Goal: Information Seeking & Learning: Learn about a topic

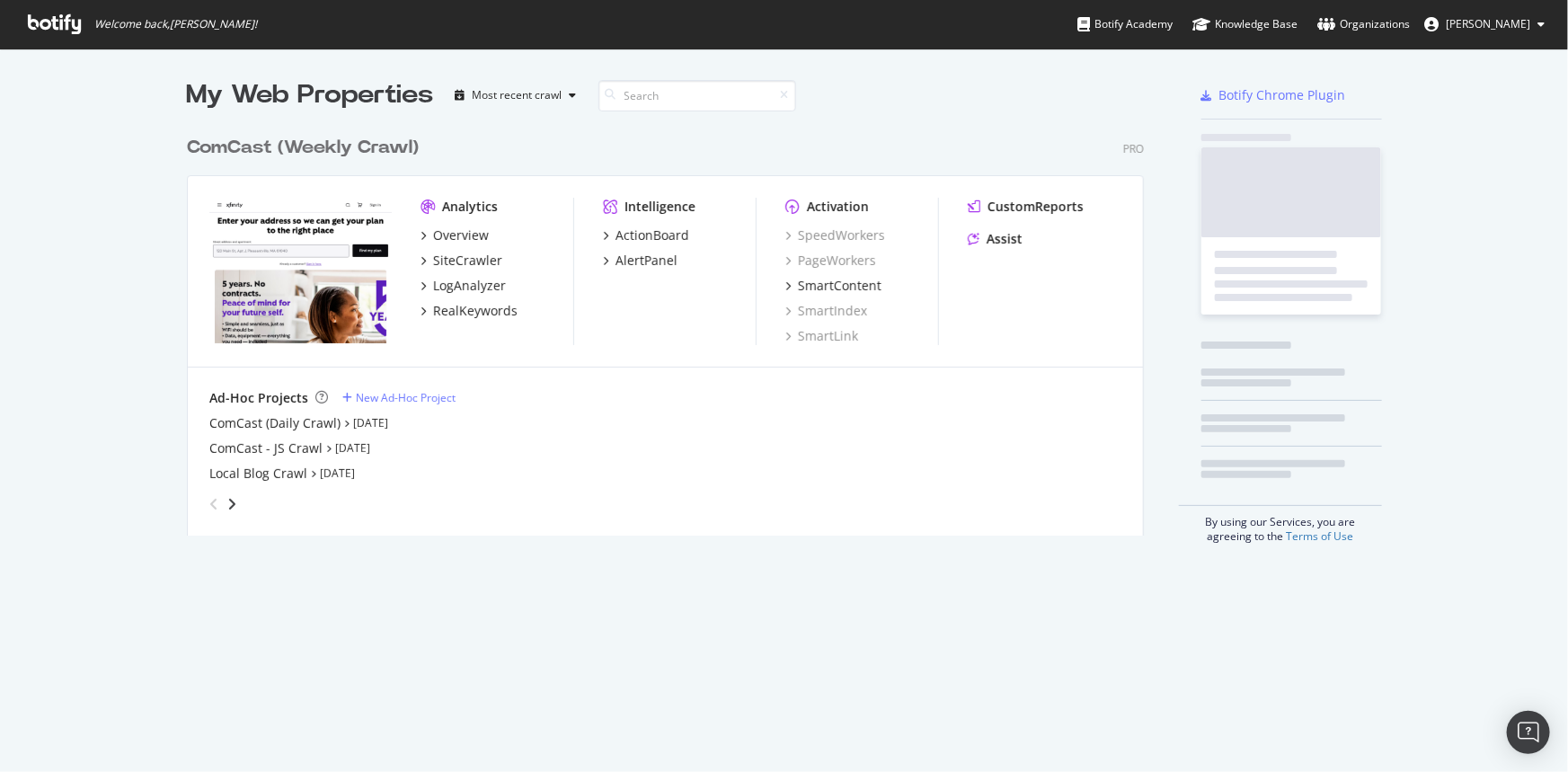
scroll to position [759, 1544]
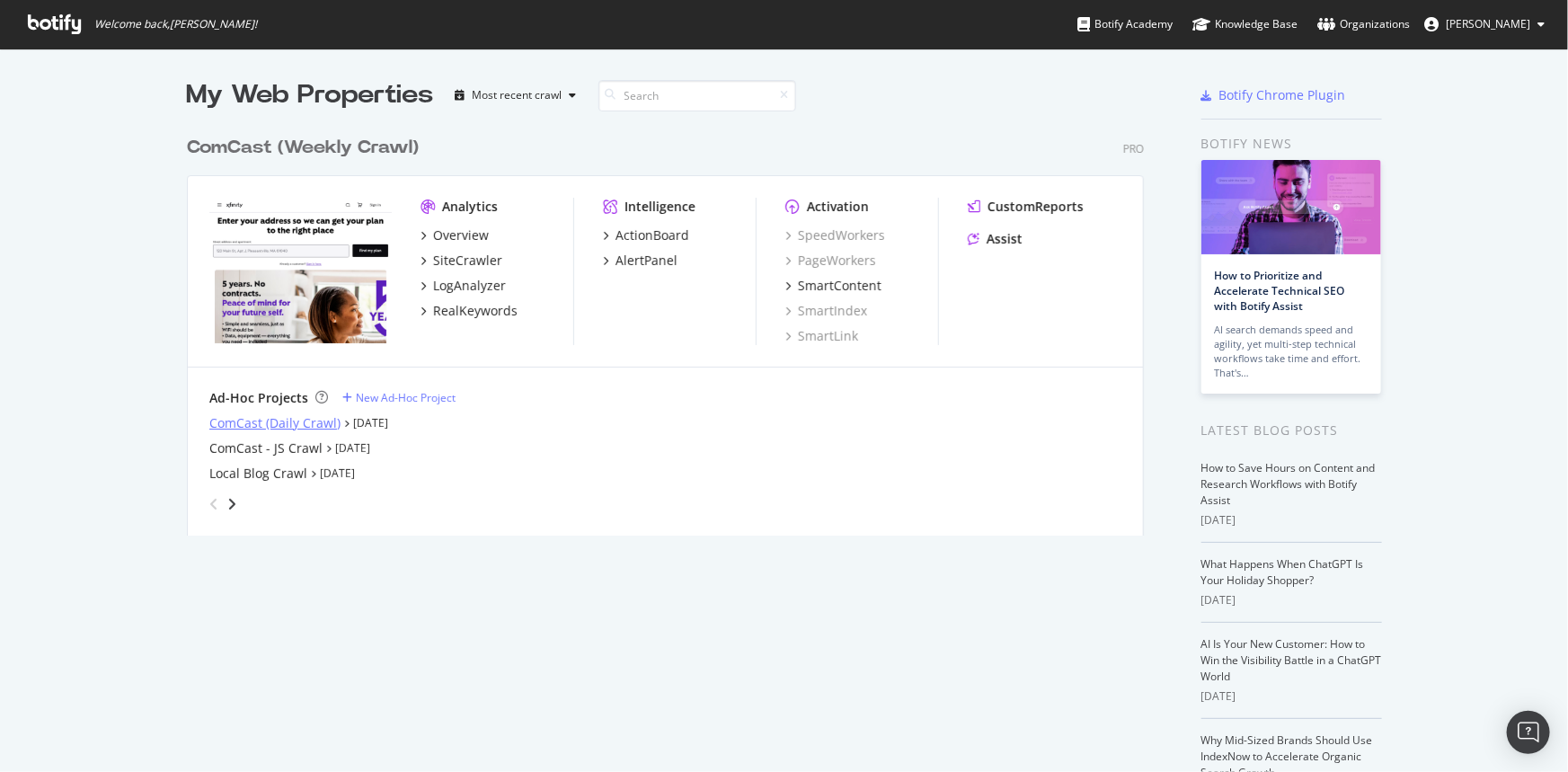
click at [281, 421] on div "ComCast (Daily Crawl)" at bounding box center [275, 423] width 131 height 18
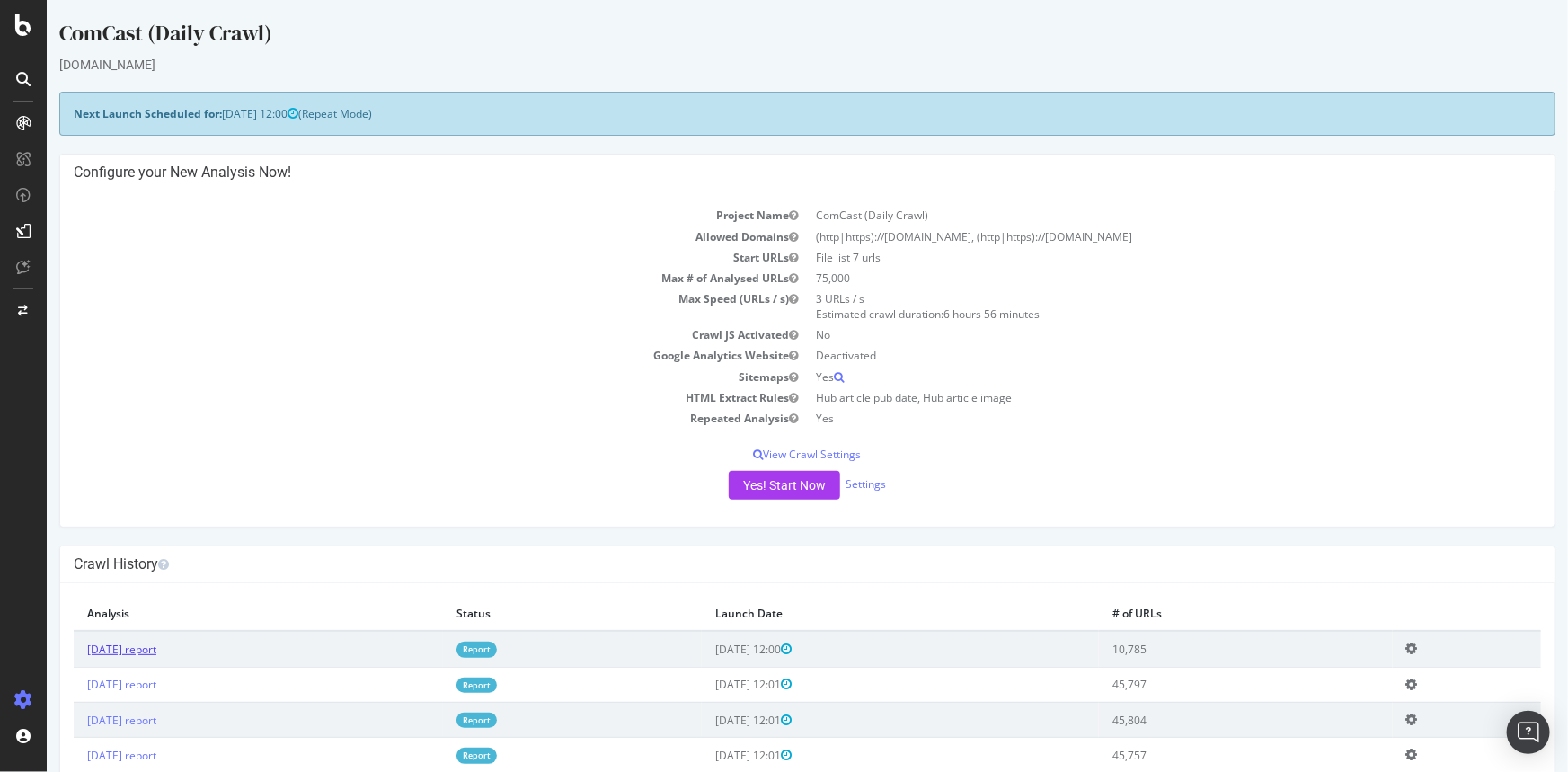
click at [155, 653] on link "[DATE] report" at bounding box center [121, 648] width 69 height 15
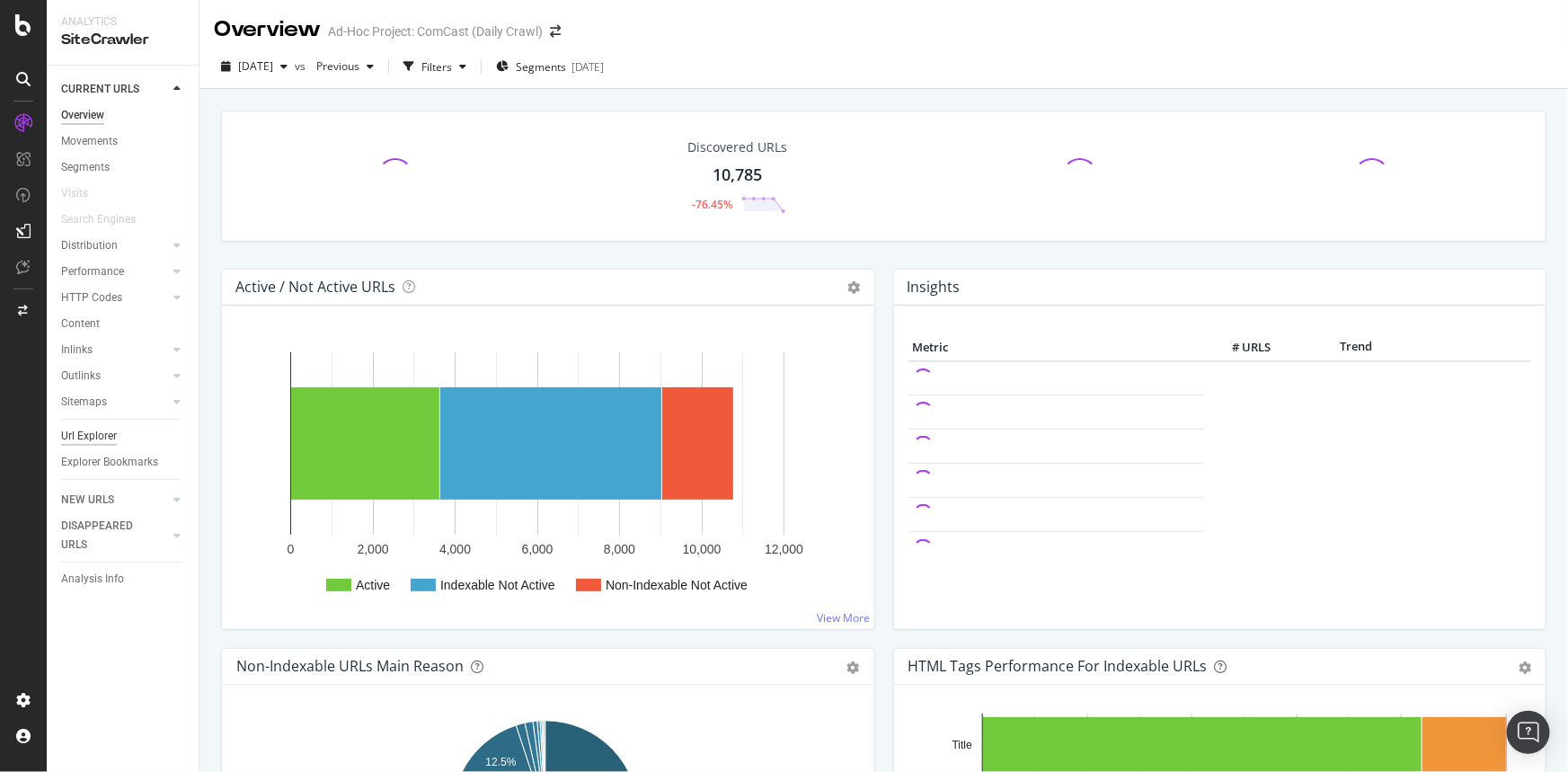
click at [109, 435] on div "Url Explorer" at bounding box center [88, 436] width 55 height 19
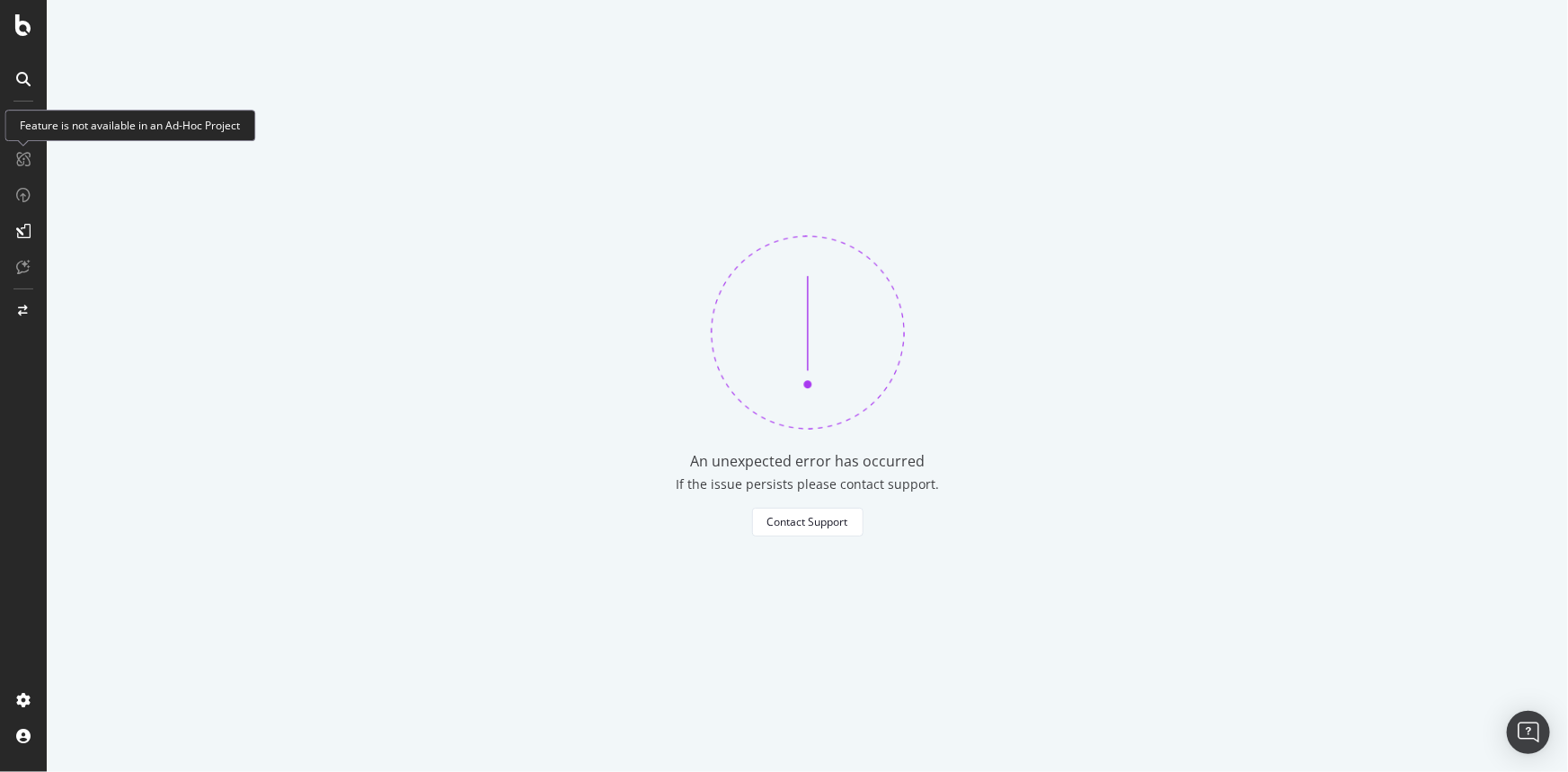
click at [23, 134] on div "Feature is not available in an Ad-Hoc Project" at bounding box center [130, 125] width 251 height 32
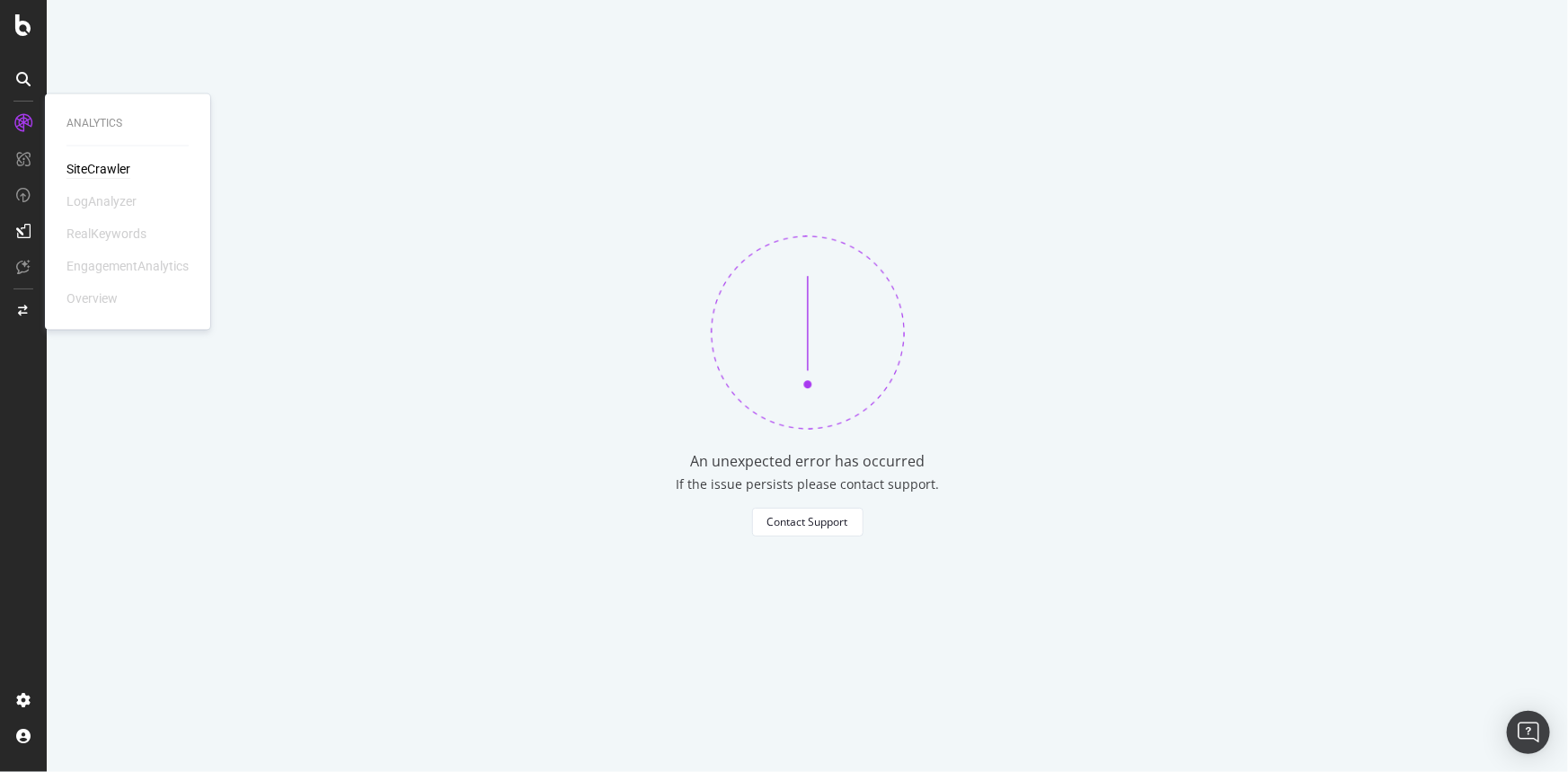
click at [94, 171] on div "SiteCrawler" at bounding box center [98, 170] width 64 height 18
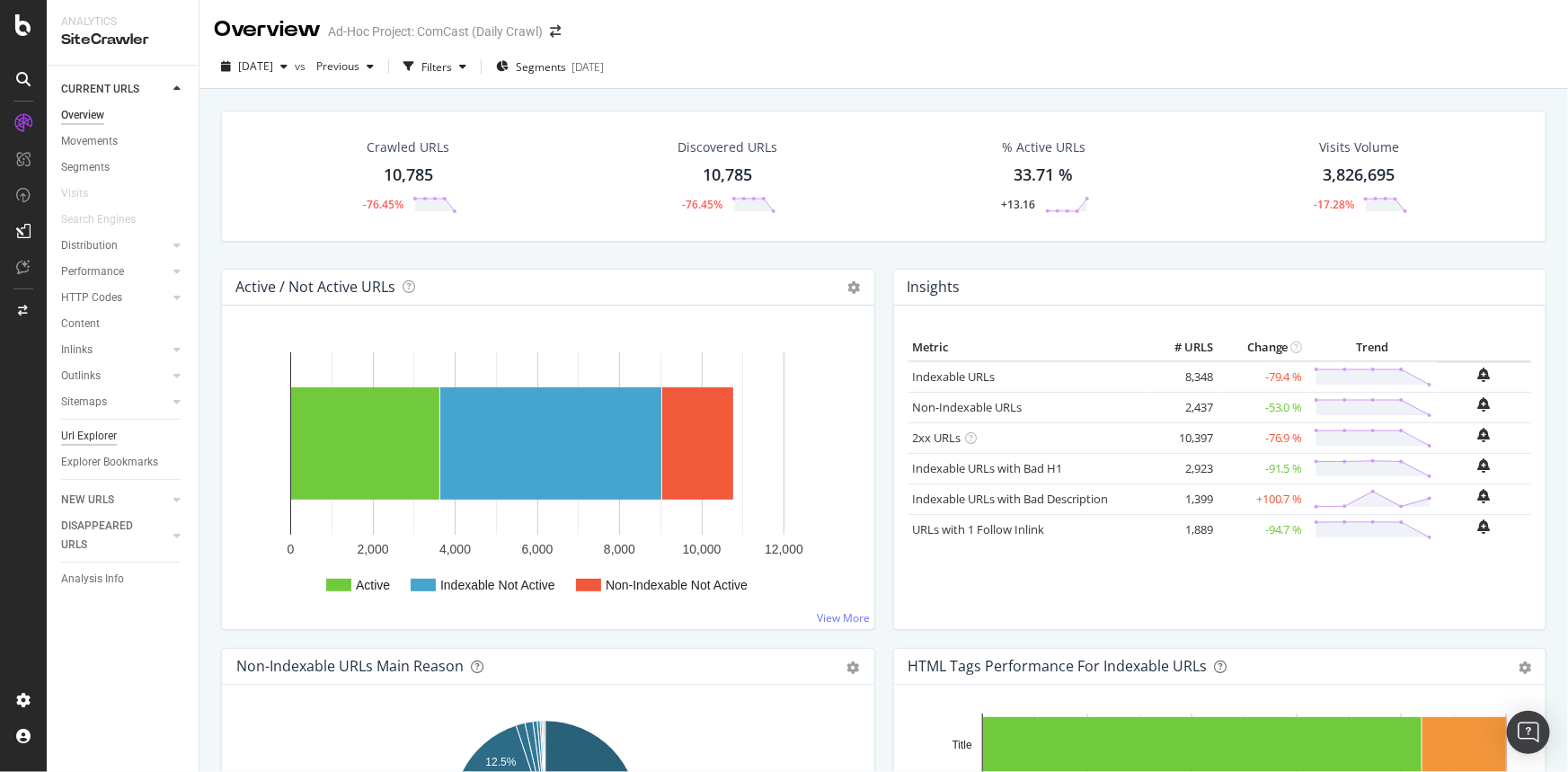
click at [89, 435] on div "Url Explorer" at bounding box center [88, 436] width 55 height 19
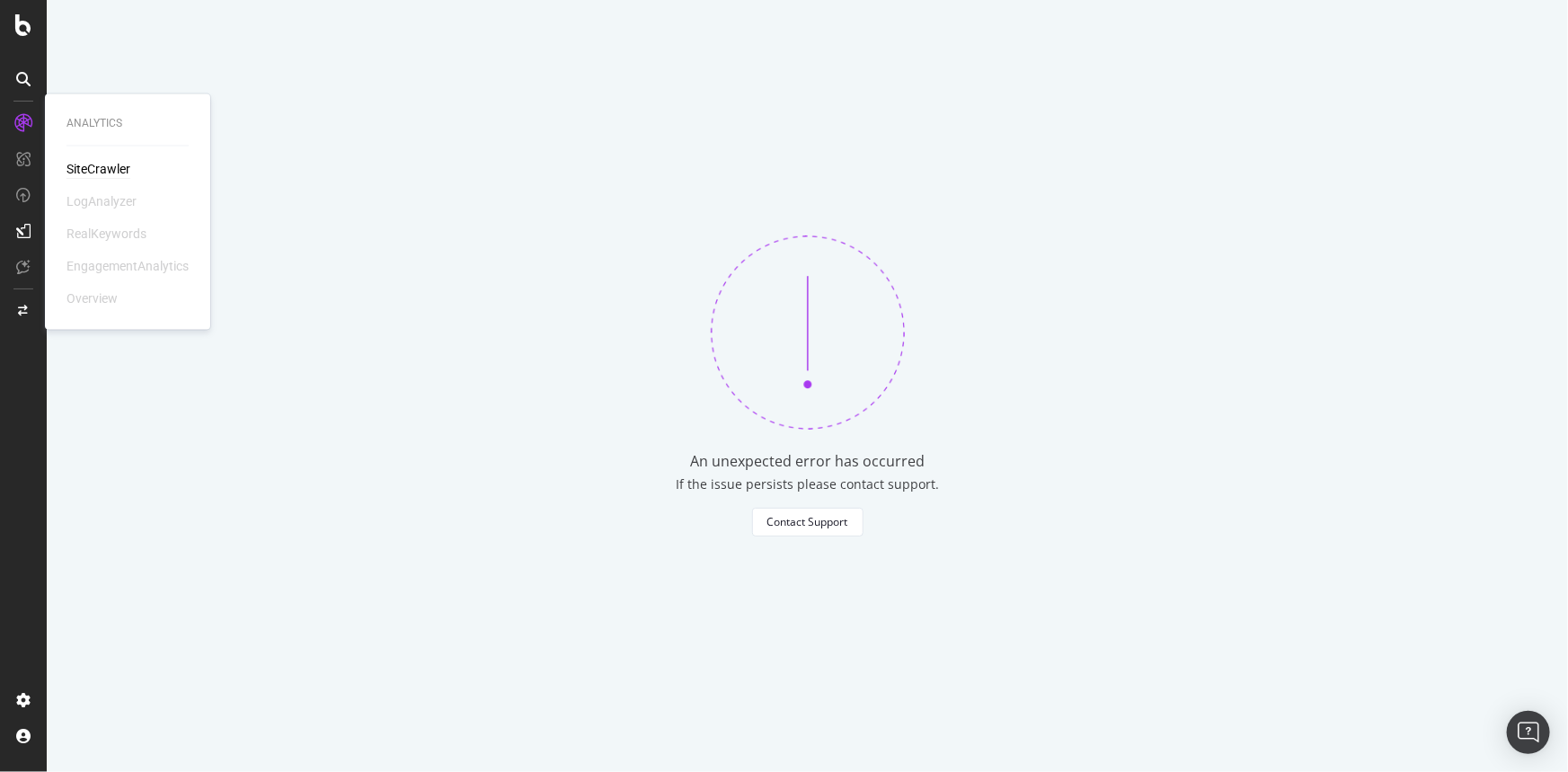
click at [98, 168] on div "SiteCrawler" at bounding box center [98, 170] width 64 height 18
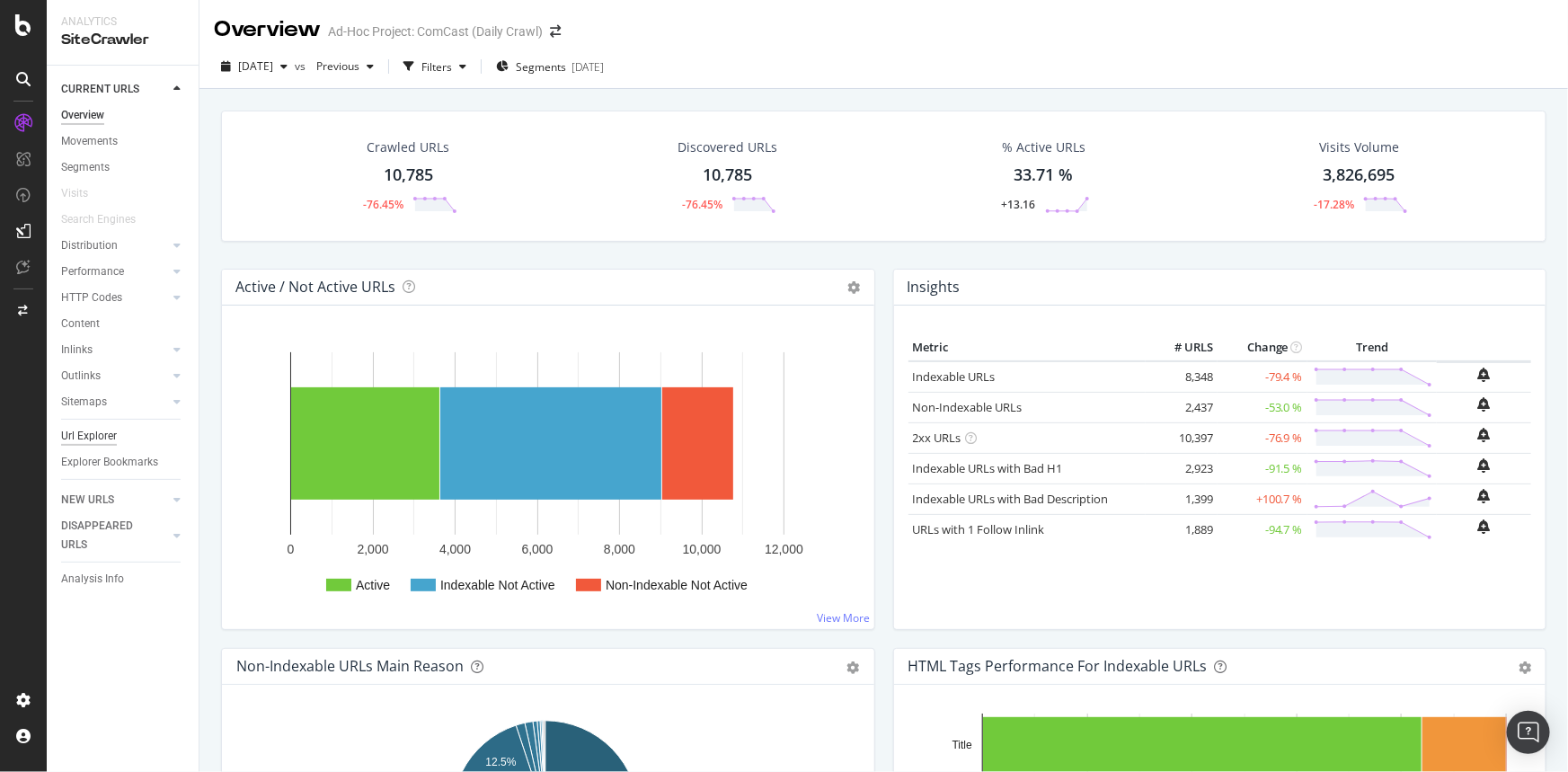
click at [102, 438] on div "Url Explorer" at bounding box center [88, 436] width 55 height 19
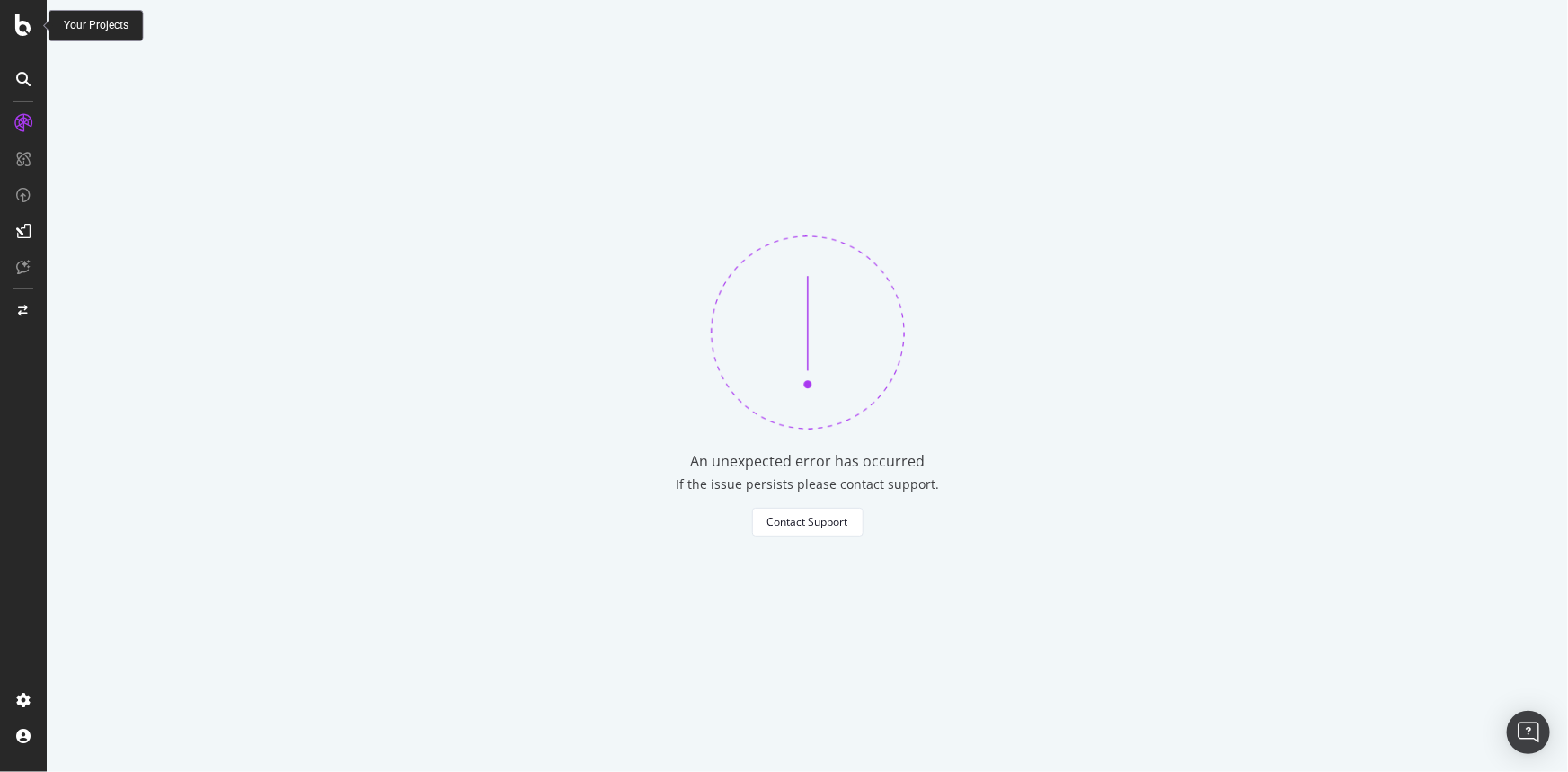
click at [28, 20] on icon at bounding box center [24, 25] width 16 height 22
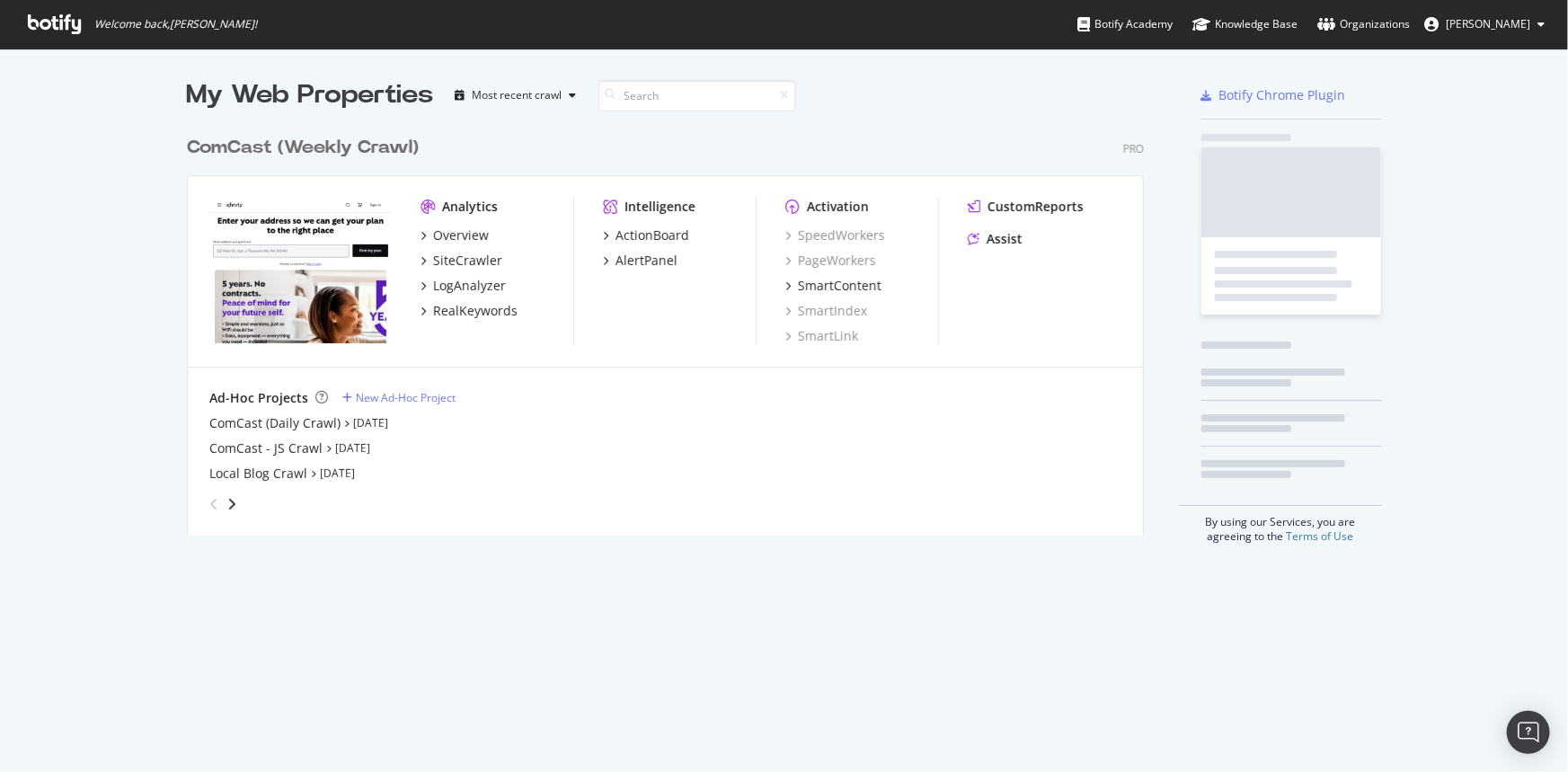
scroll to position [759, 1544]
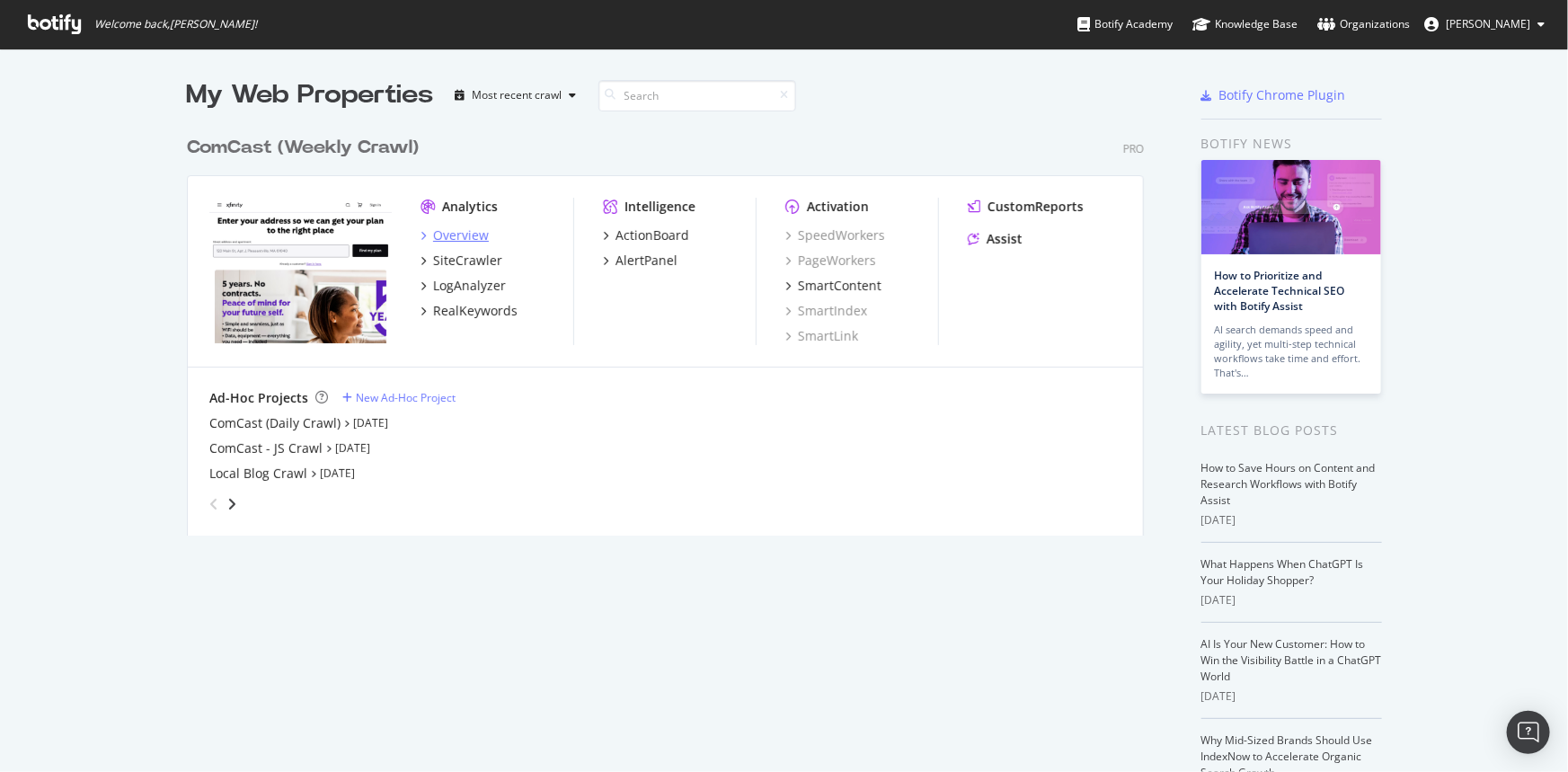
click at [452, 238] on div "Overview" at bounding box center [461, 235] width 55 height 18
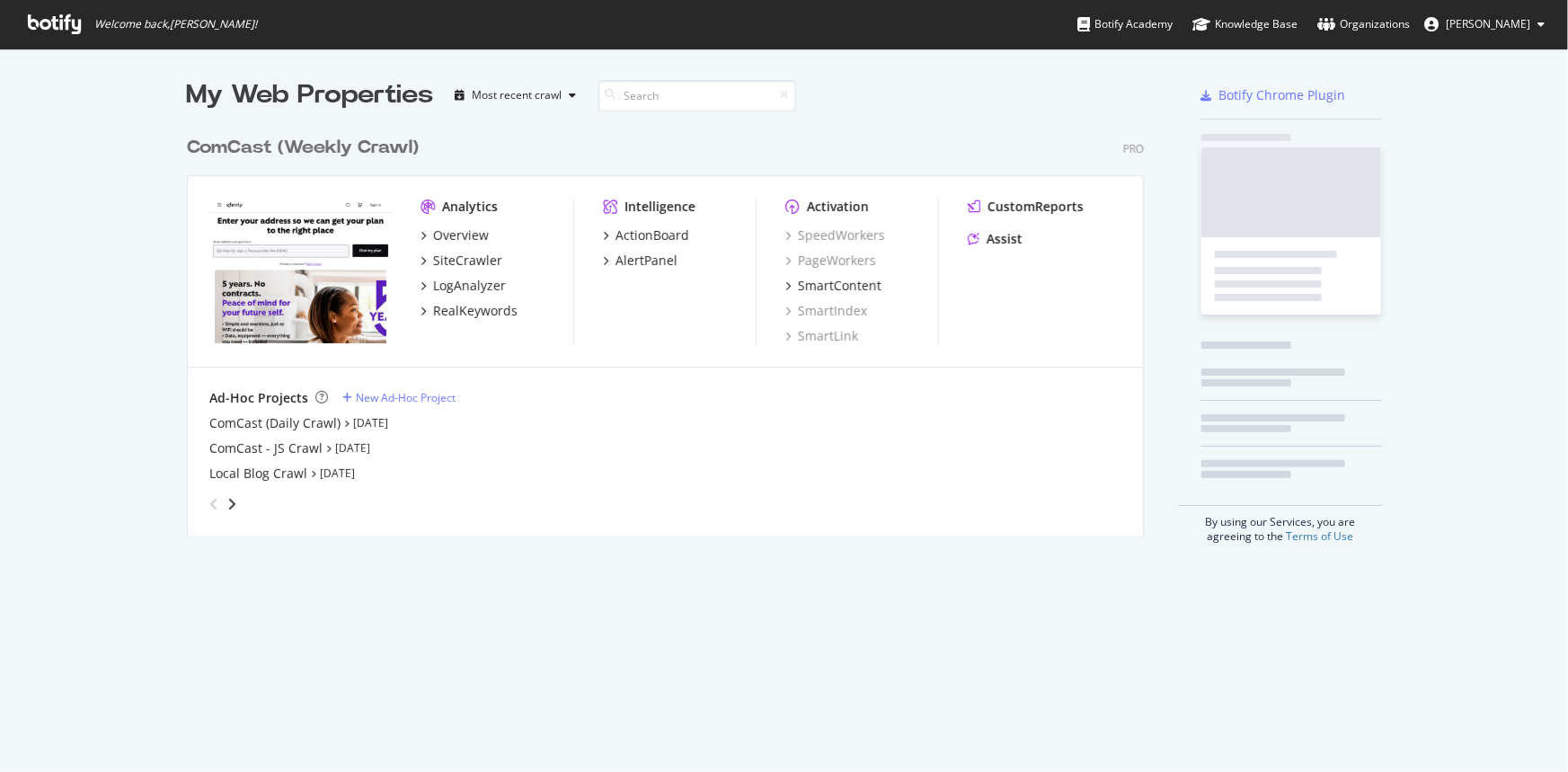
scroll to position [410, 959]
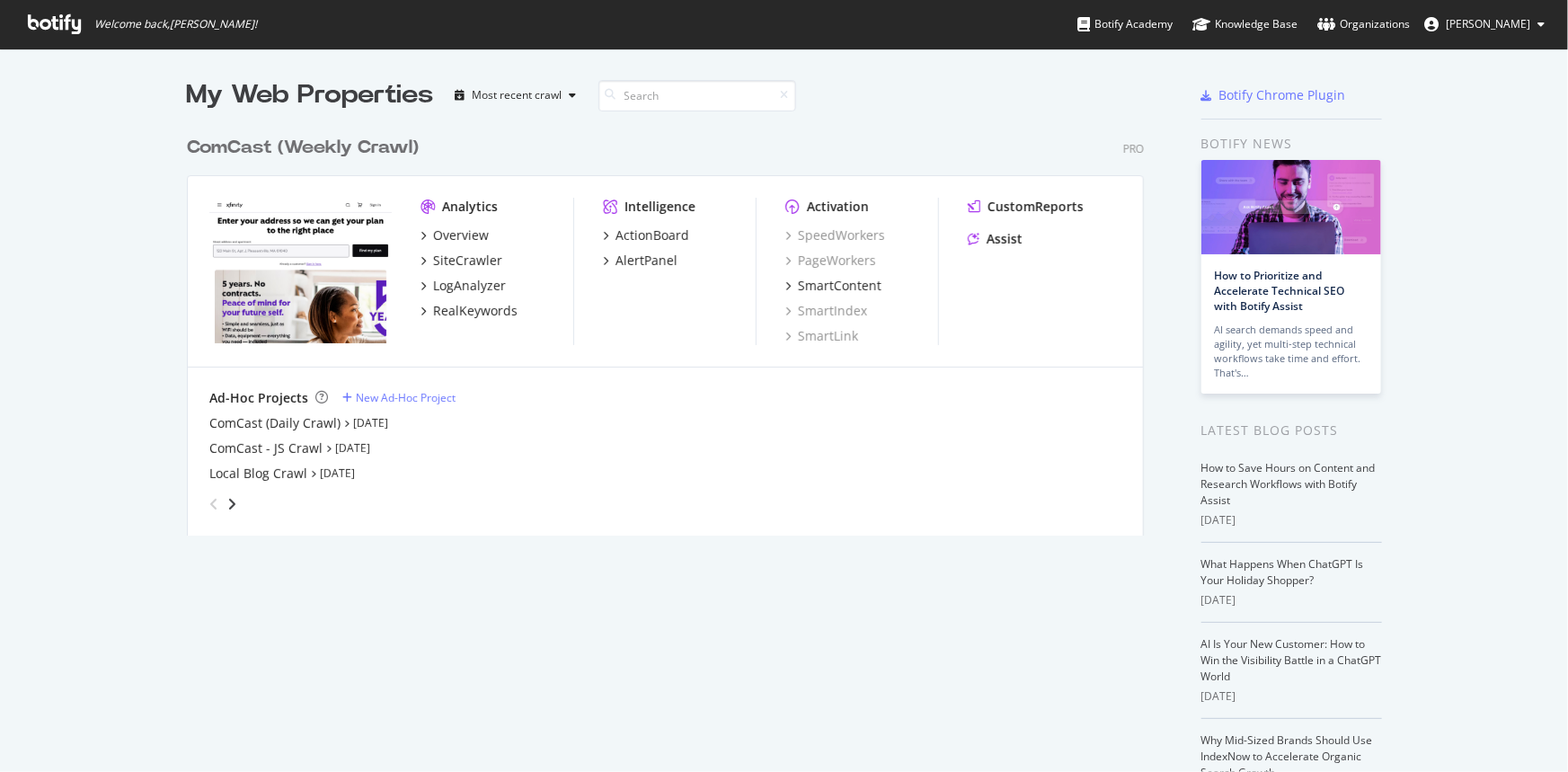
click at [455, 244] on div "Overview SiteCrawler LogAnalyzer RealKeywords" at bounding box center [497, 272] width 153 height 94
click at [455, 261] on div "SiteCrawler" at bounding box center [468, 261] width 69 height 18
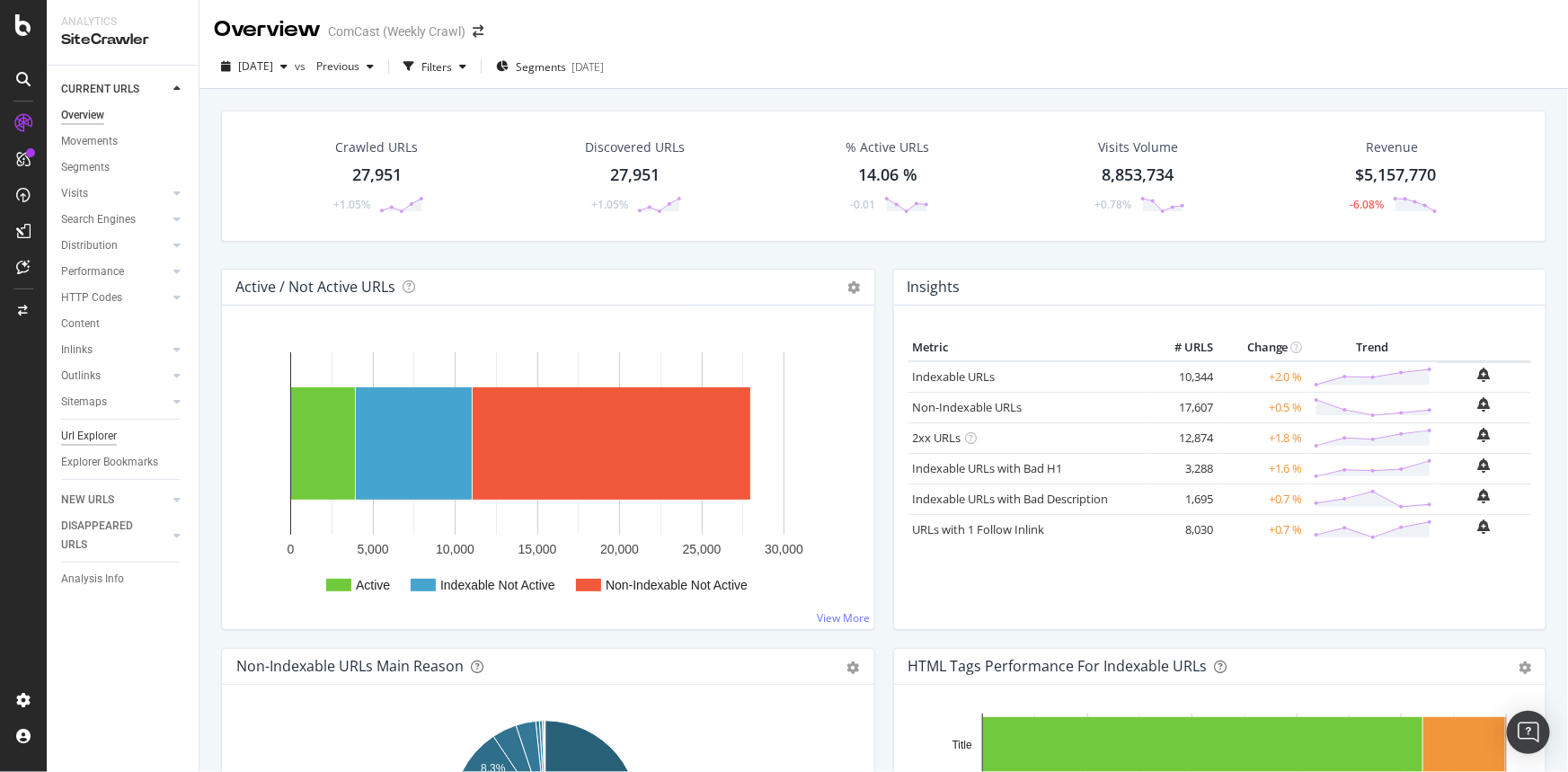
click at [92, 431] on div "Url Explorer" at bounding box center [88, 436] width 55 height 19
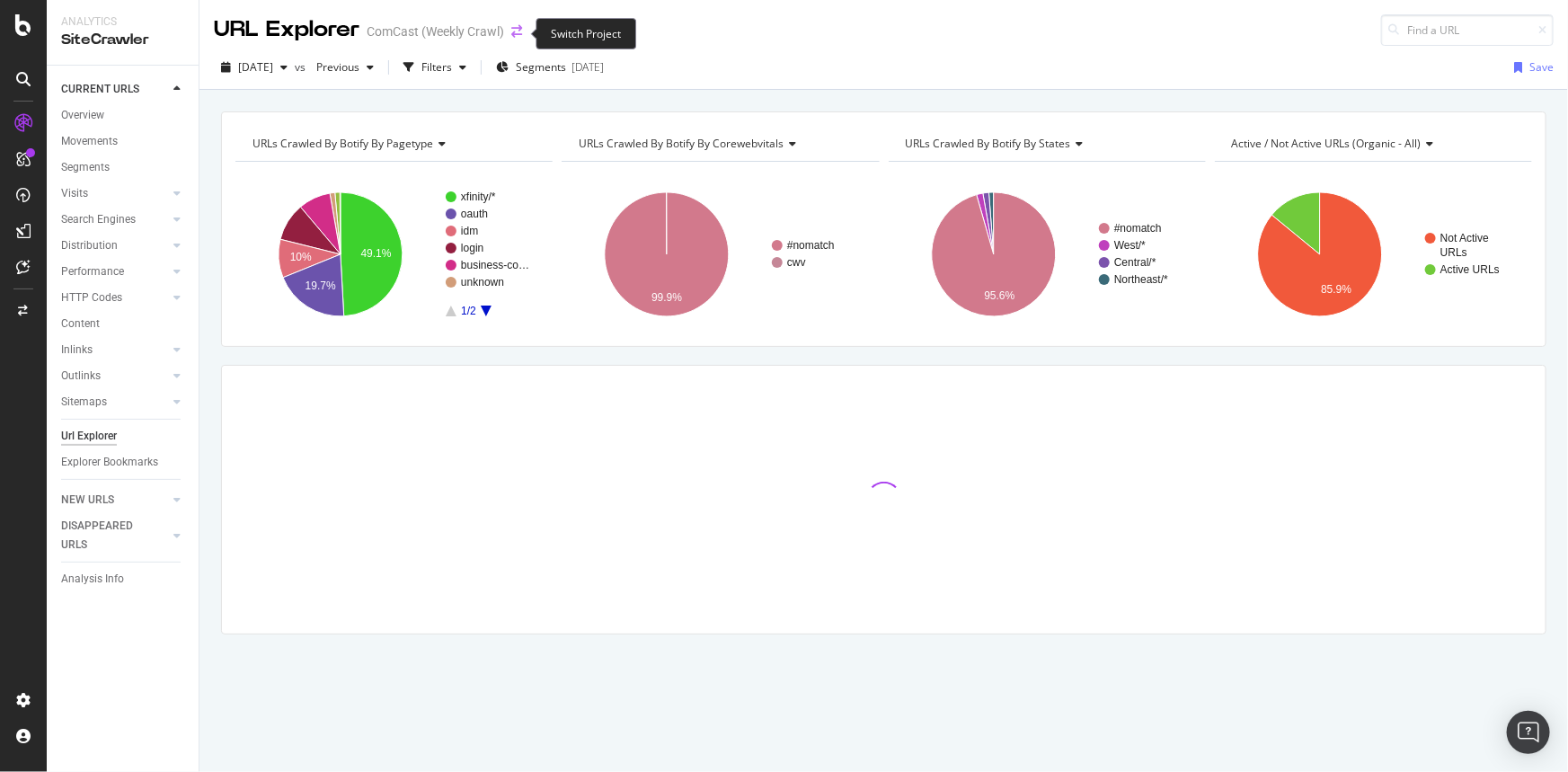
click at [519, 36] on icon "arrow-right-arrow-left" at bounding box center [517, 32] width 11 height 13
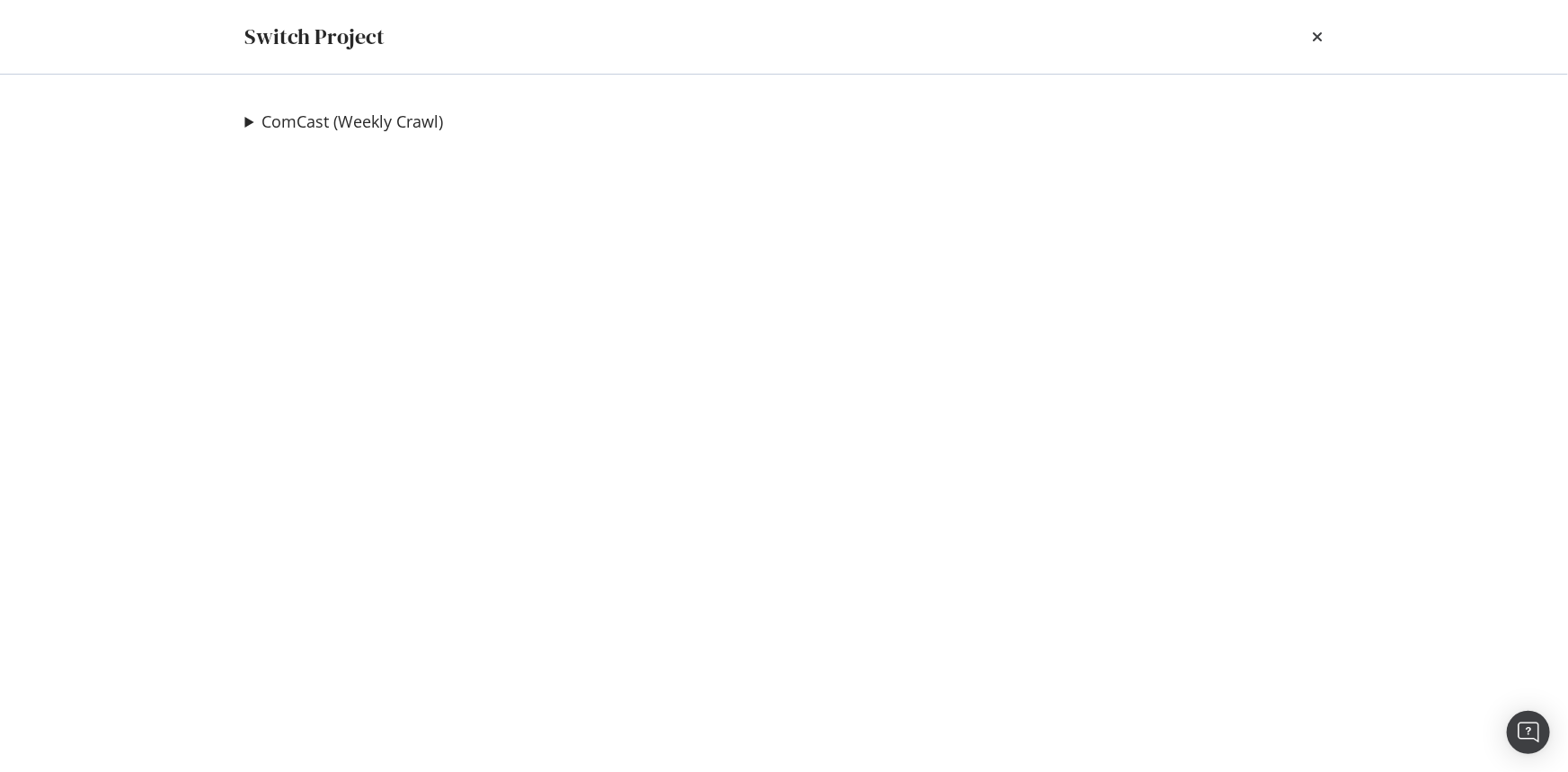
click at [245, 126] on summary "ComCast (Weekly Crawl)" at bounding box center [344, 123] width 199 height 24
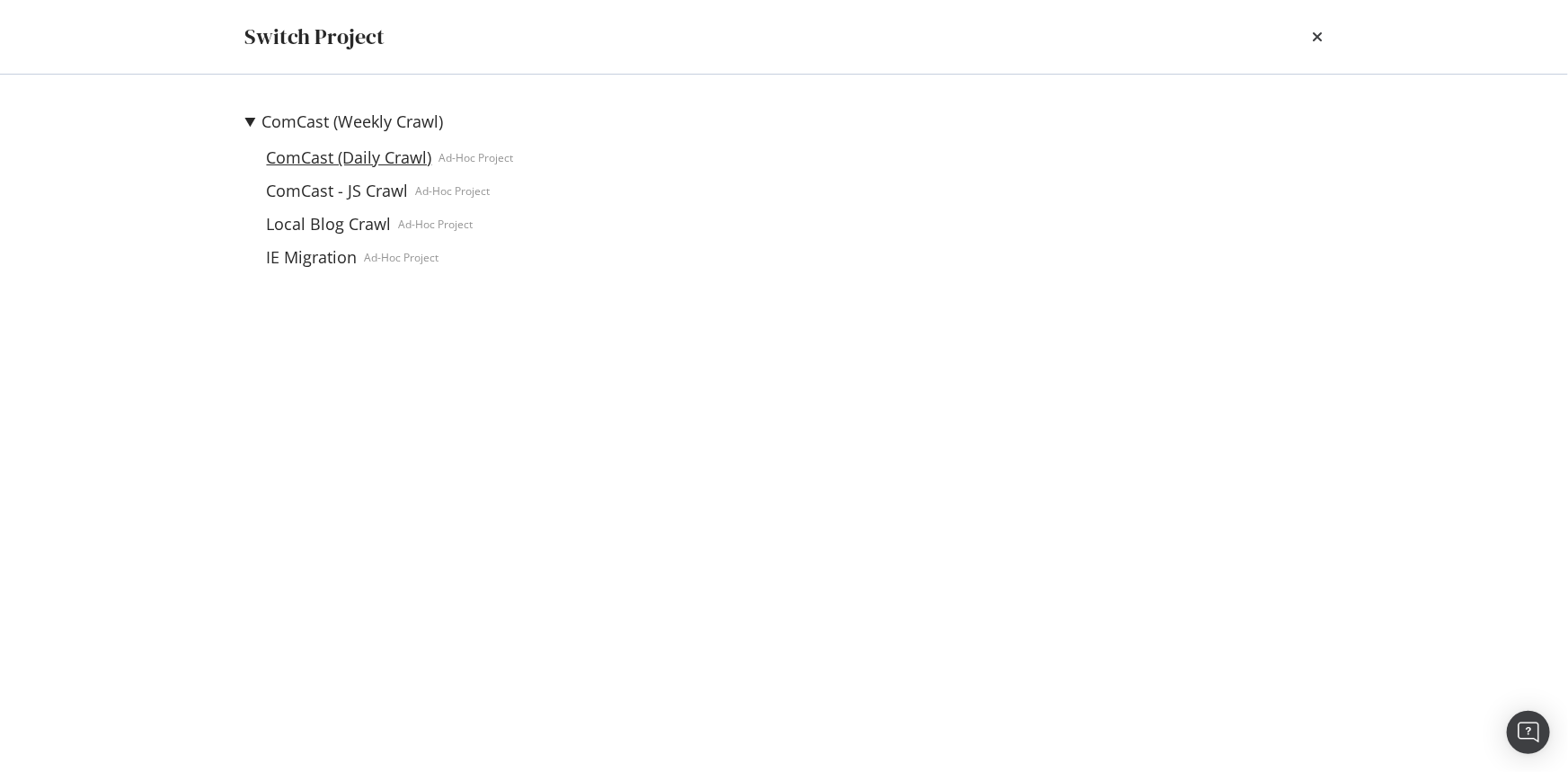
click at [331, 155] on link "ComCast (Daily Crawl)" at bounding box center [350, 157] width 180 height 19
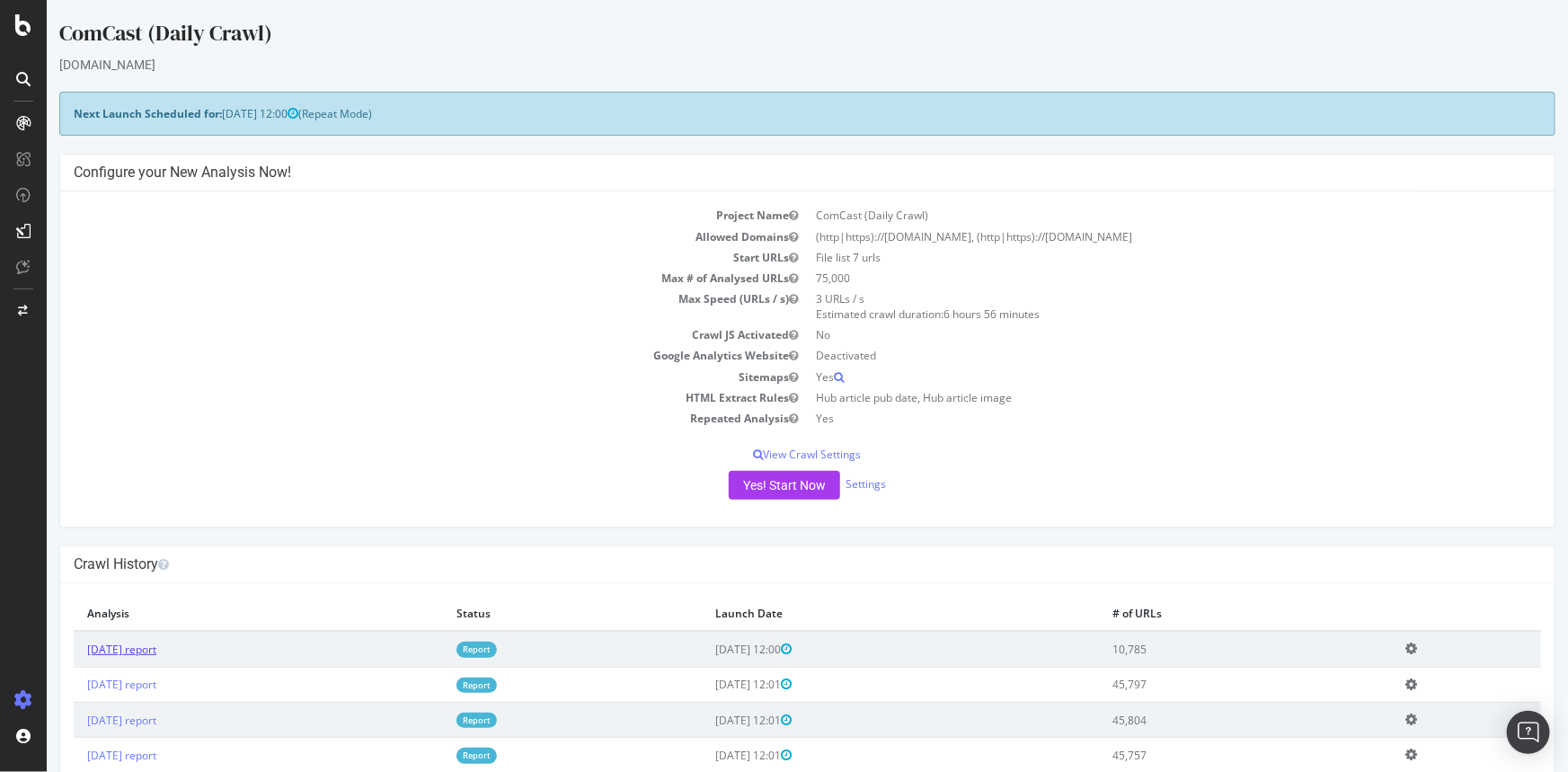
click at [155, 651] on link "2025 Sep. 15th report" at bounding box center [121, 648] width 69 height 15
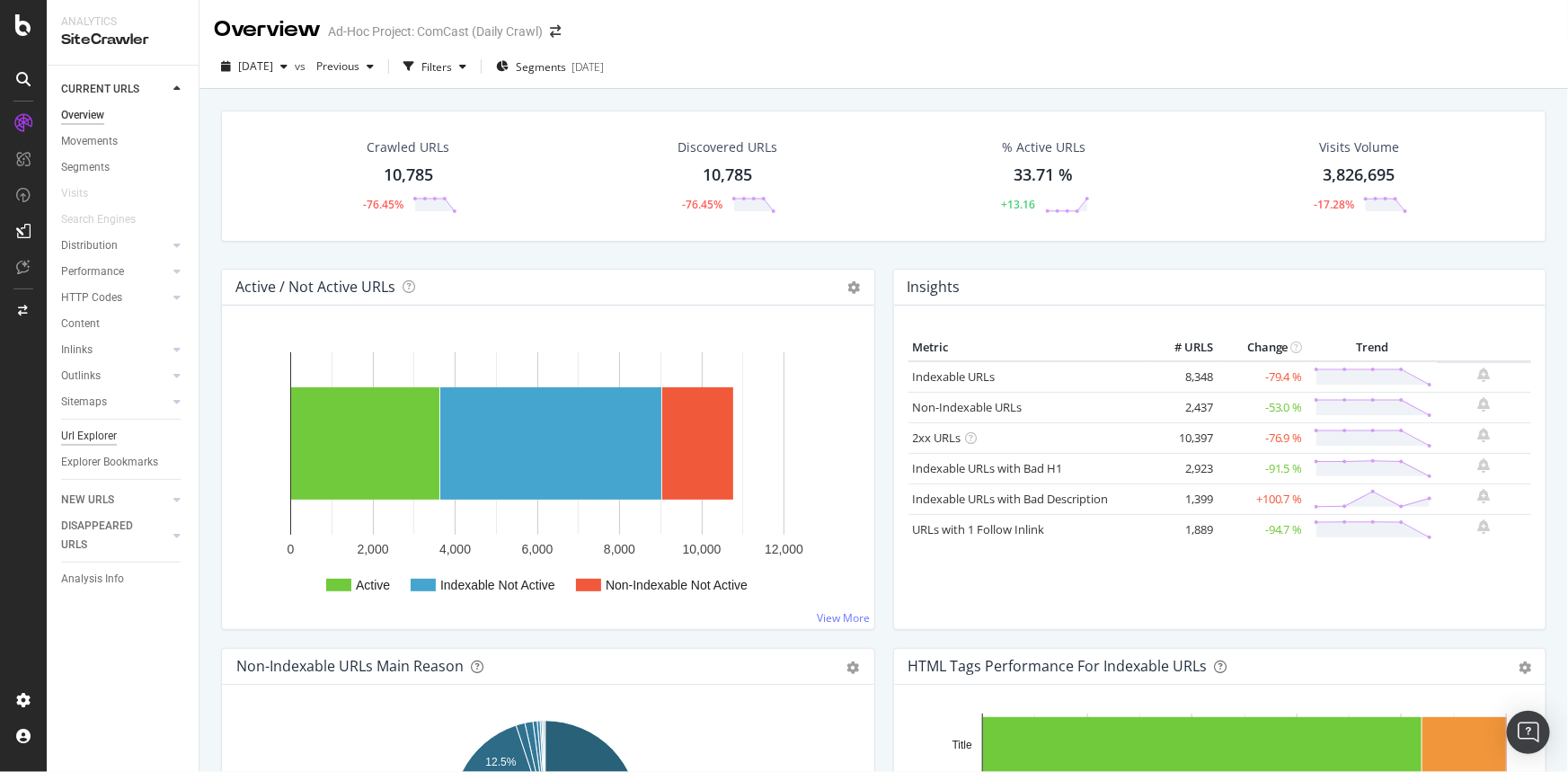
click at [92, 431] on div "Url Explorer" at bounding box center [88, 436] width 55 height 19
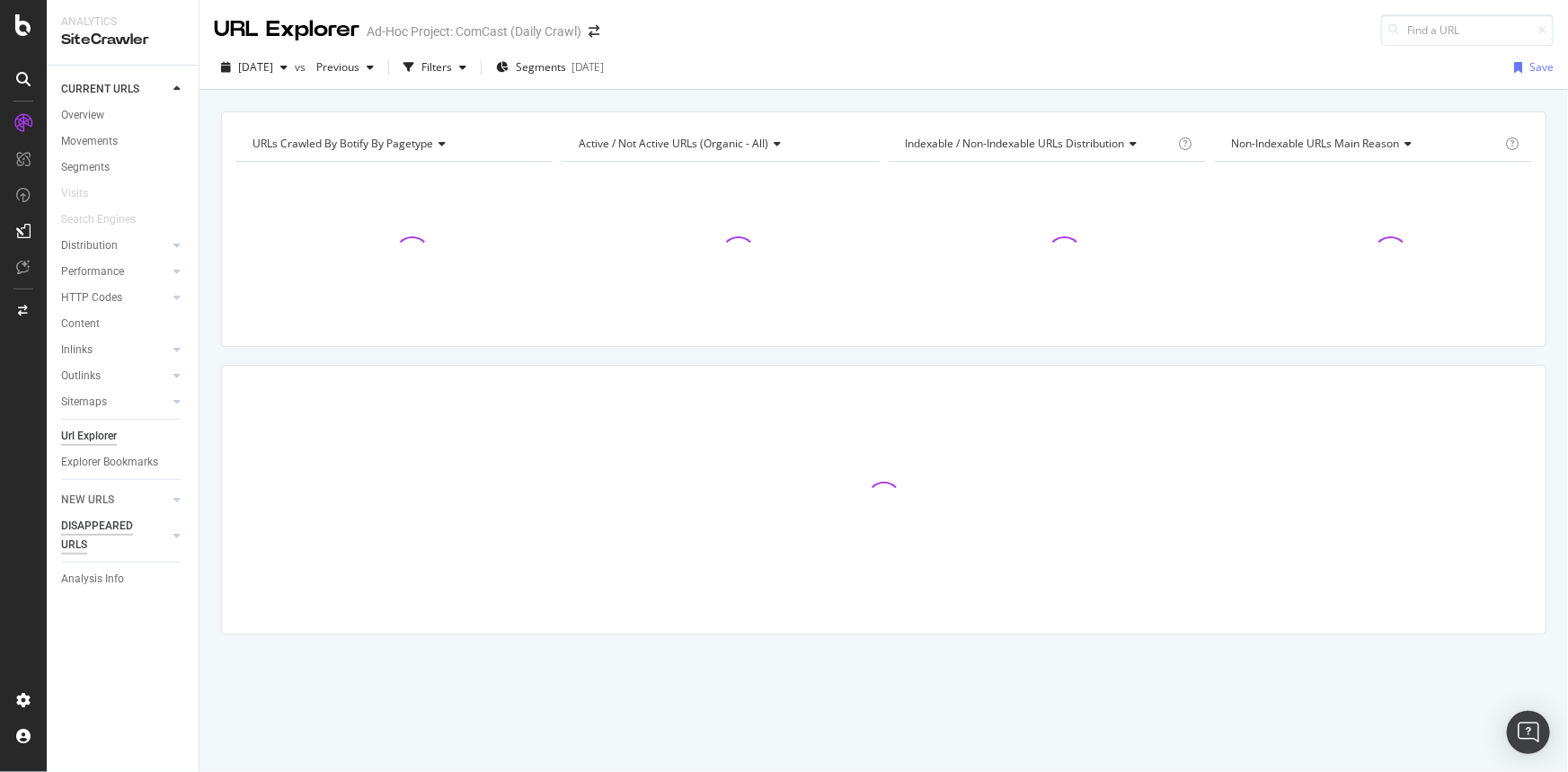
click at [124, 525] on div "DISAPPEARED URLS" at bounding box center [106, 536] width 91 height 38
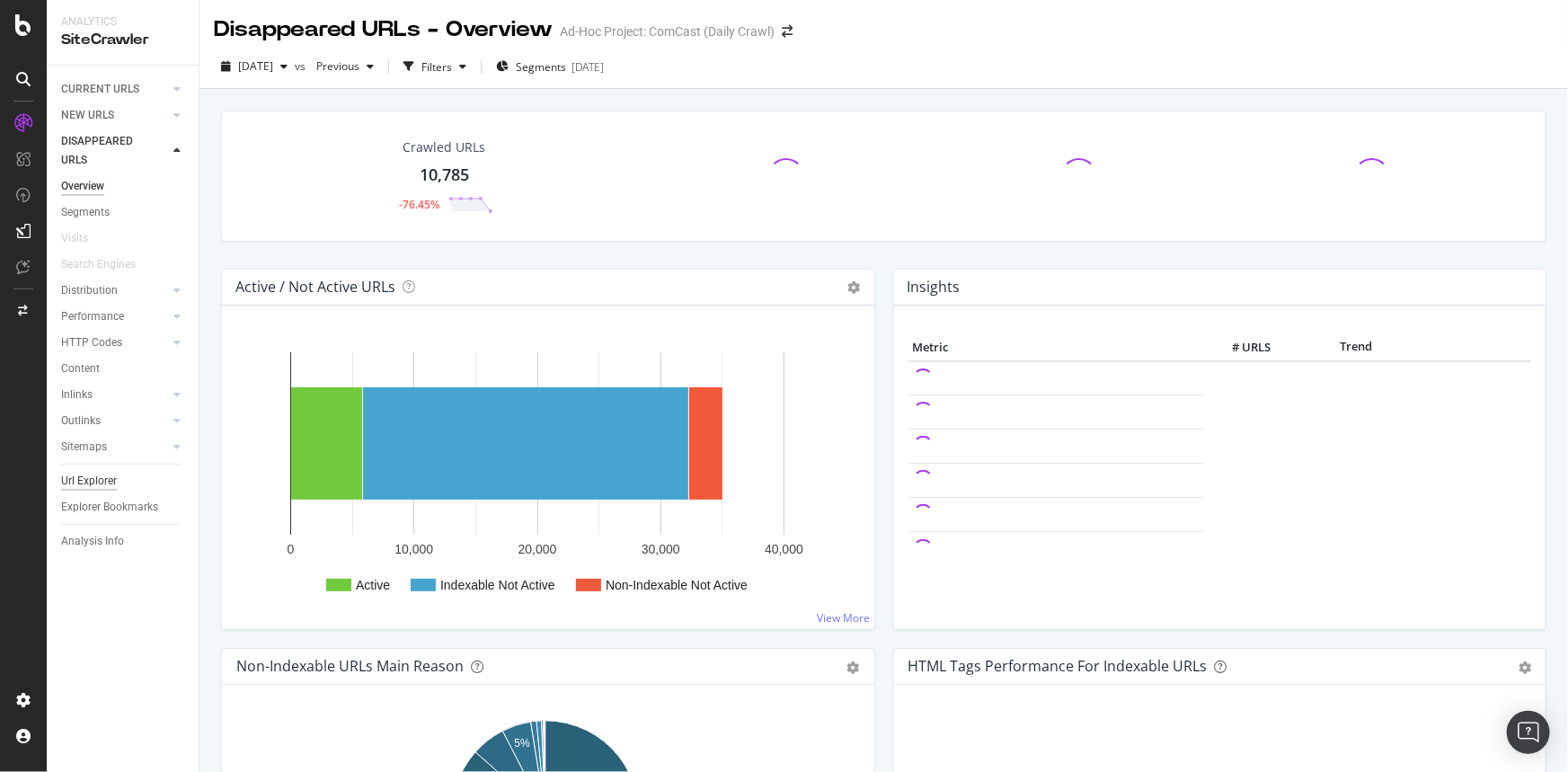
click at [107, 474] on div "Url Explorer" at bounding box center [88, 480] width 55 height 19
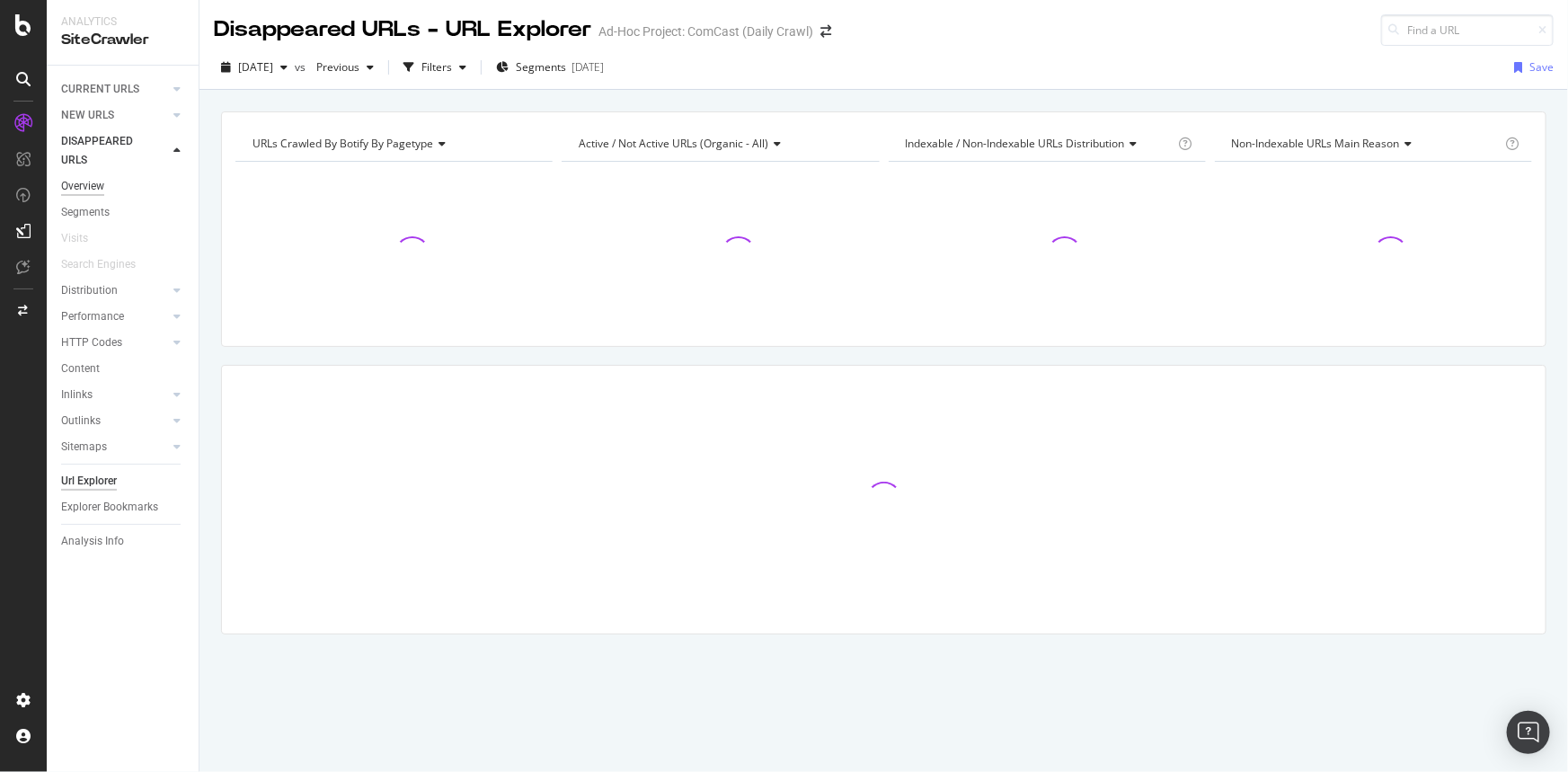
click at [97, 179] on div "Overview" at bounding box center [82, 186] width 43 height 19
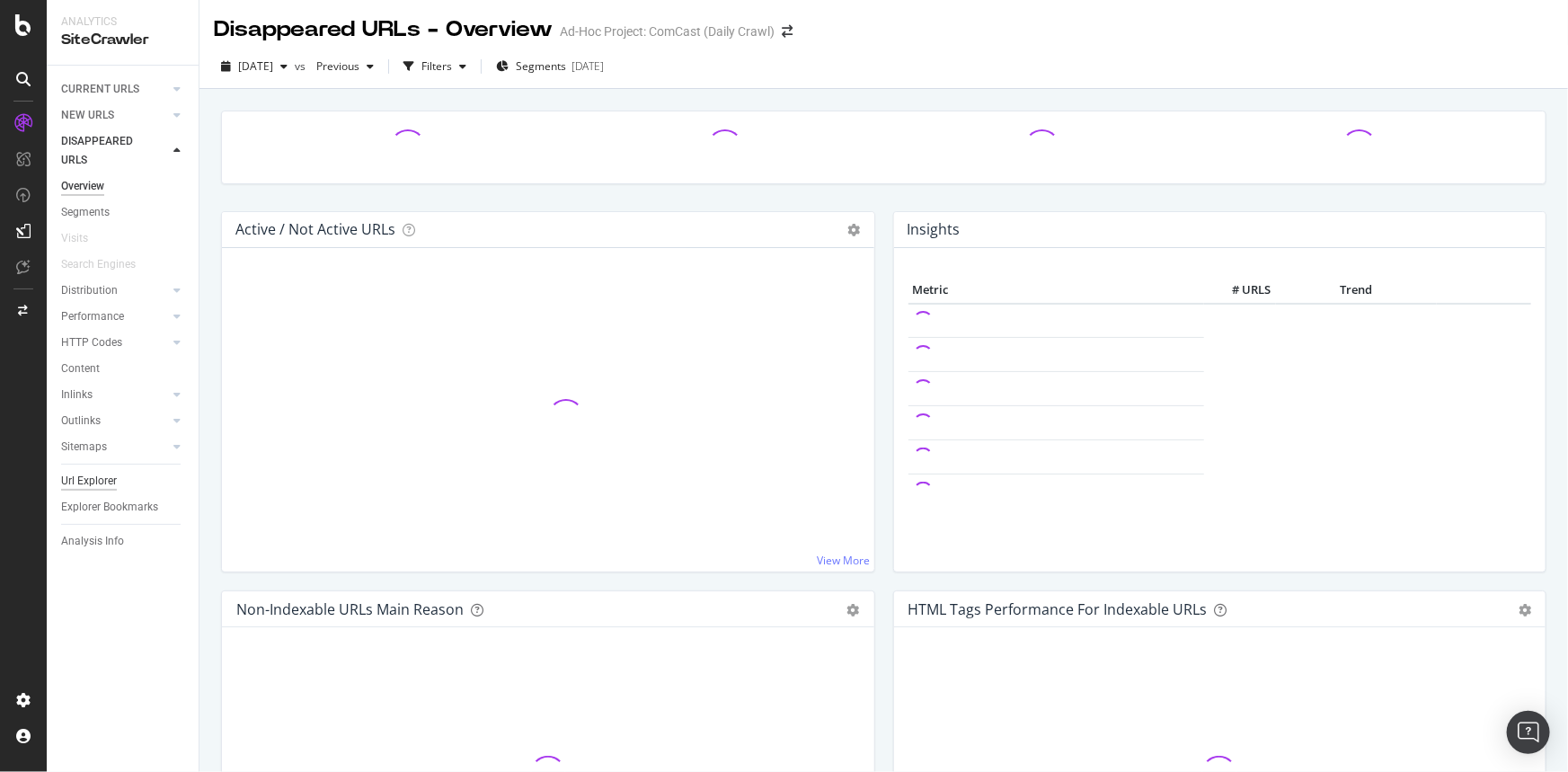
click at [103, 475] on div "Url Explorer" at bounding box center [88, 480] width 55 height 19
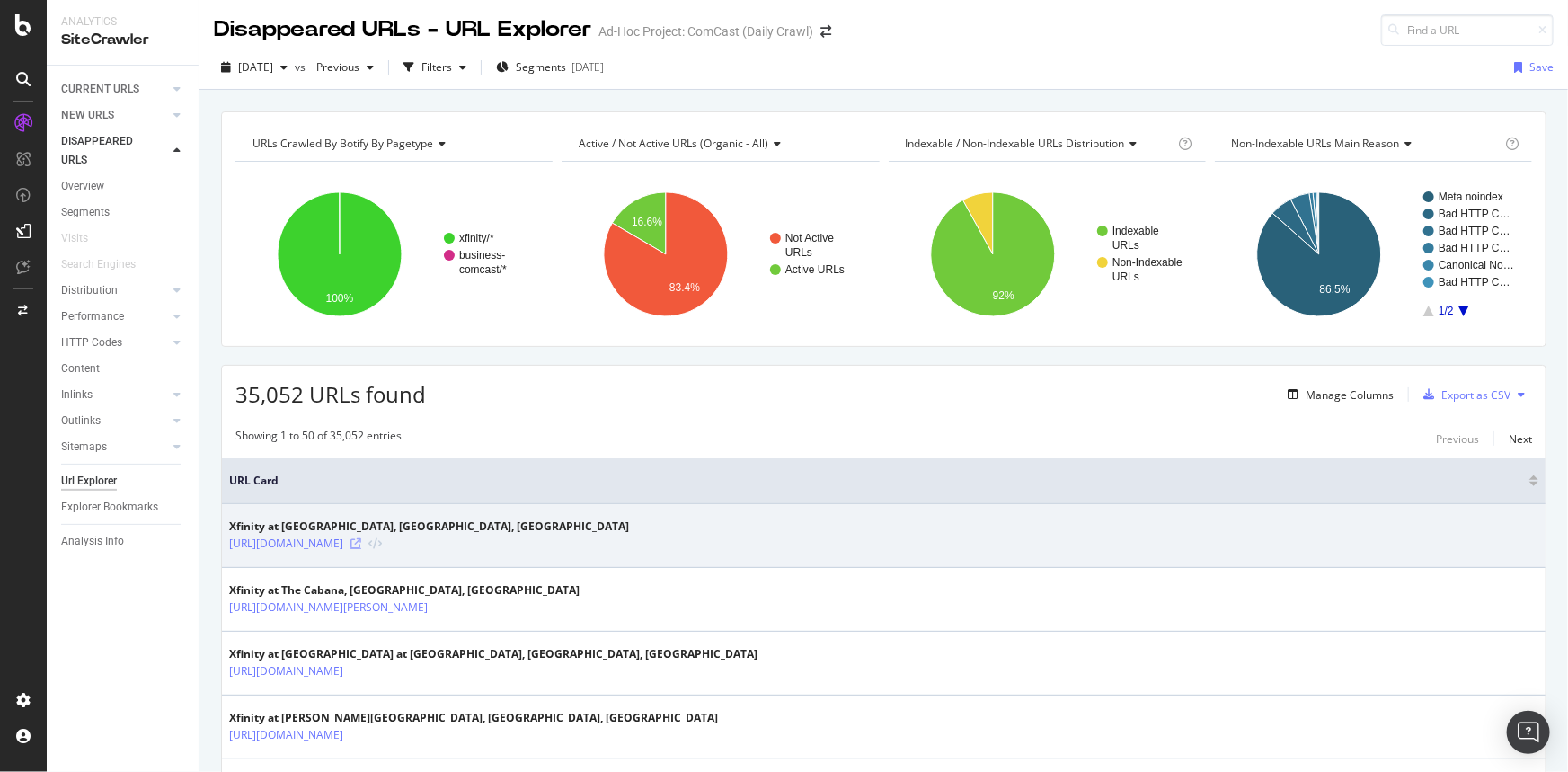
click at [362, 540] on icon at bounding box center [356, 544] width 11 height 11
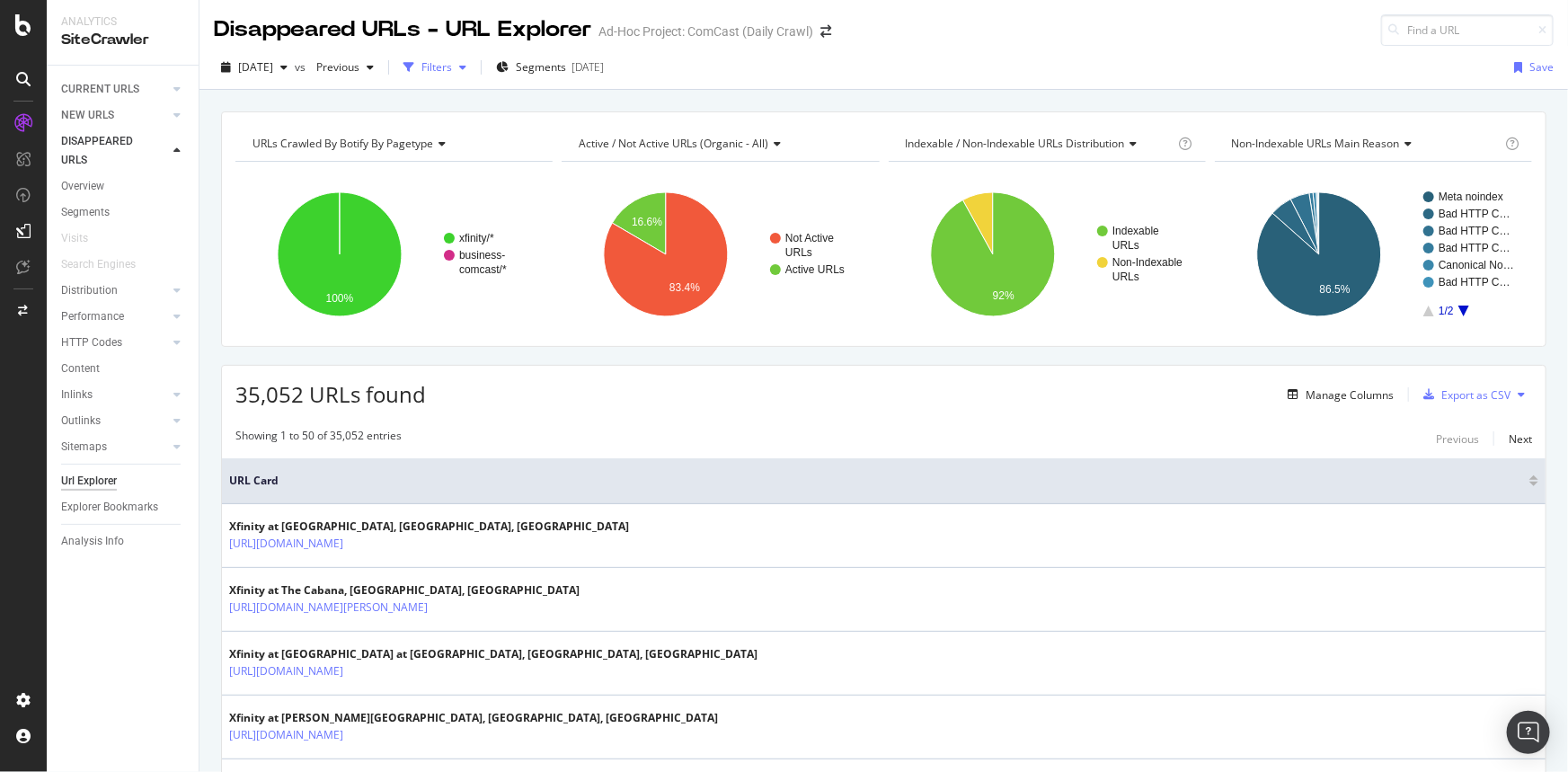
click at [452, 65] on div "Filters" at bounding box center [437, 66] width 31 height 15
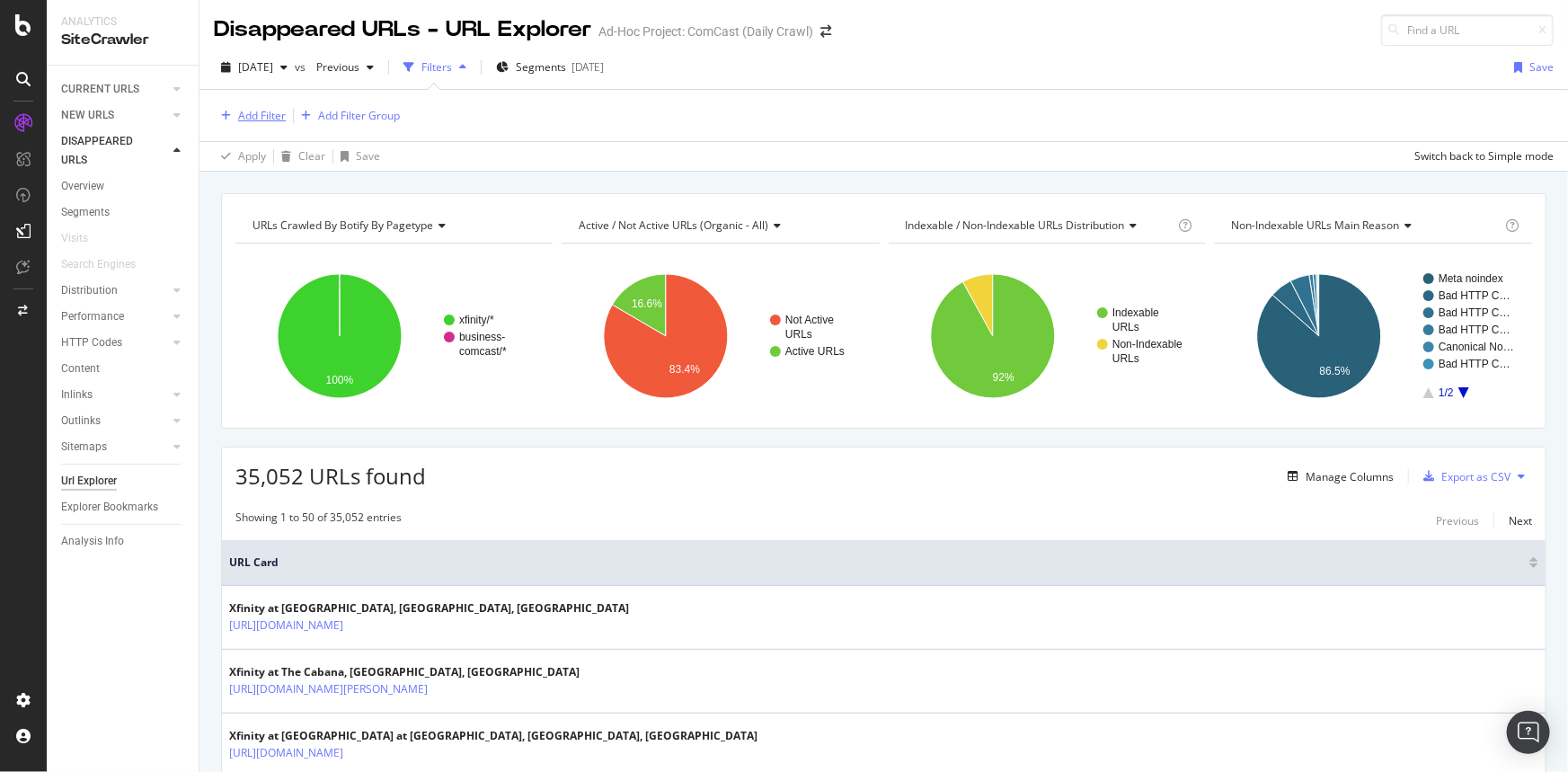
click at [243, 110] on div "Add Filter" at bounding box center [262, 115] width 47 height 15
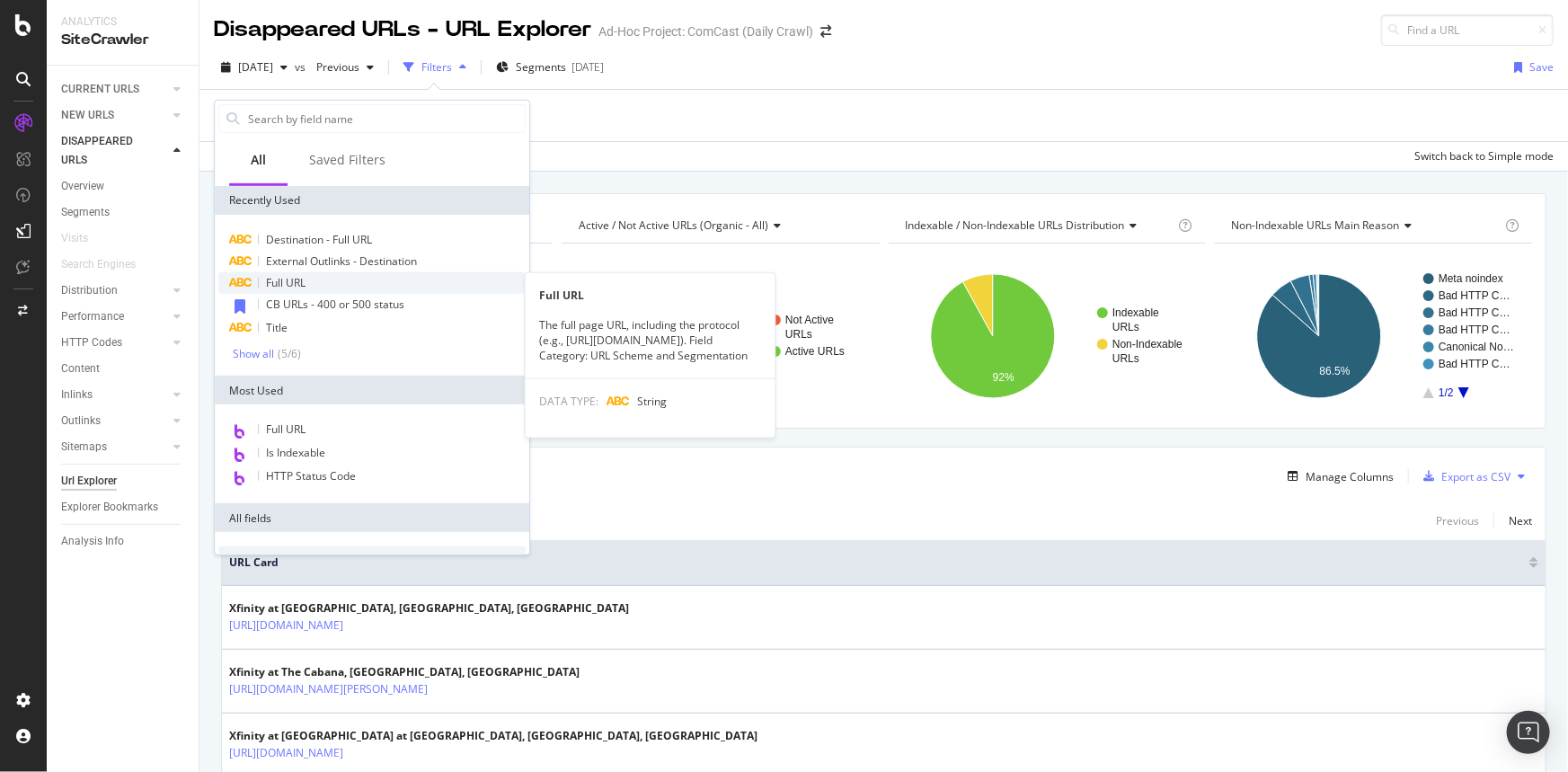
click at [303, 279] on span "Full URL" at bounding box center [286, 282] width 40 height 15
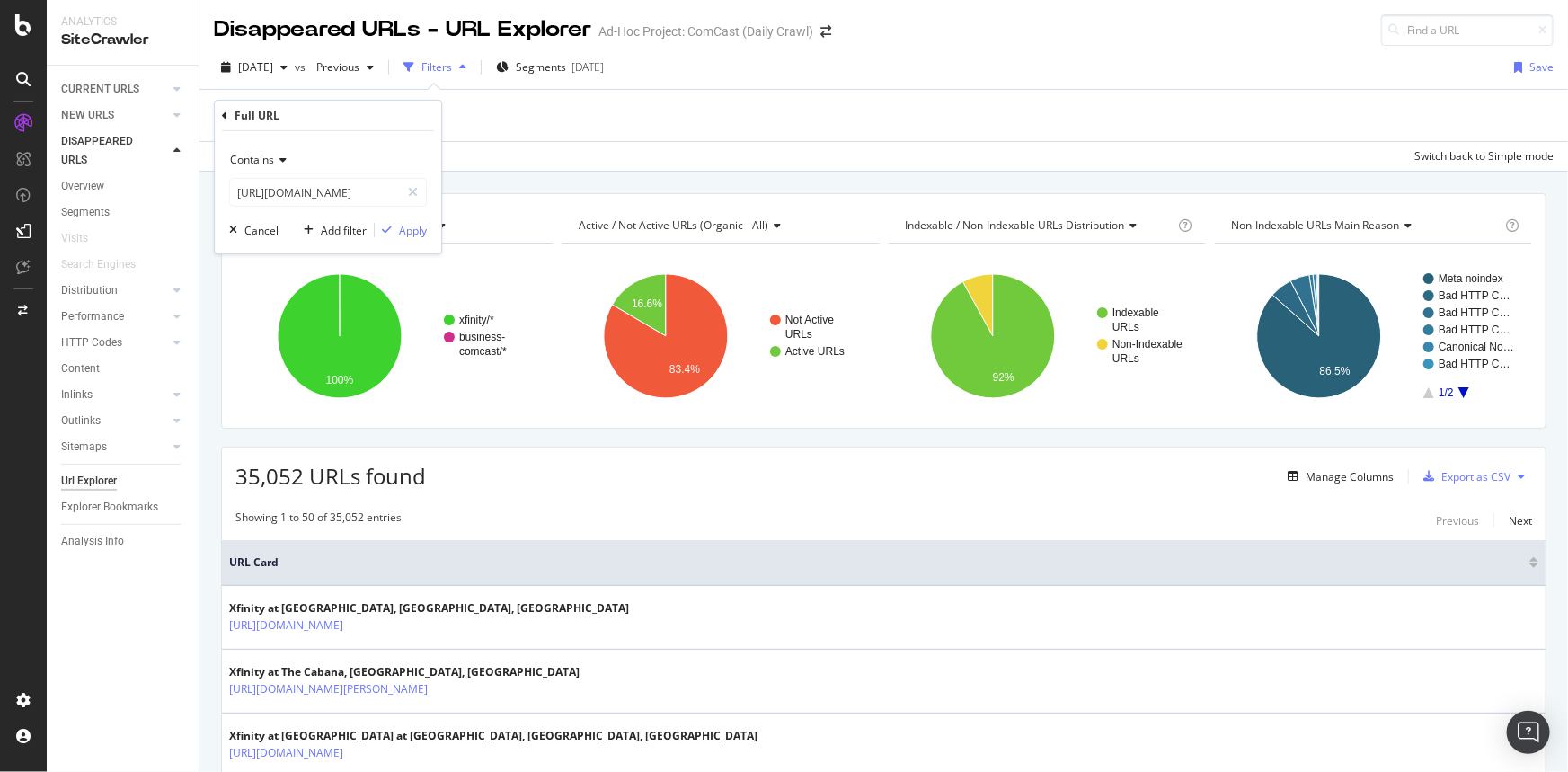
click at [283, 161] on icon at bounding box center [281, 160] width 13 height 11
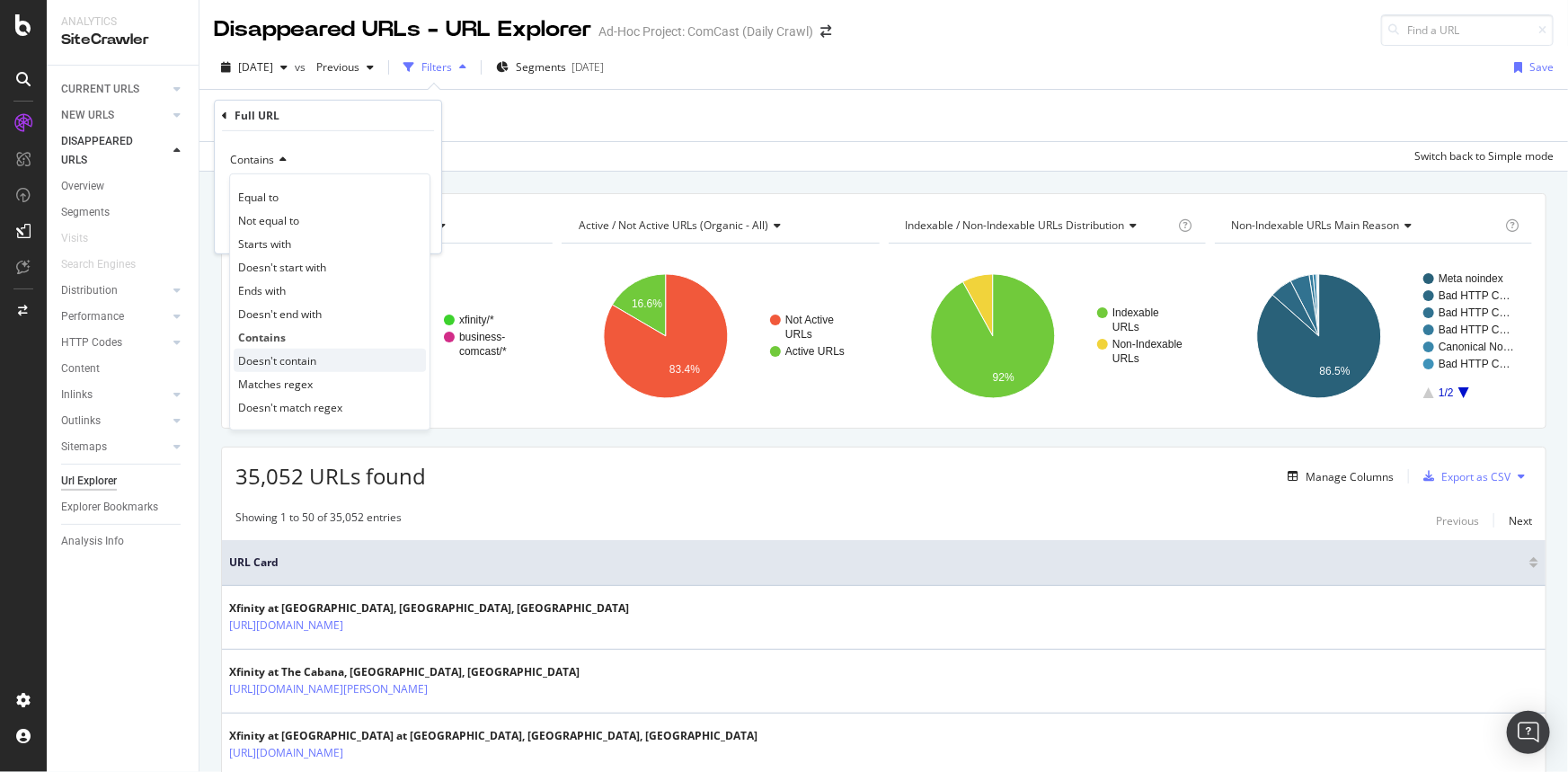
click at [323, 356] on div "Doesn't contain" at bounding box center [330, 361] width 193 height 24
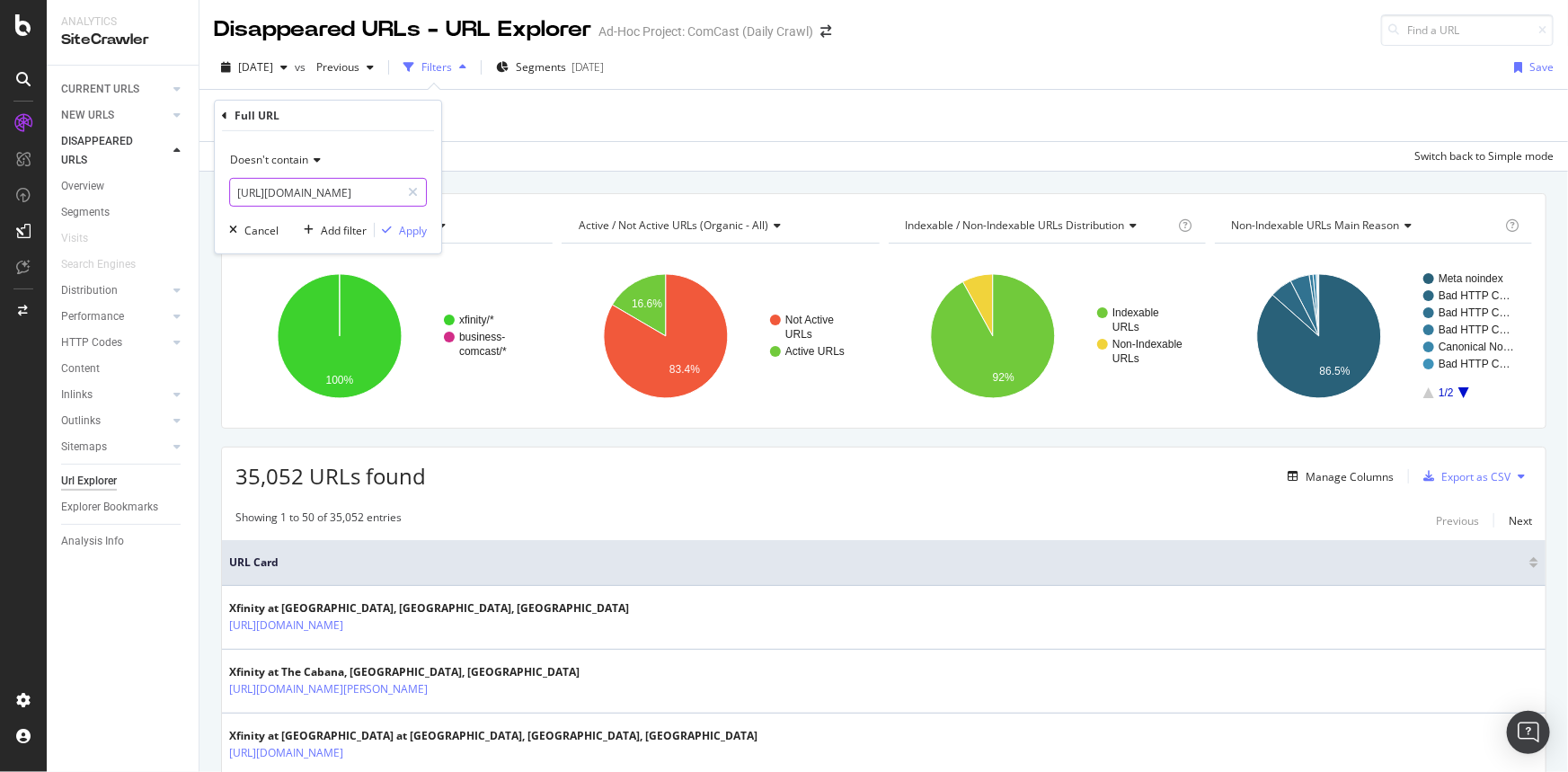
click at [311, 188] on input "https://www.xfinity.com/stream/" at bounding box center [314, 193] width 170 height 29
type input "/communities"
click at [394, 221] on button "Apply" at bounding box center [401, 230] width 52 height 18
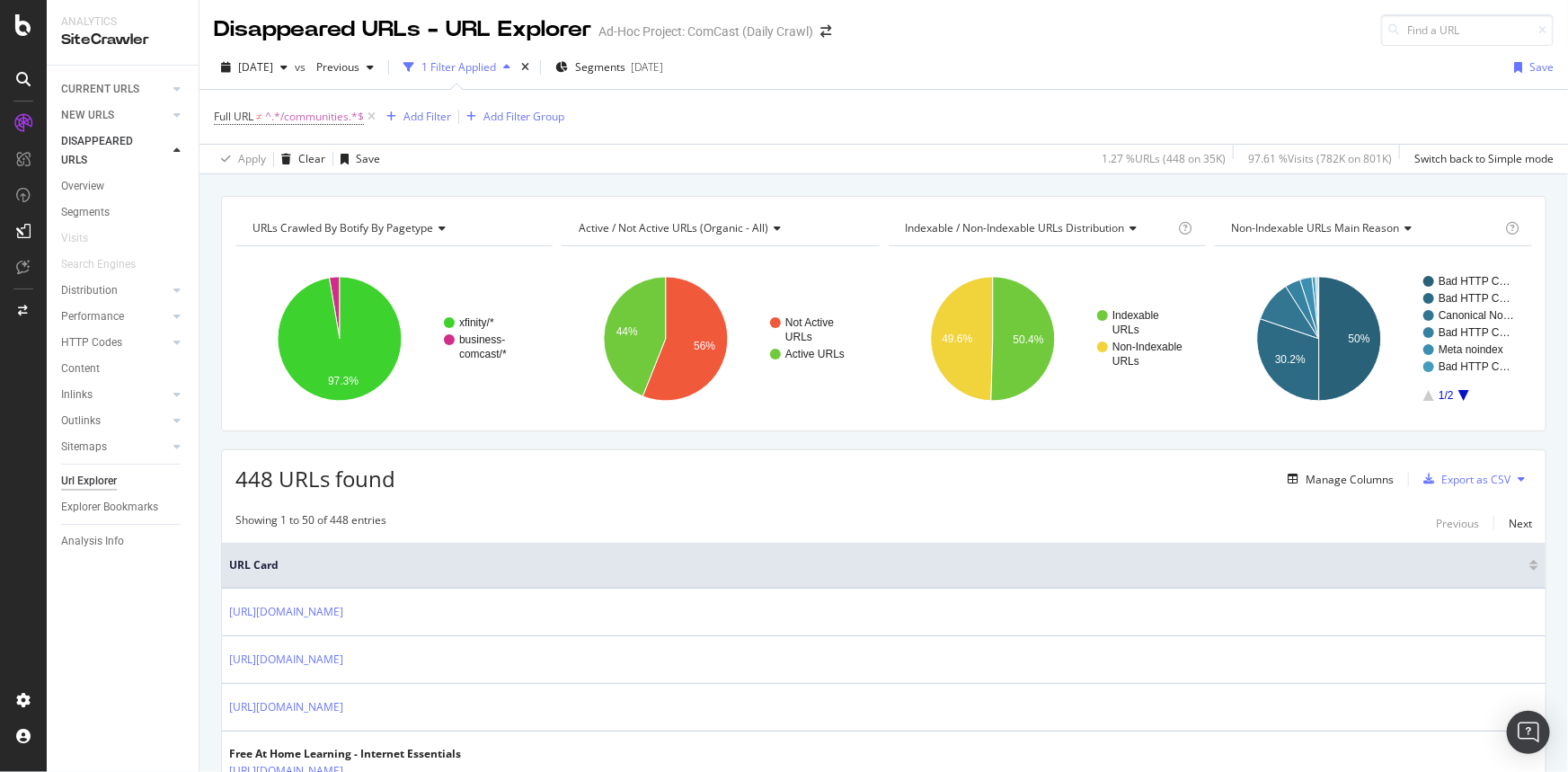
drag, startPoint x: 822, startPoint y: 593, endPoint x: 786, endPoint y: 81, distance: 513.3
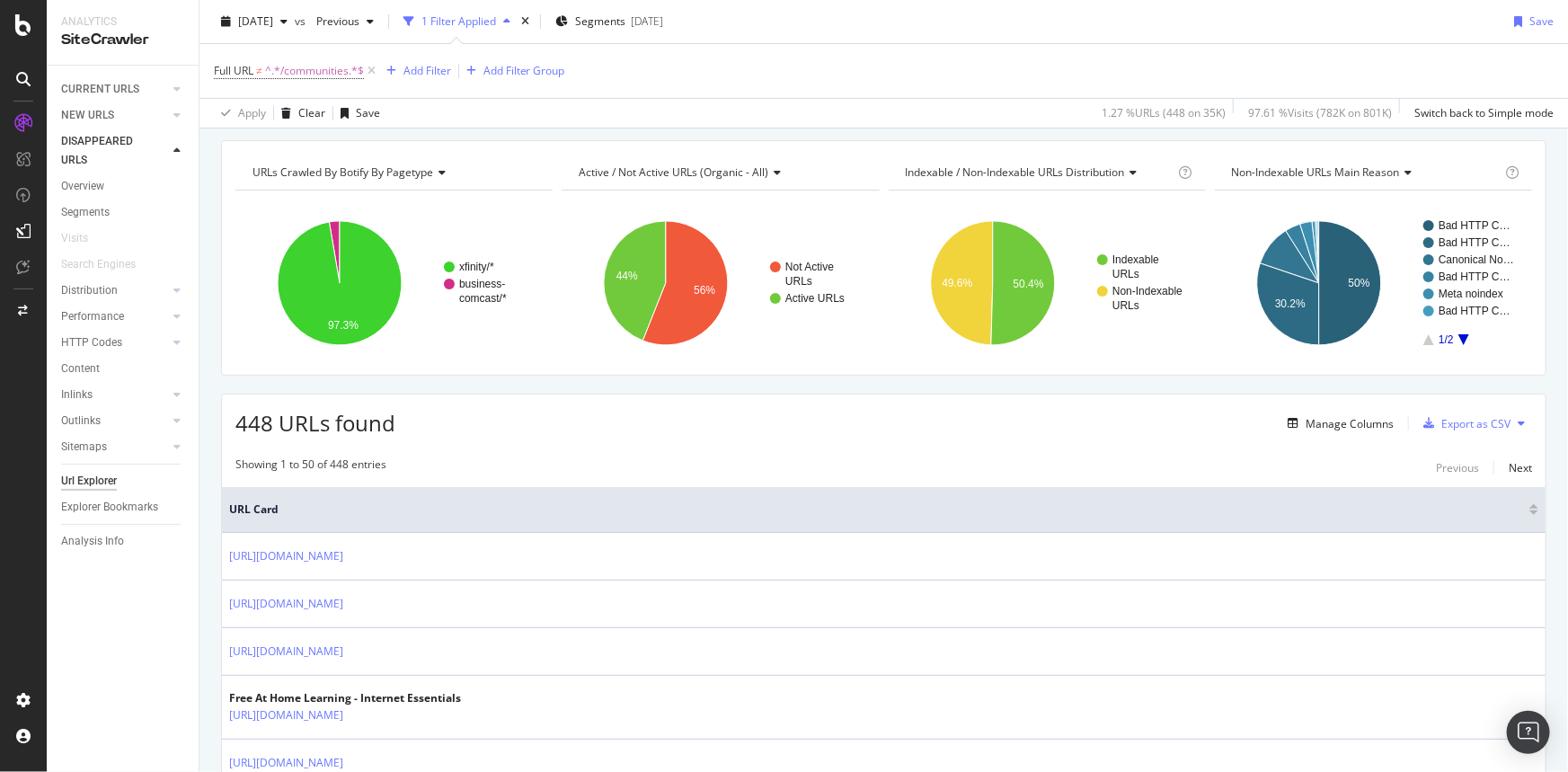
scroll to position [81, 0]
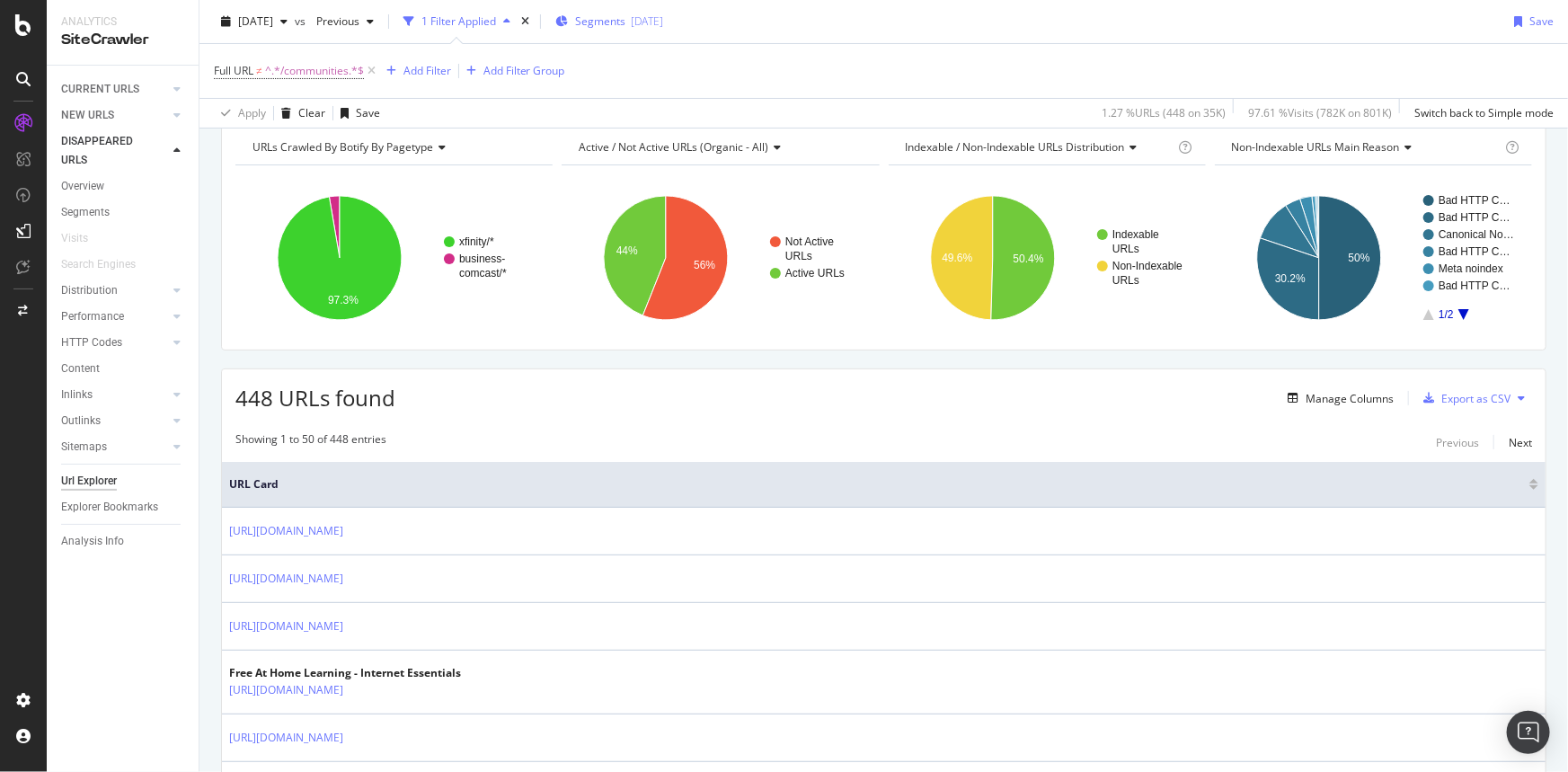
click at [663, 32] on div "Segments [DATE]" at bounding box center [609, 22] width 108 height 27
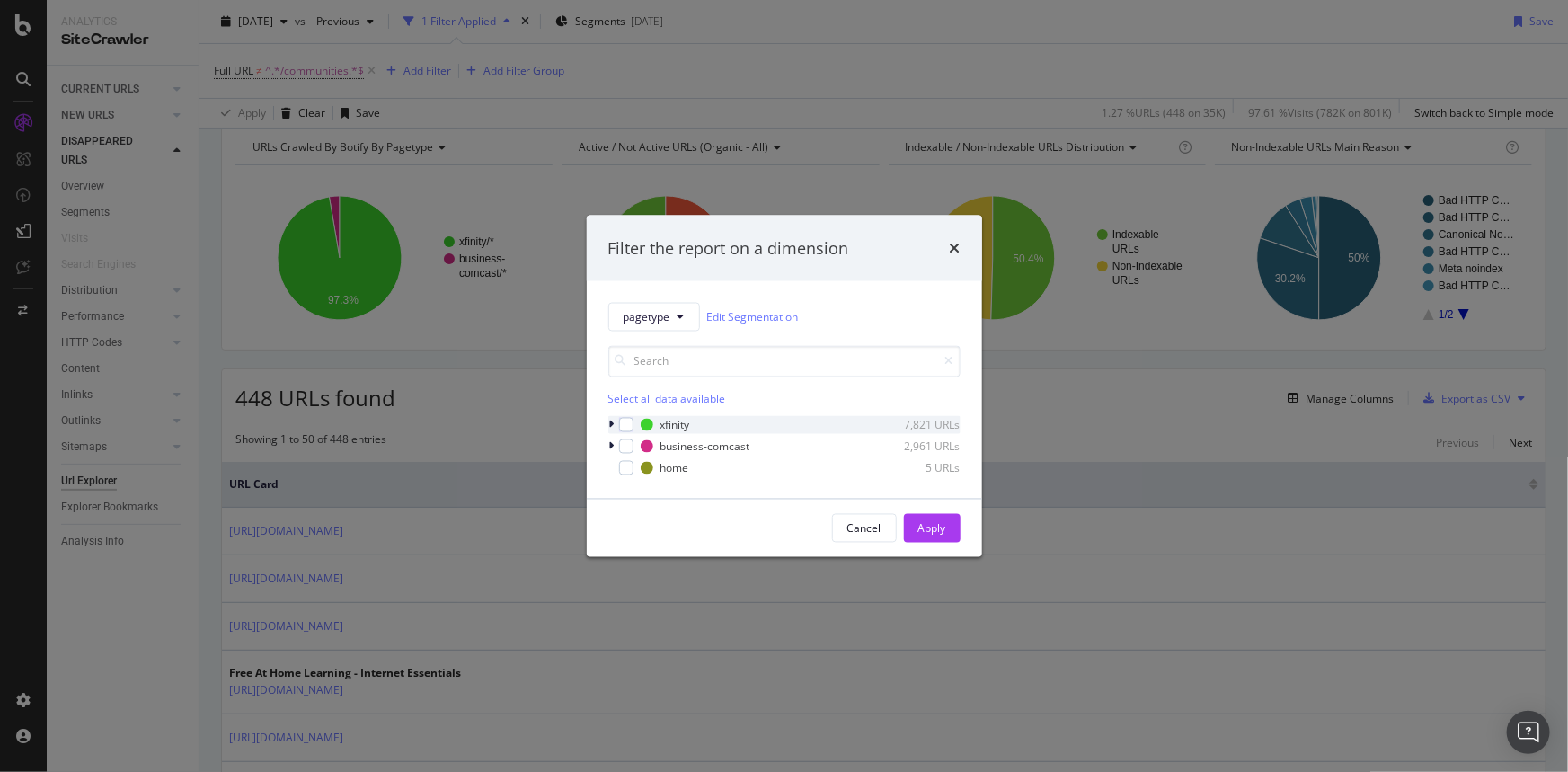
click at [610, 424] on icon "modal" at bounding box center [612, 425] width 5 height 11
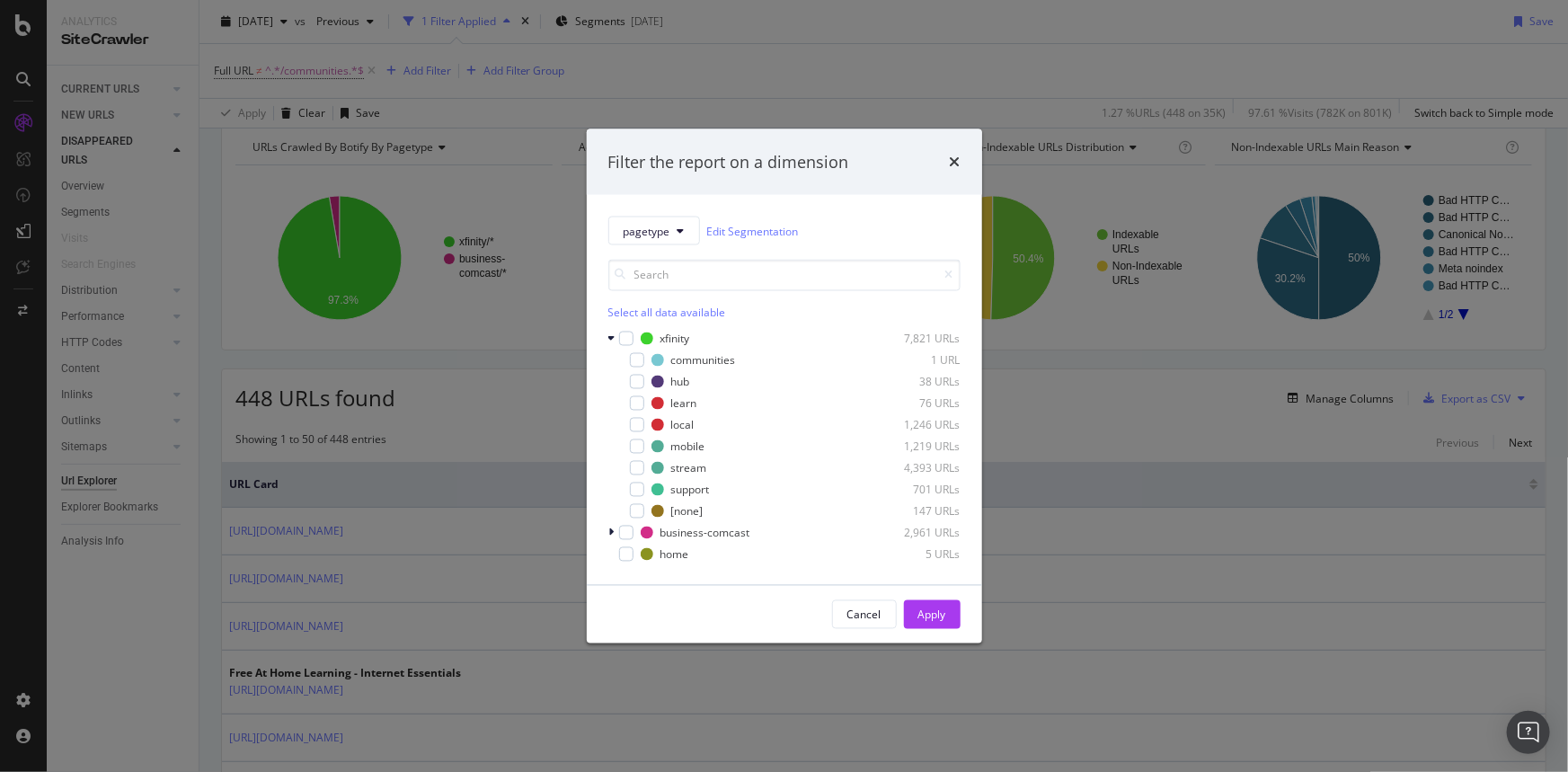
click at [208, 214] on div "Filter the report on a dimension pagetype Edit Segmentation Select all data ava…" at bounding box center [784, 386] width 1568 height 772
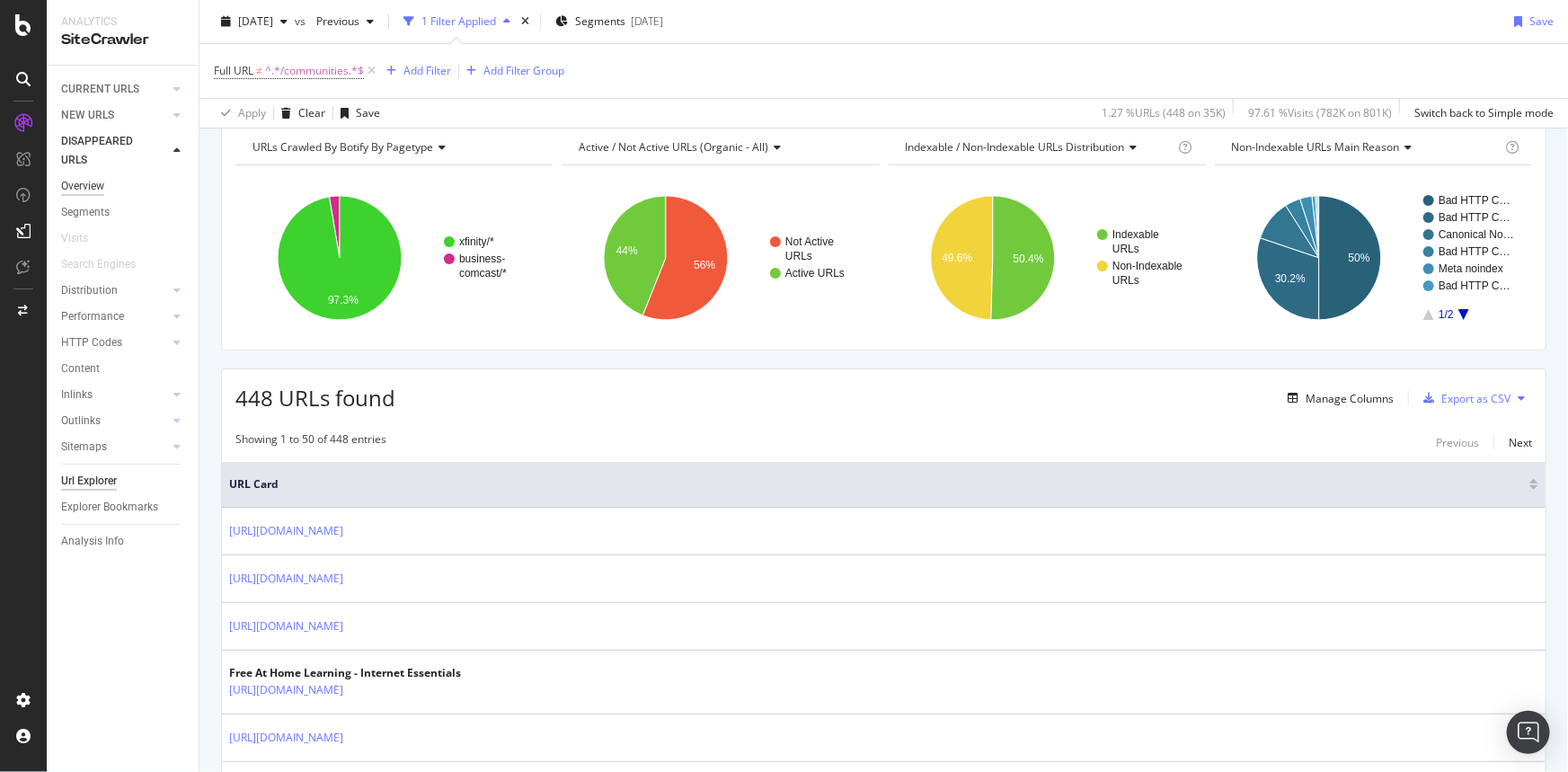
click at [81, 187] on div "Overview" at bounding box center [82, 186] width 43 height 19
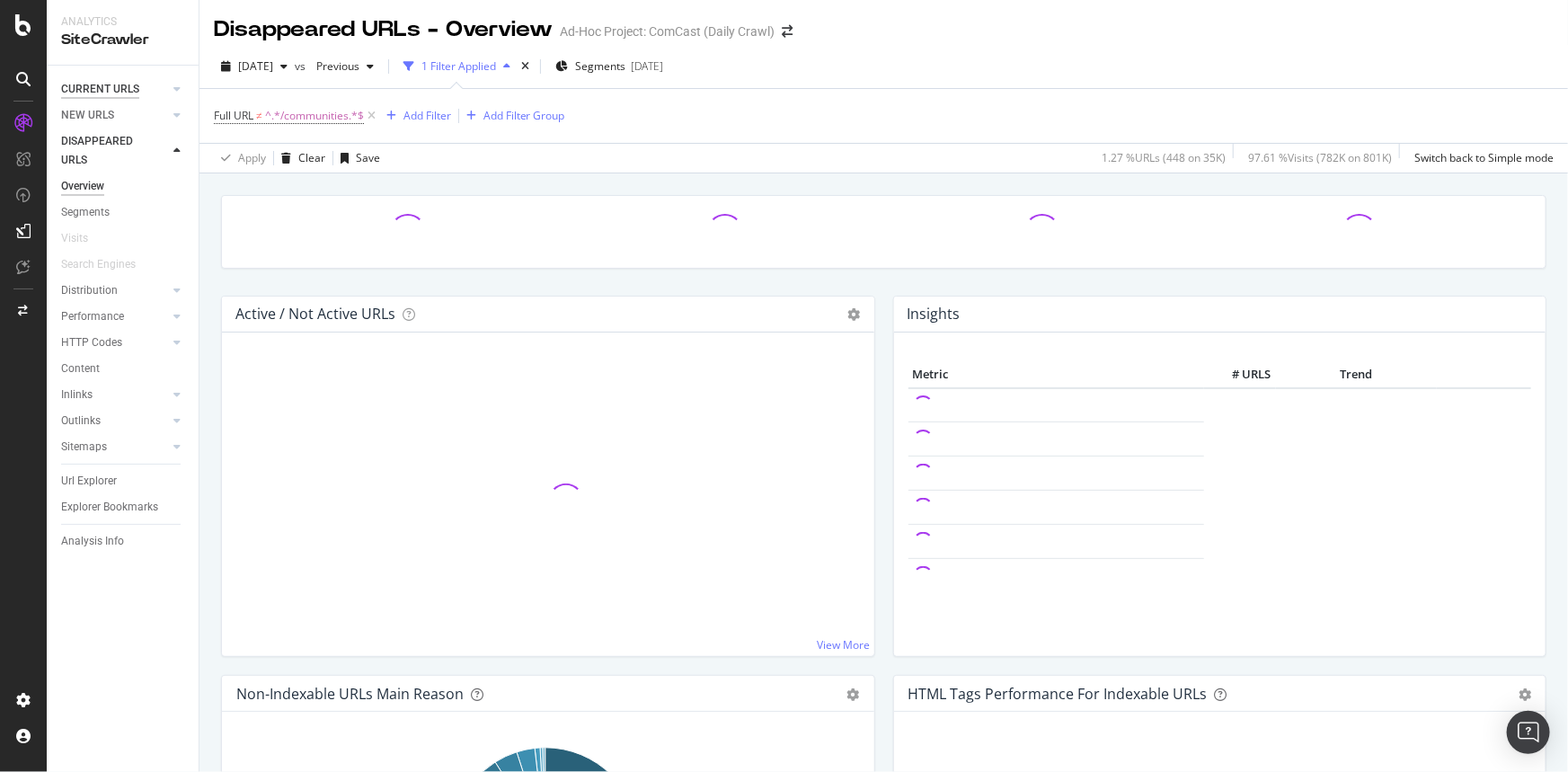
click at [87, 90] on div "CURRENT URLS" at bounding box center [100, 89] width 78 height 19
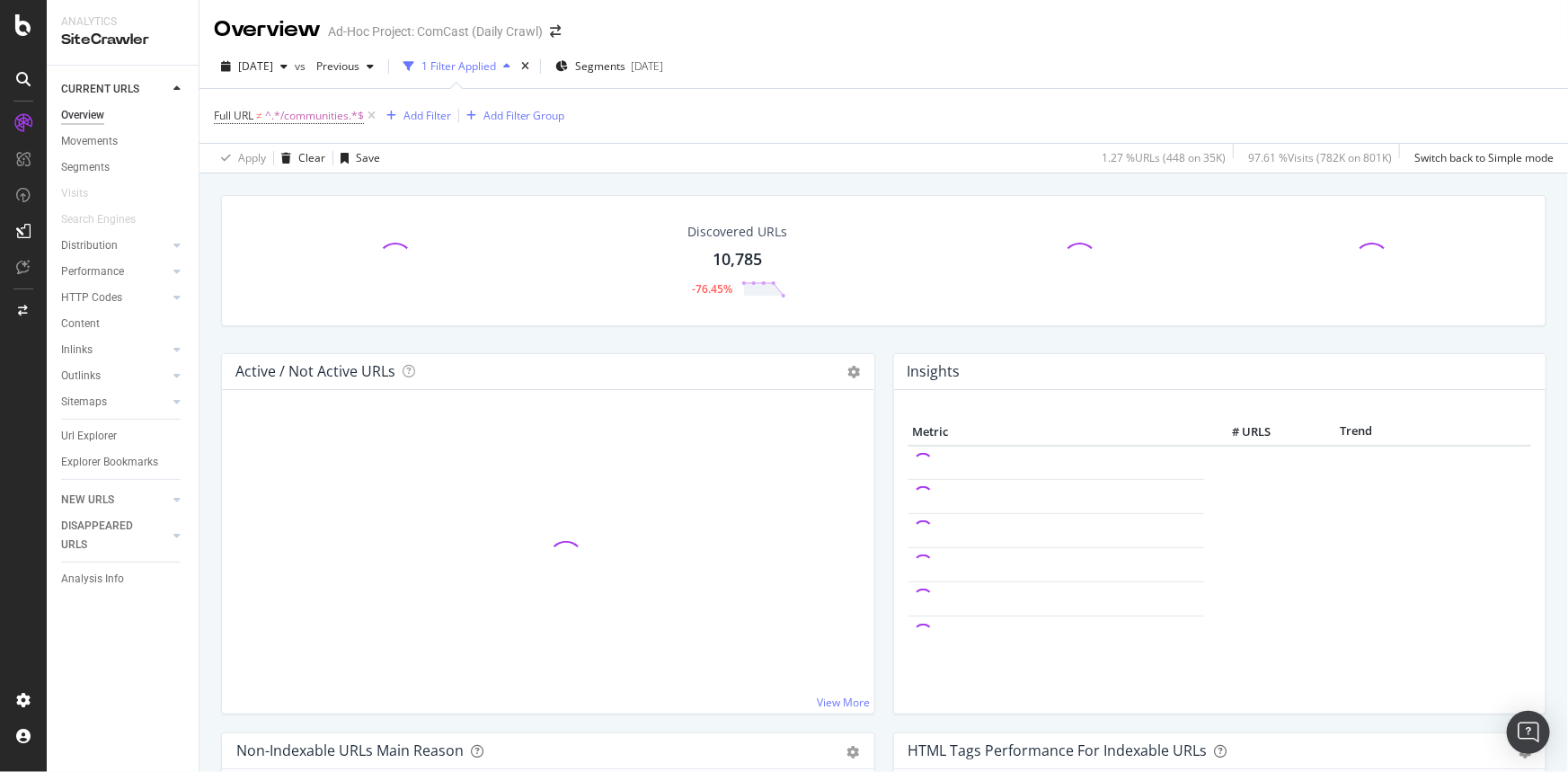
click at [73, 117] on div "Overview" at bounding box center [82, 115] width 43 height 19
click at [289, 120] on span "^.*/communities.*$" at bounding box center [314, 116] width 99 height 25
click at [303, 157] on span "Doesn't contain" at bounding box center [269, 157] width 78 height 15
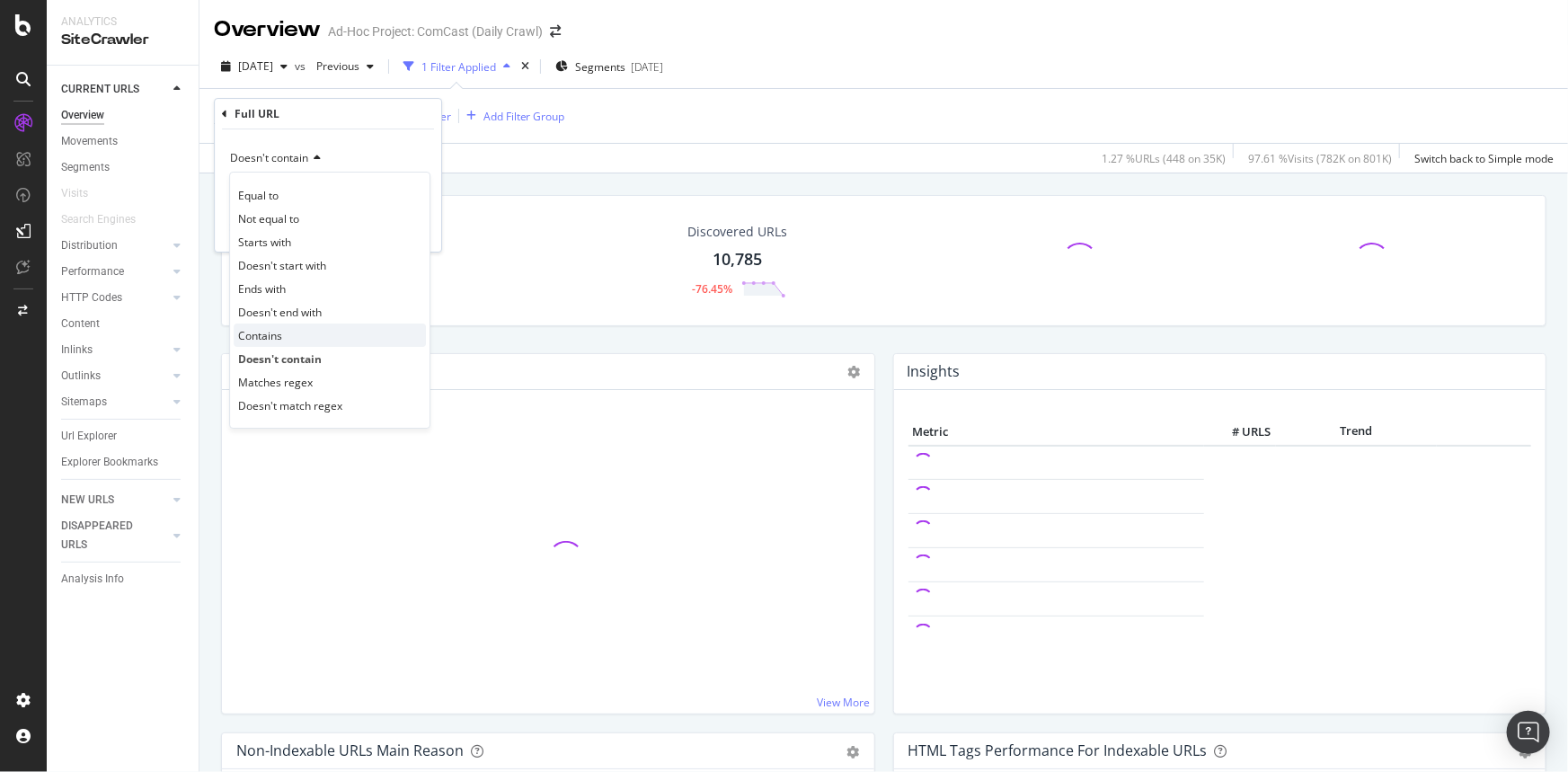
click at [307, 333] on div "Contains" at bounding box center [330, 335] width 193 height 24
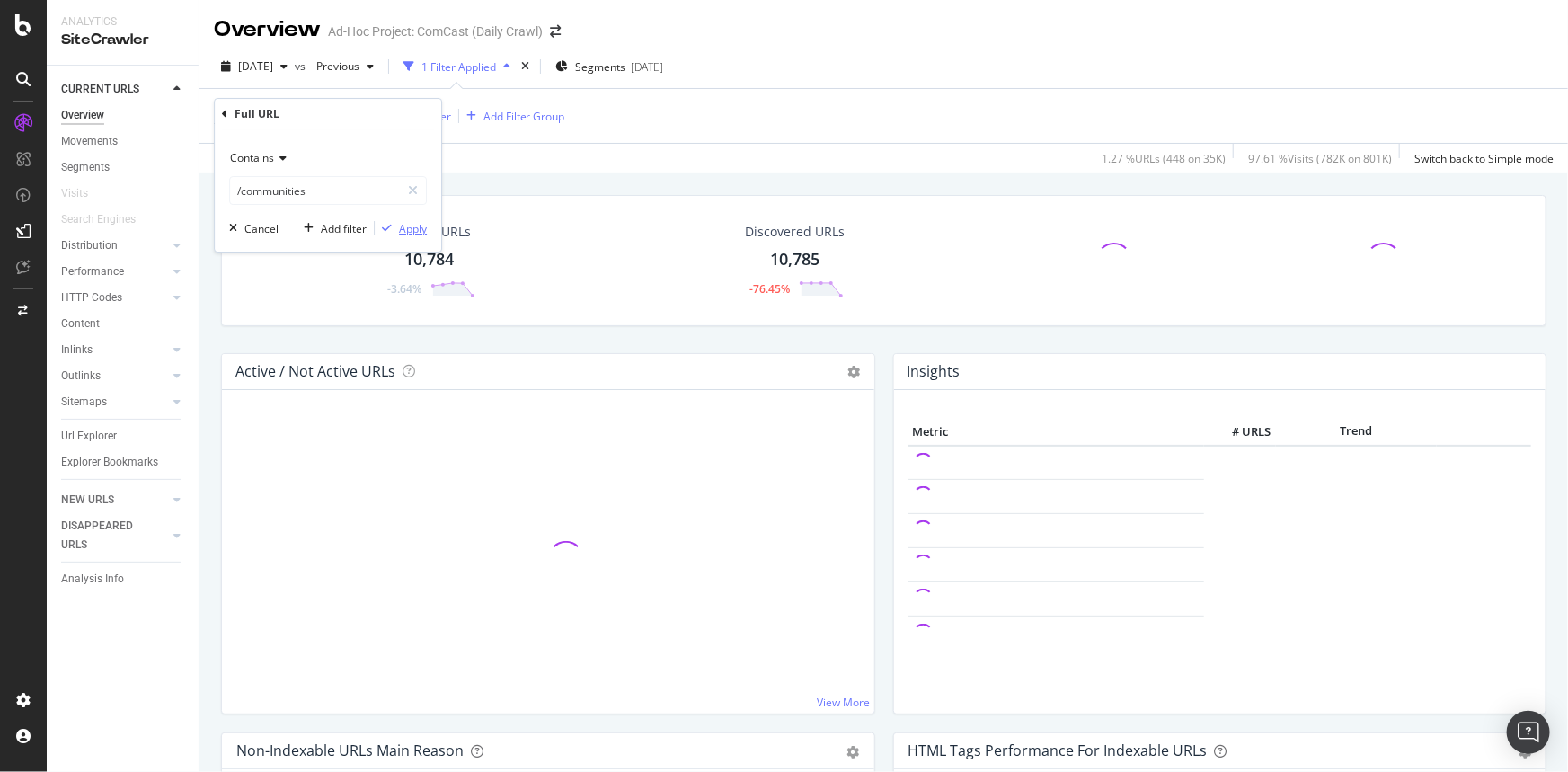
click at [404, 228] on div "Apply" at bounding box center [412, 228] width 28 height 15
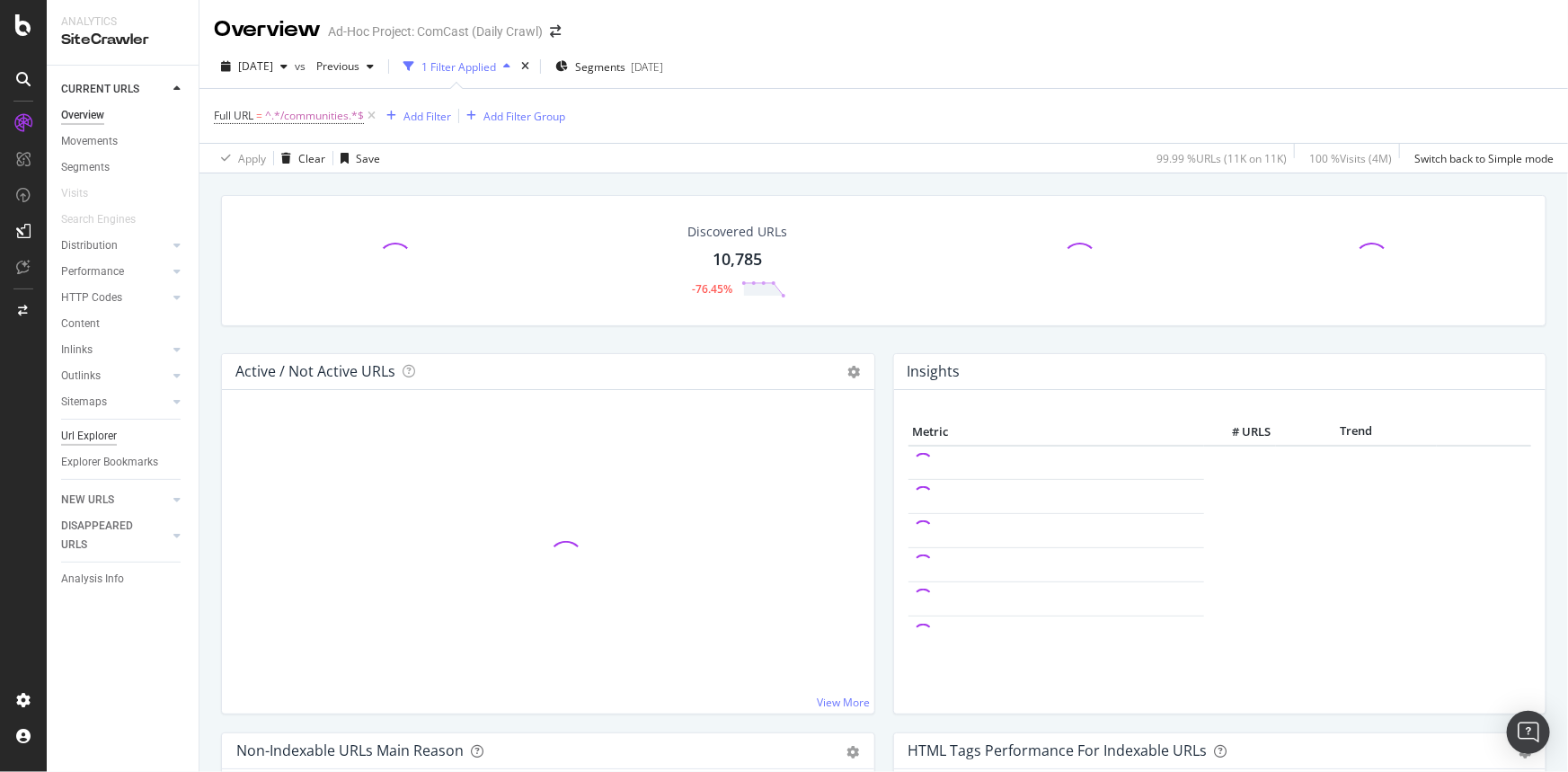
click at [104, 432] on div "Url Explorer" at bounding box center [88, 436] width 55 height 19
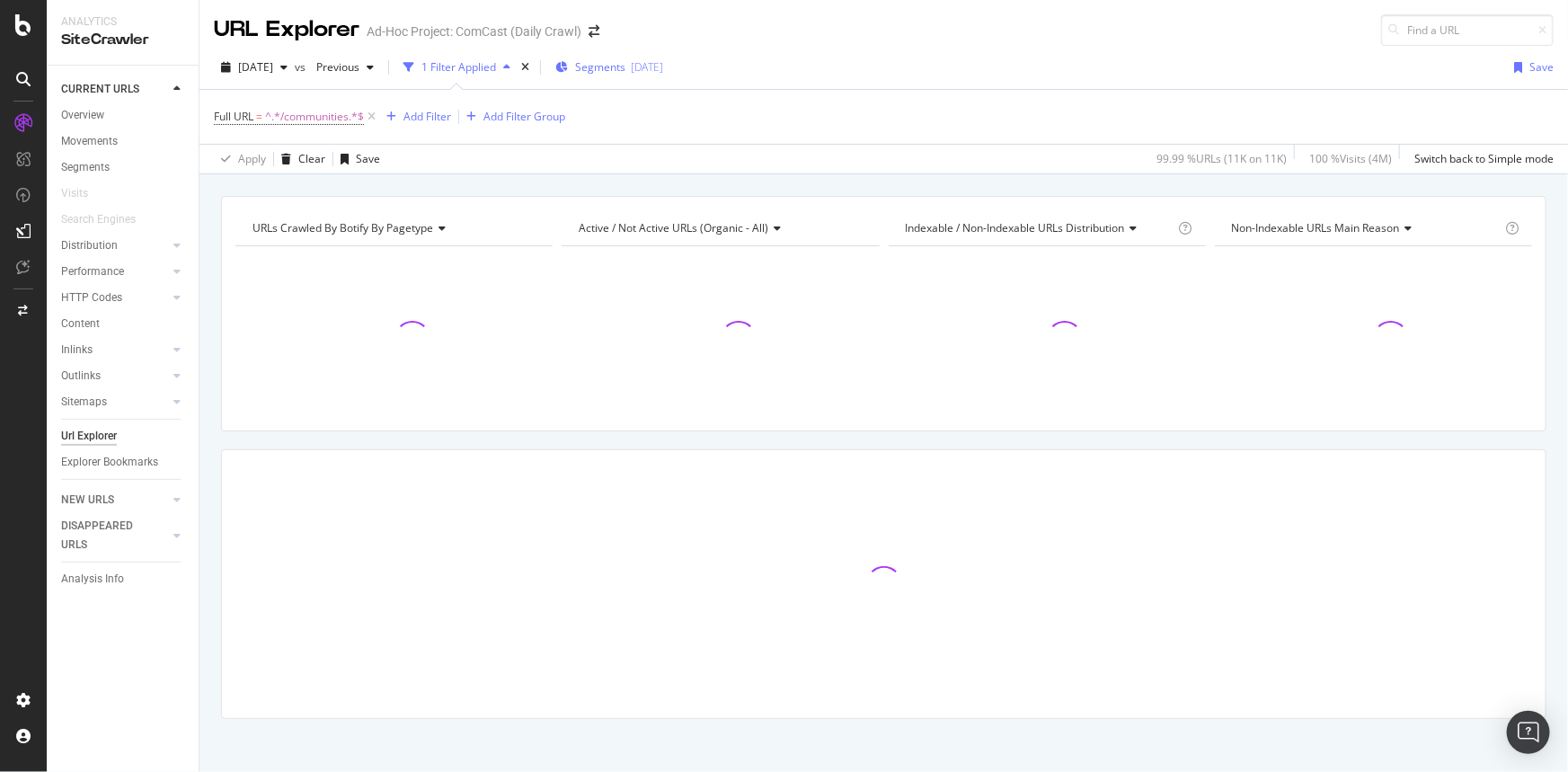
click at [626, 62] on span "Segments" at bounding box center [600, 66] width 50 height 15
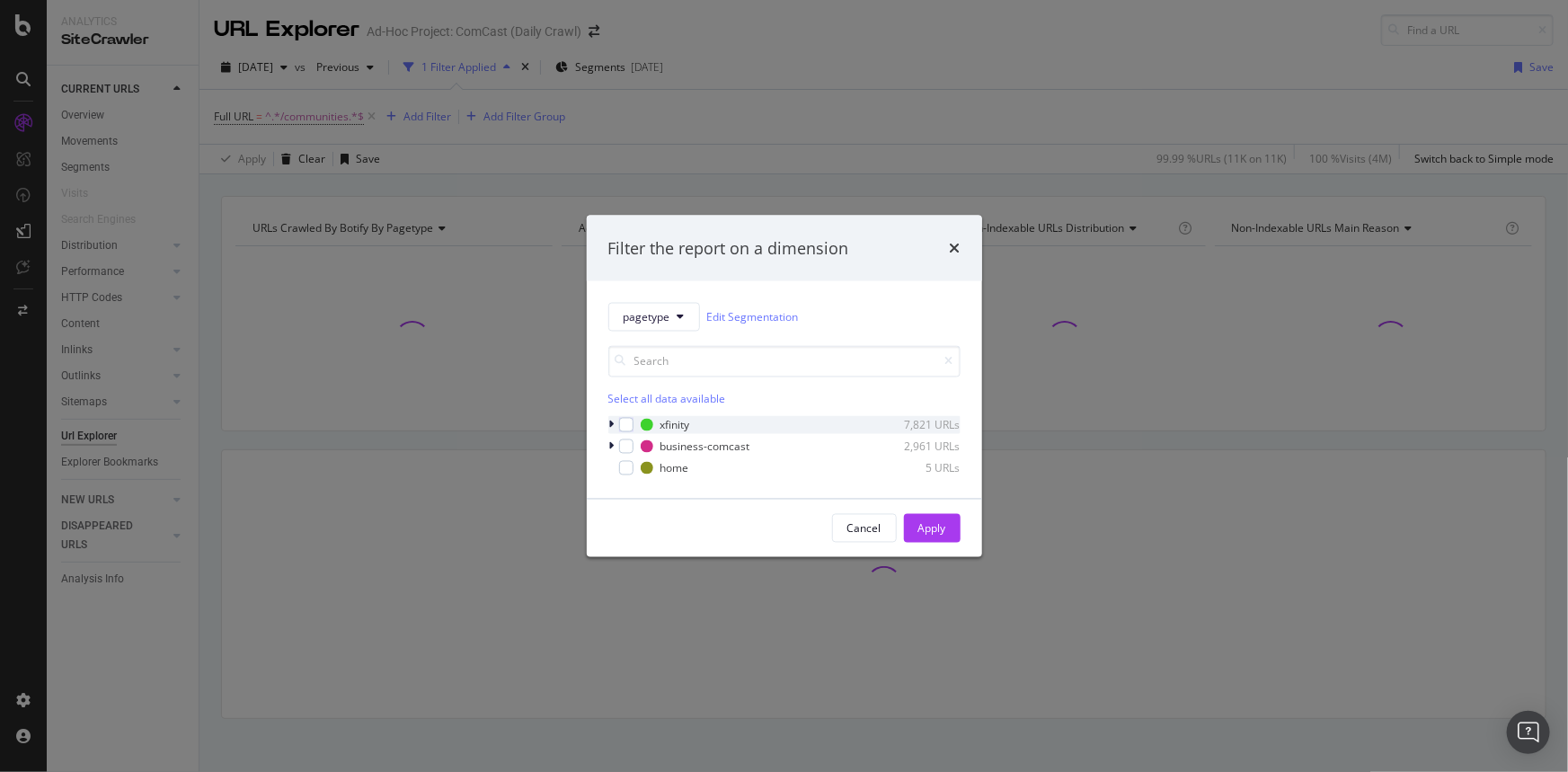
click at [611, 425] on icon "modal" at bounding box center [612, 425] width 5 height 11
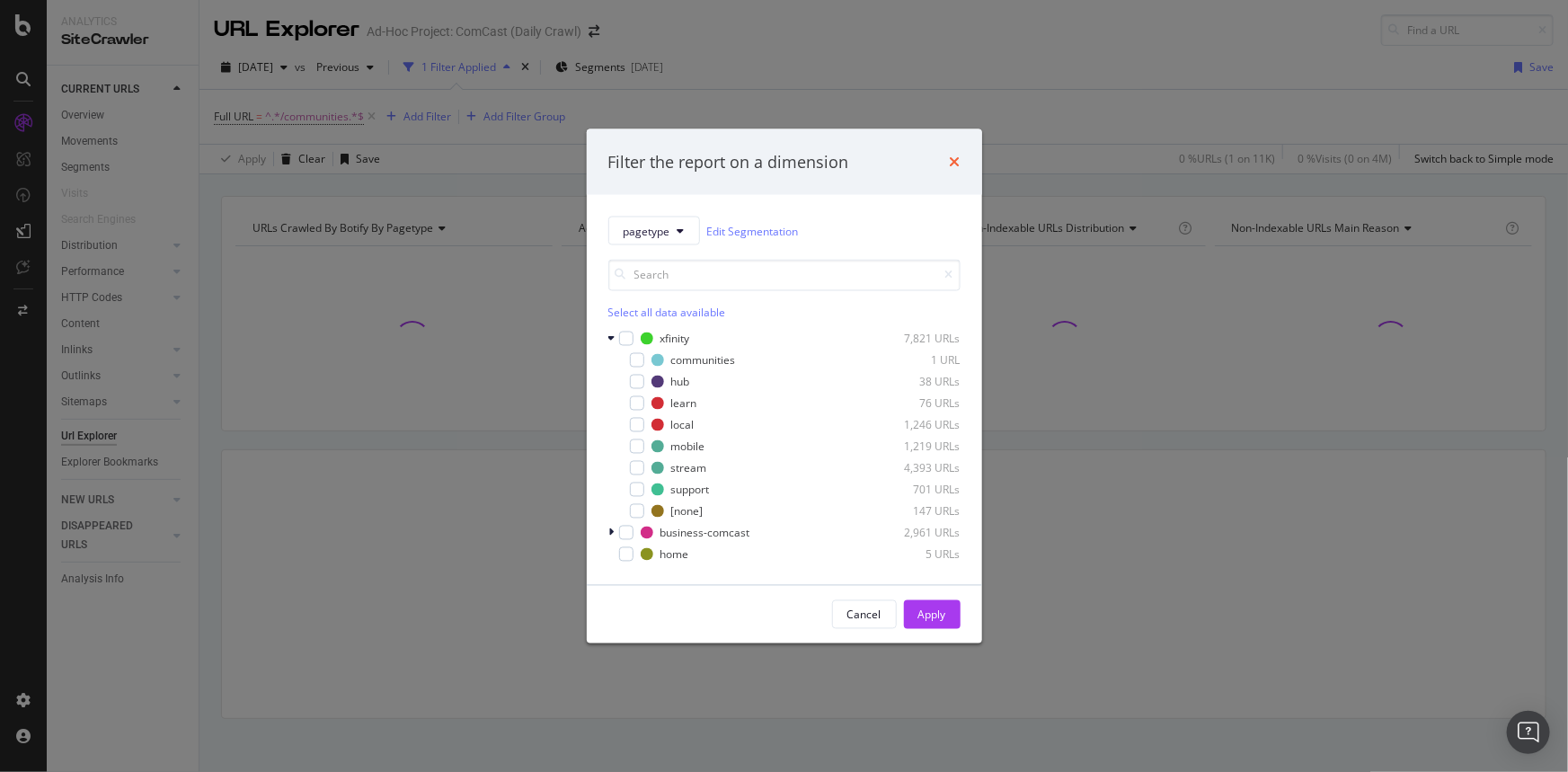
click at [954, 163] on icon "times" at bounding box center [956, 162] width 11 height 15
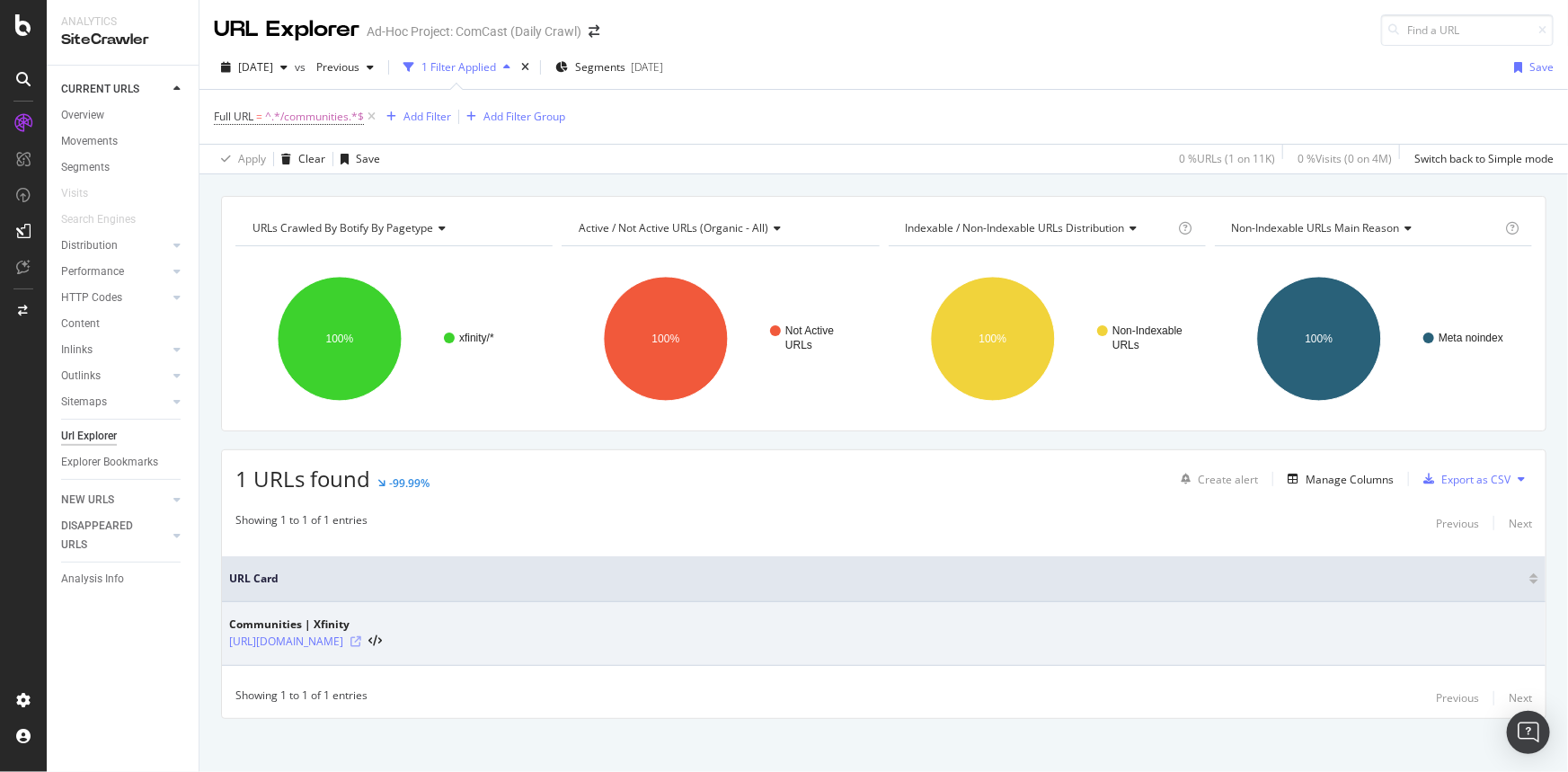
click at [362, 641] on icon at bounding box center [356, 641] width 11 height 11
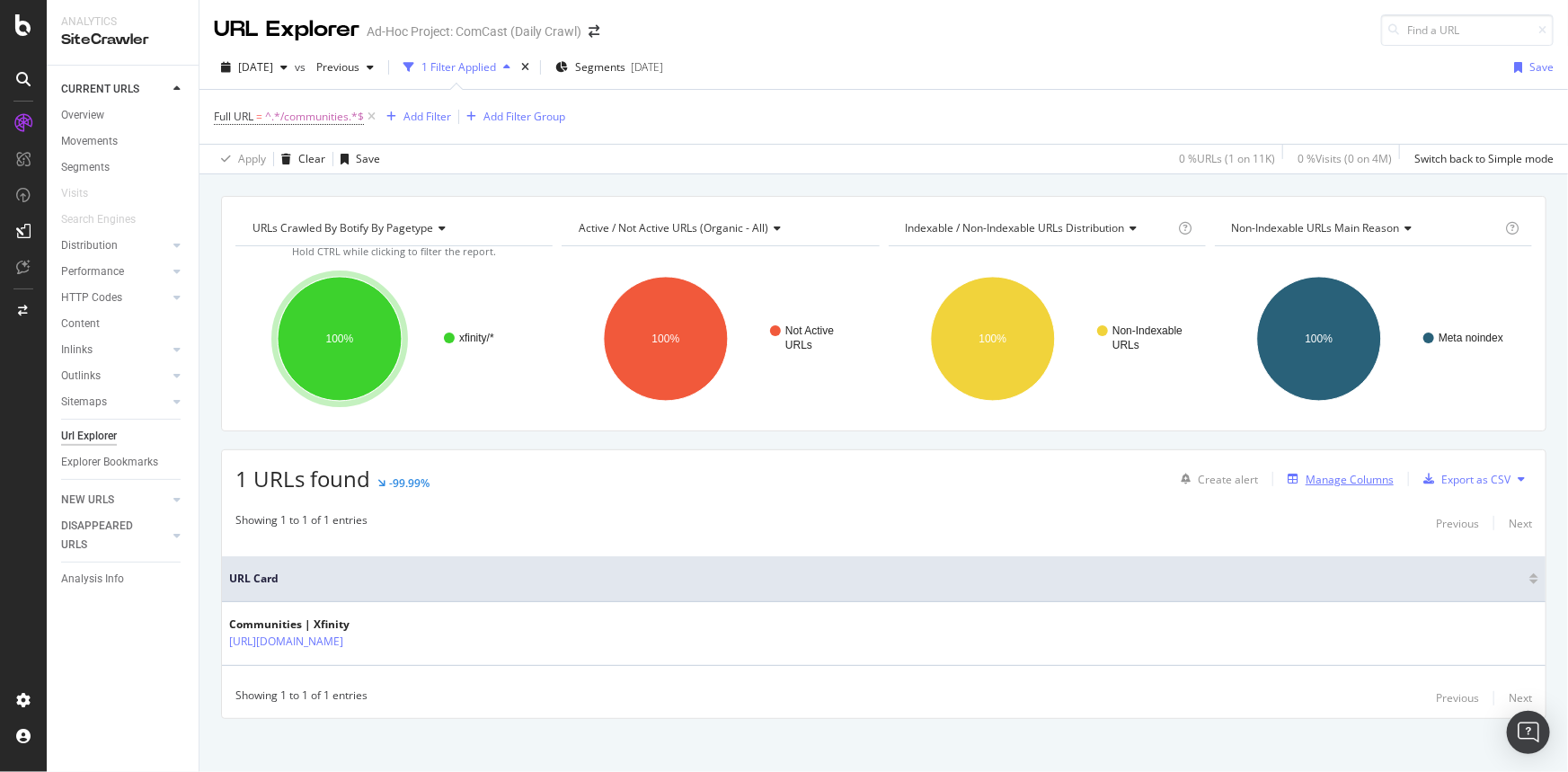
click at [1350, 485] on div "Manage Columns" at bounding box center [1350, 479] width 88 height 15
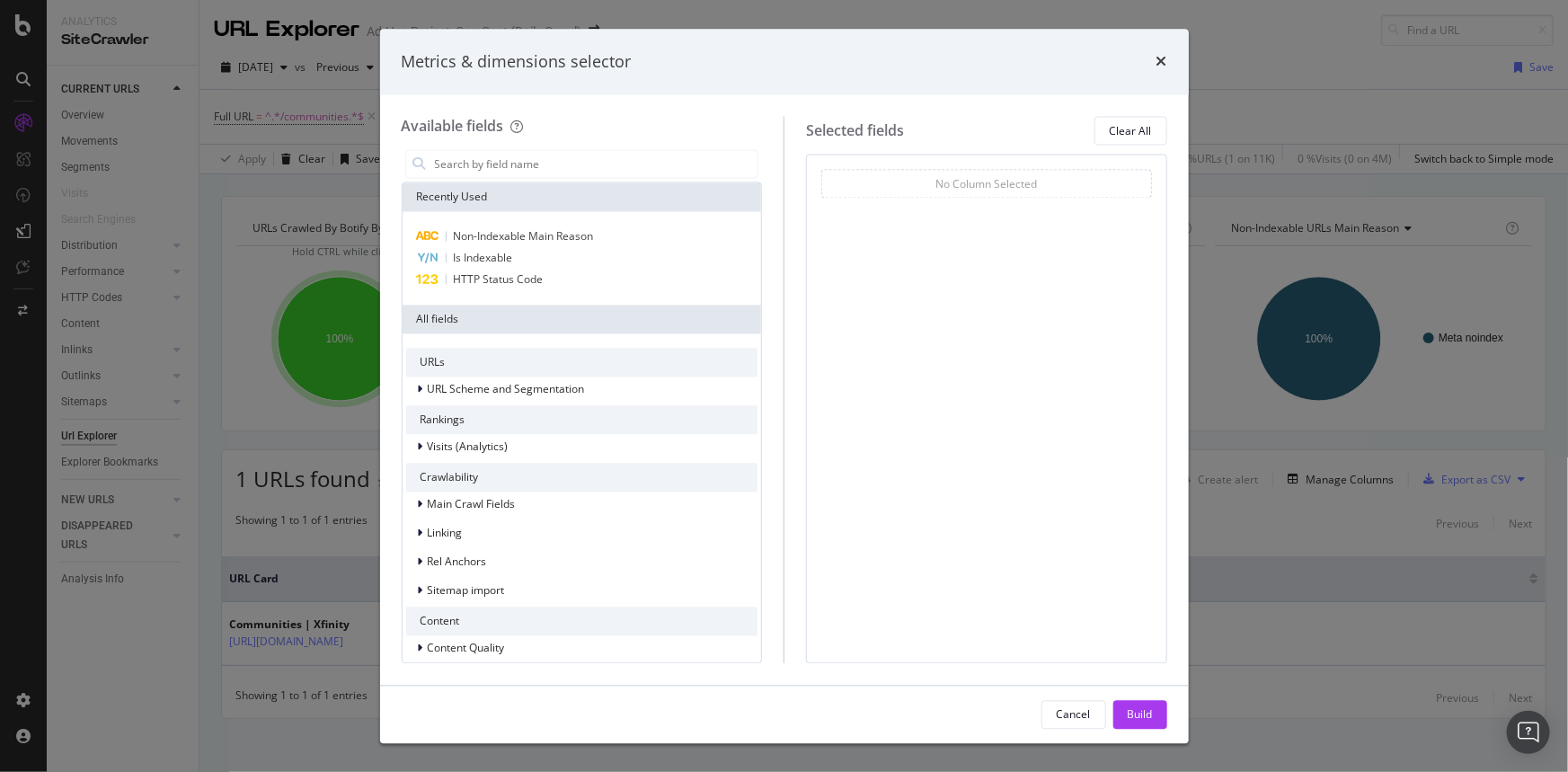
click at [293, 623] on div "Metrics & dimensions selector Available fields Recently Used Non-Indexable Main…" at bounding box center [784, 386] width 1568 height 772
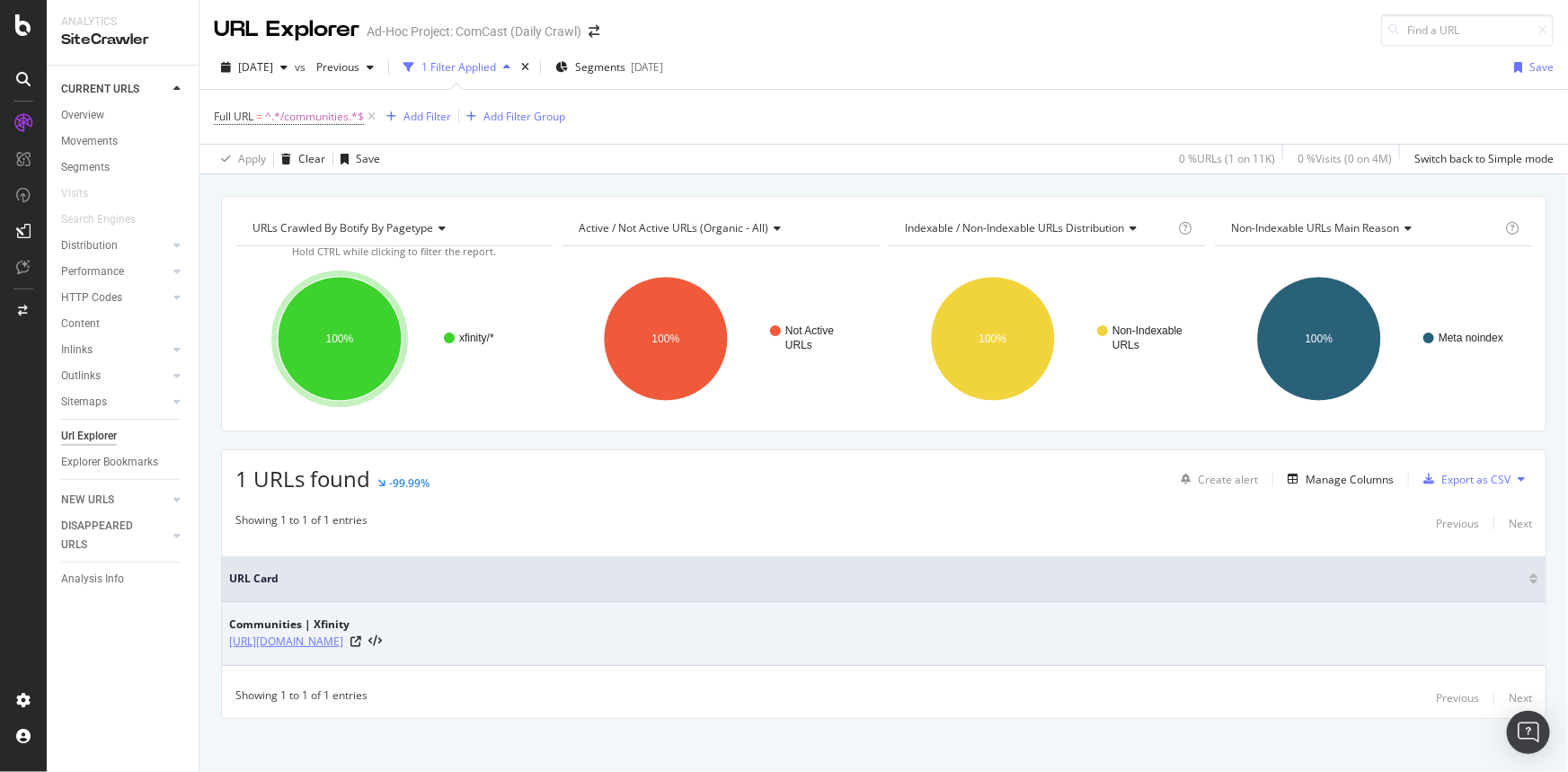
click at [343, 638] on link "https://www.xfinity.com/communities" at bounding box center [286, 641] width 114 height 18
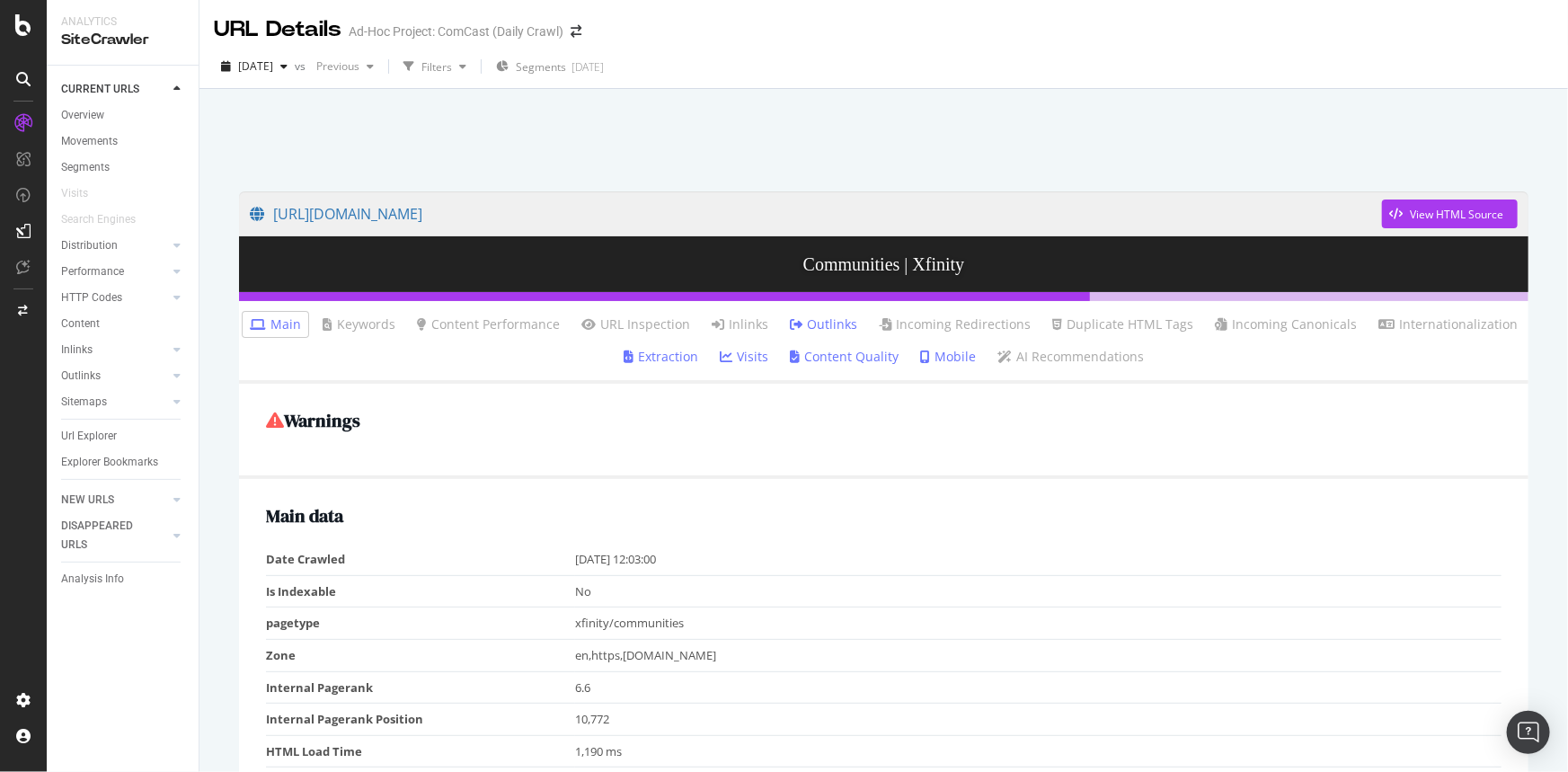
drag, startPoint x: 717, startPoint y: 460, endPoint x: 749, endPoint y: 103, distance: 358.4
click at [842, 322] on link "Outlinks" at bounding box center [824, 324] width 67 height 18
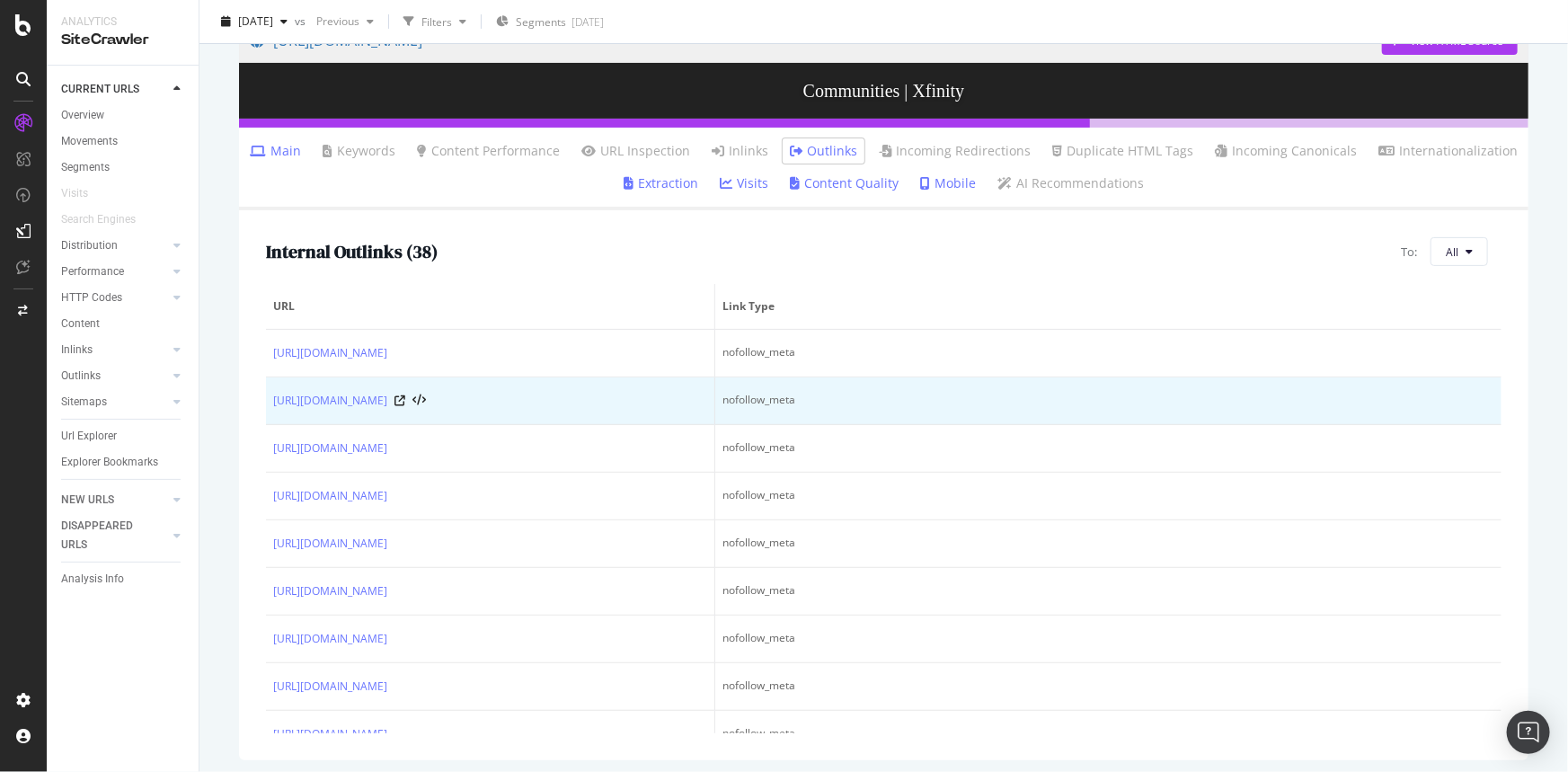
scroll to position [180, 0]
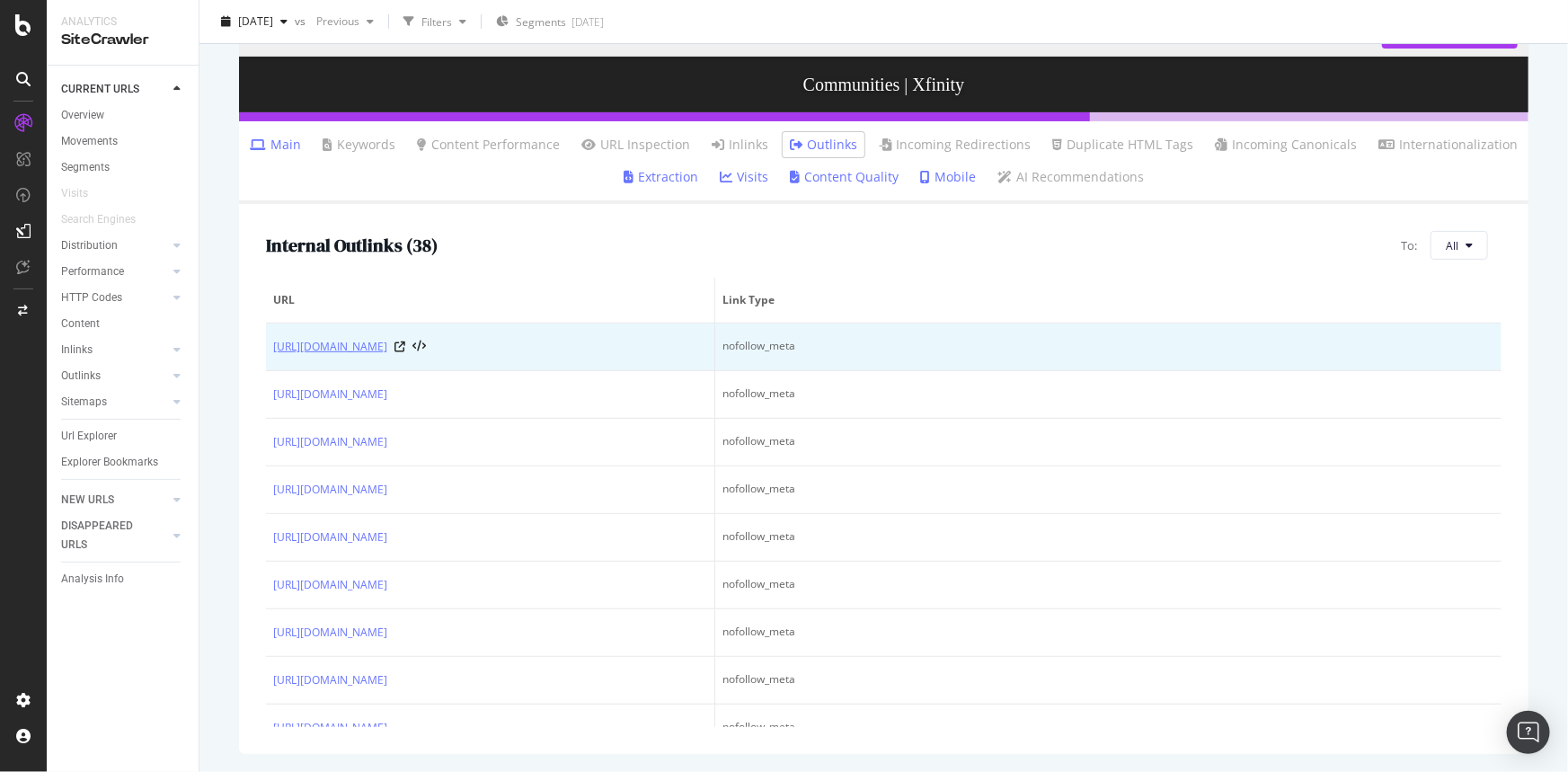
click at [387, 344] on link "https://www.xfinity.com/communities/al" at bounding box center [331, 347] width 114 height 18
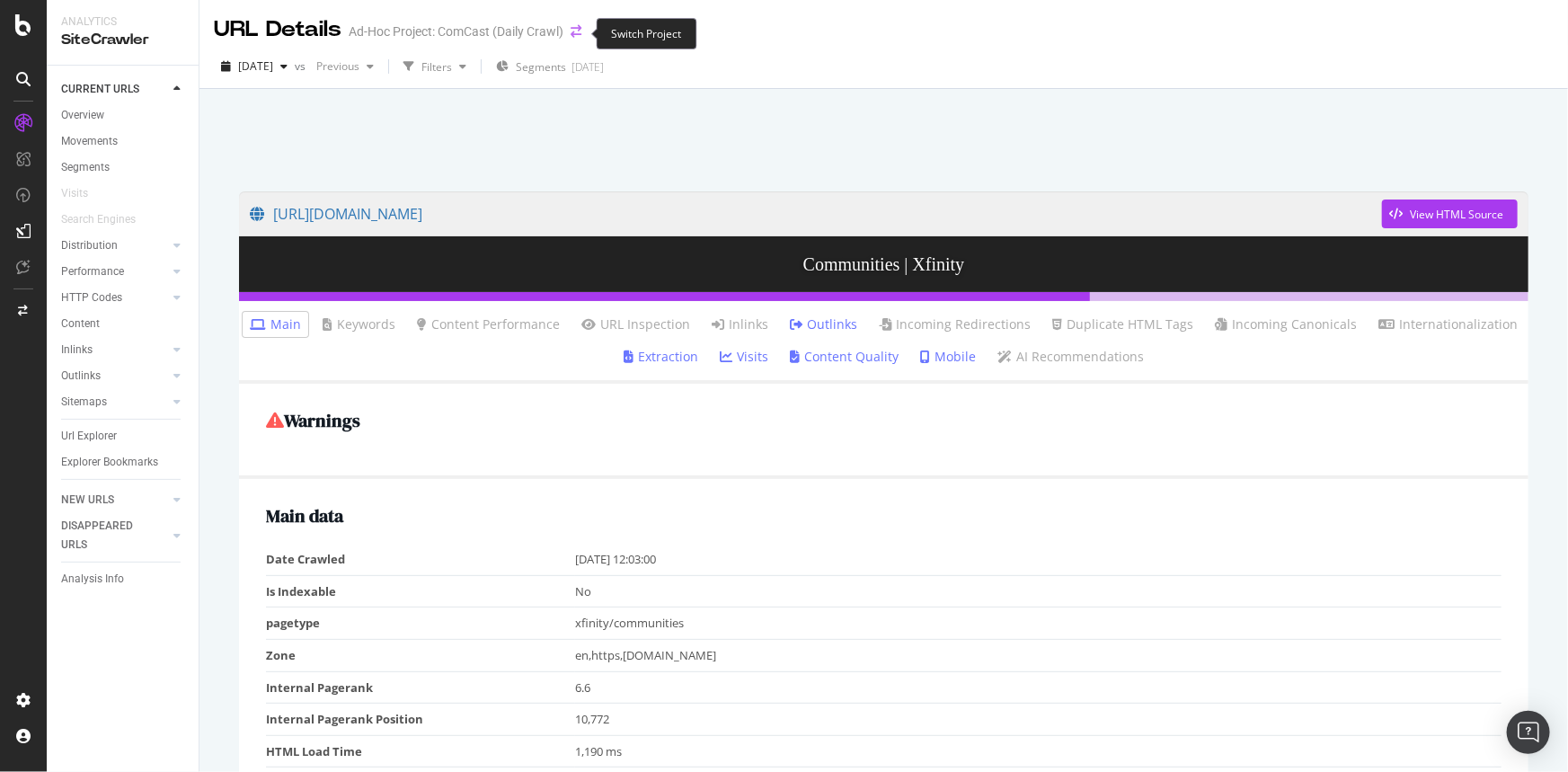
click at [577, 30] on icon "arrow-right-arrow-left" at bounding box center [576, 32] width 11 height 13
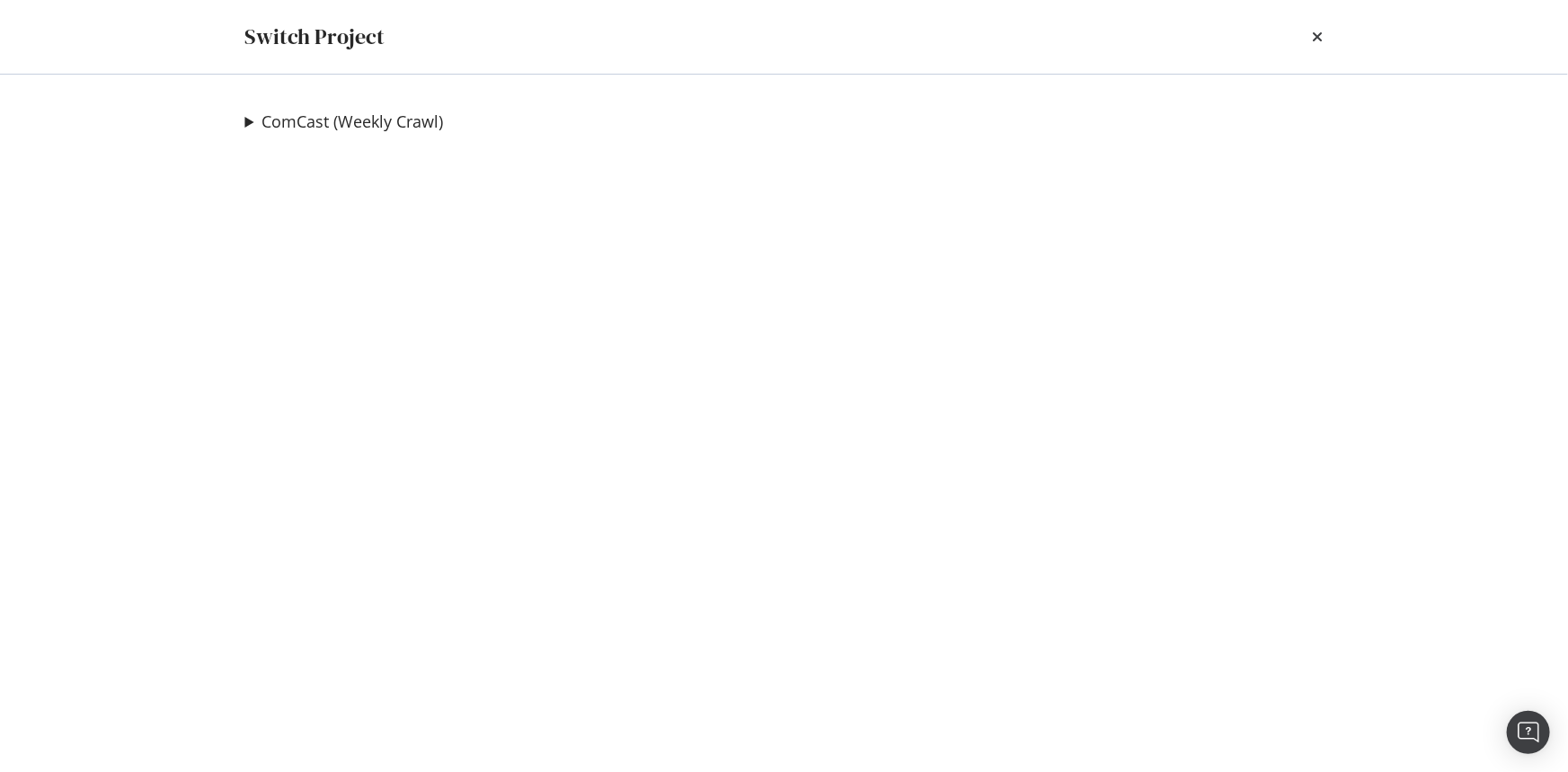
click at [246, 121] on summary "ComCast (Weekly Crawl)" at bounding box center [344, 123] width 199 height 24
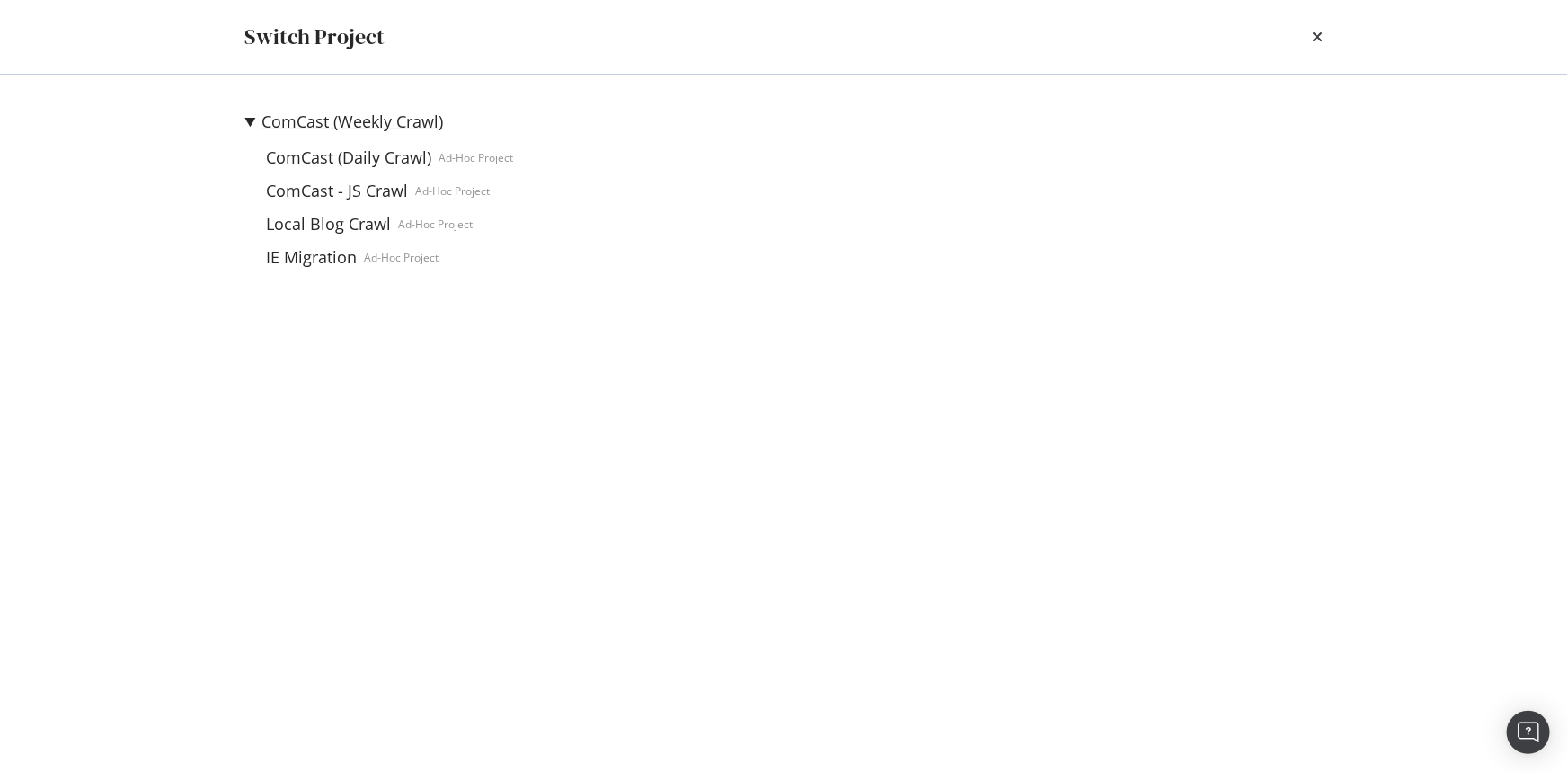
click at [382, 117] on link "ComCast (Weekly Crawl)" at bounding box center [353, 122] width 182 height 19
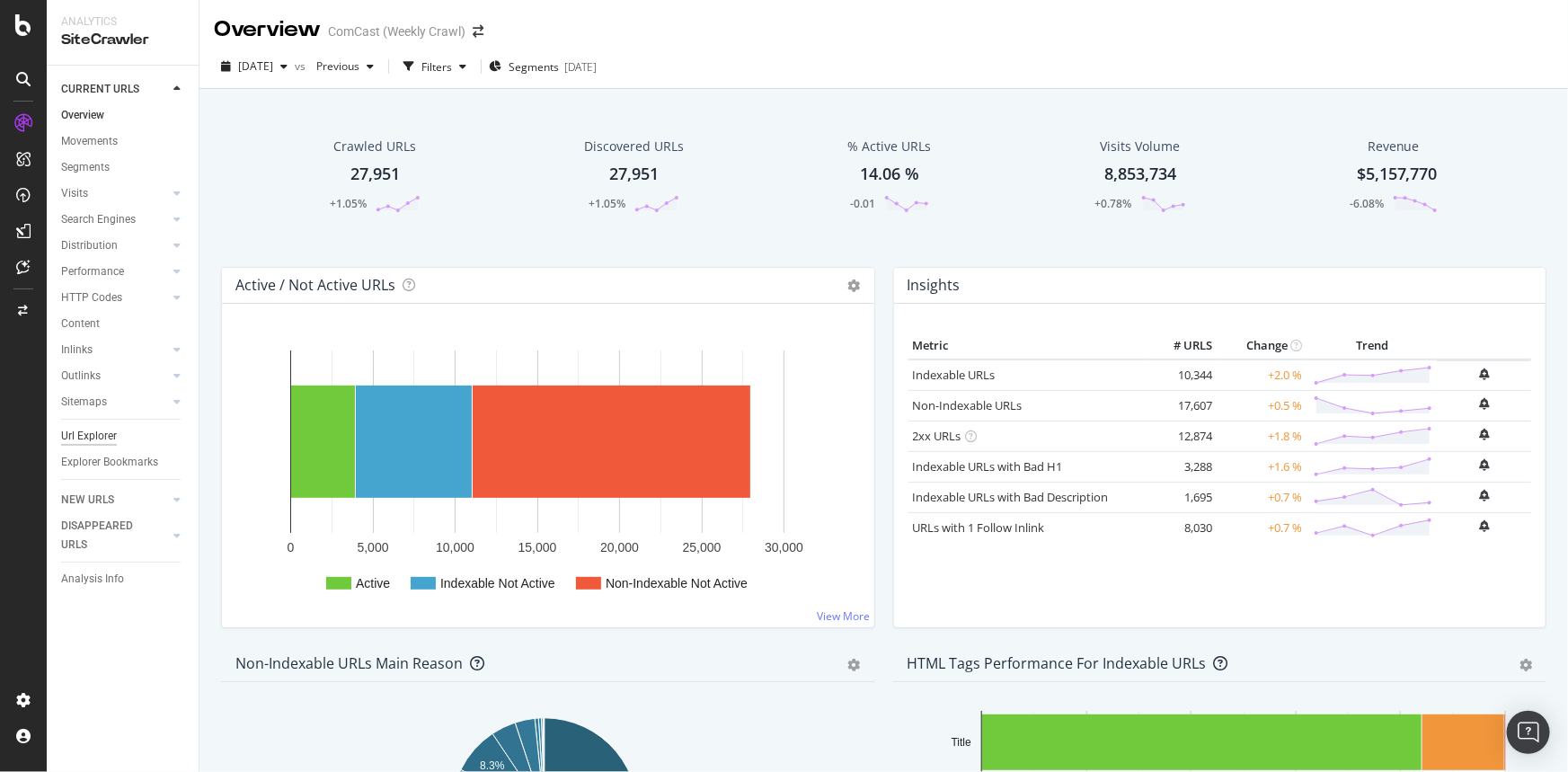
click at [87, 437] on div "Url Explorer" at bounding box center [88, 436] width 55 height 19
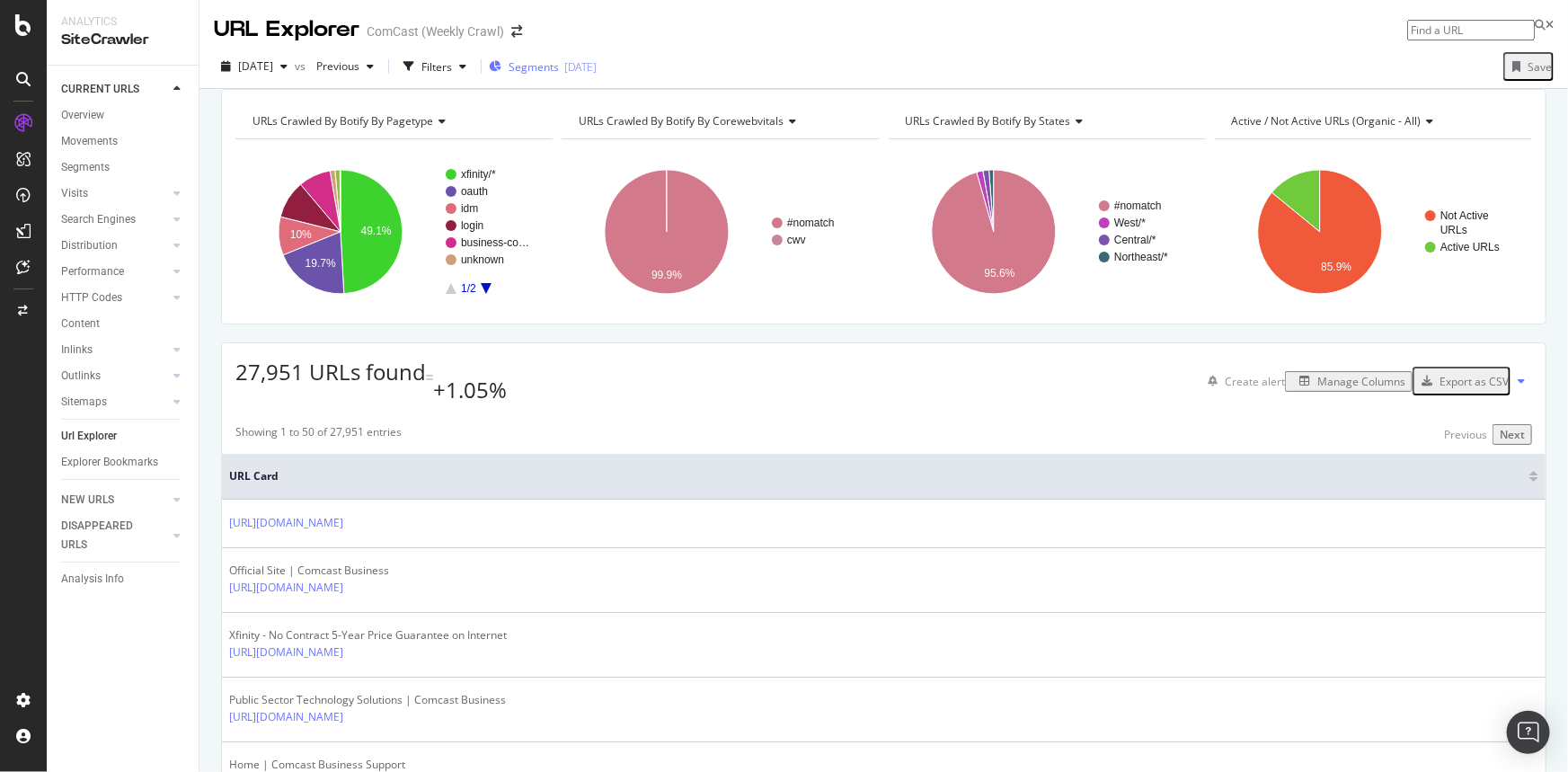
click at [597, 61] on div "2024-10-15" at bounding box center [581, 66] width 33 height 15
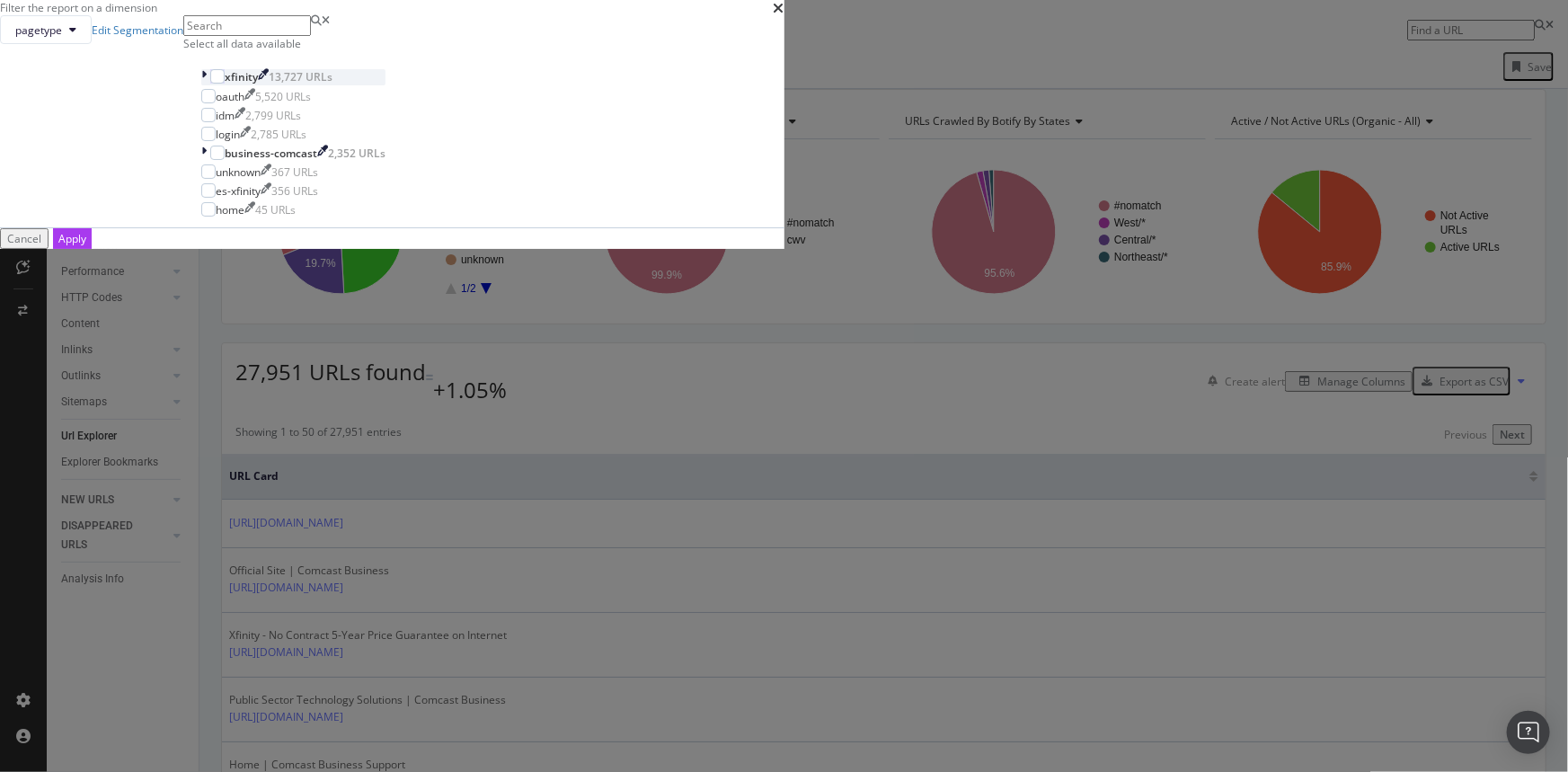
click at [211, 84] on div "modal" at bounding box center [206, 76] width 9 height 15
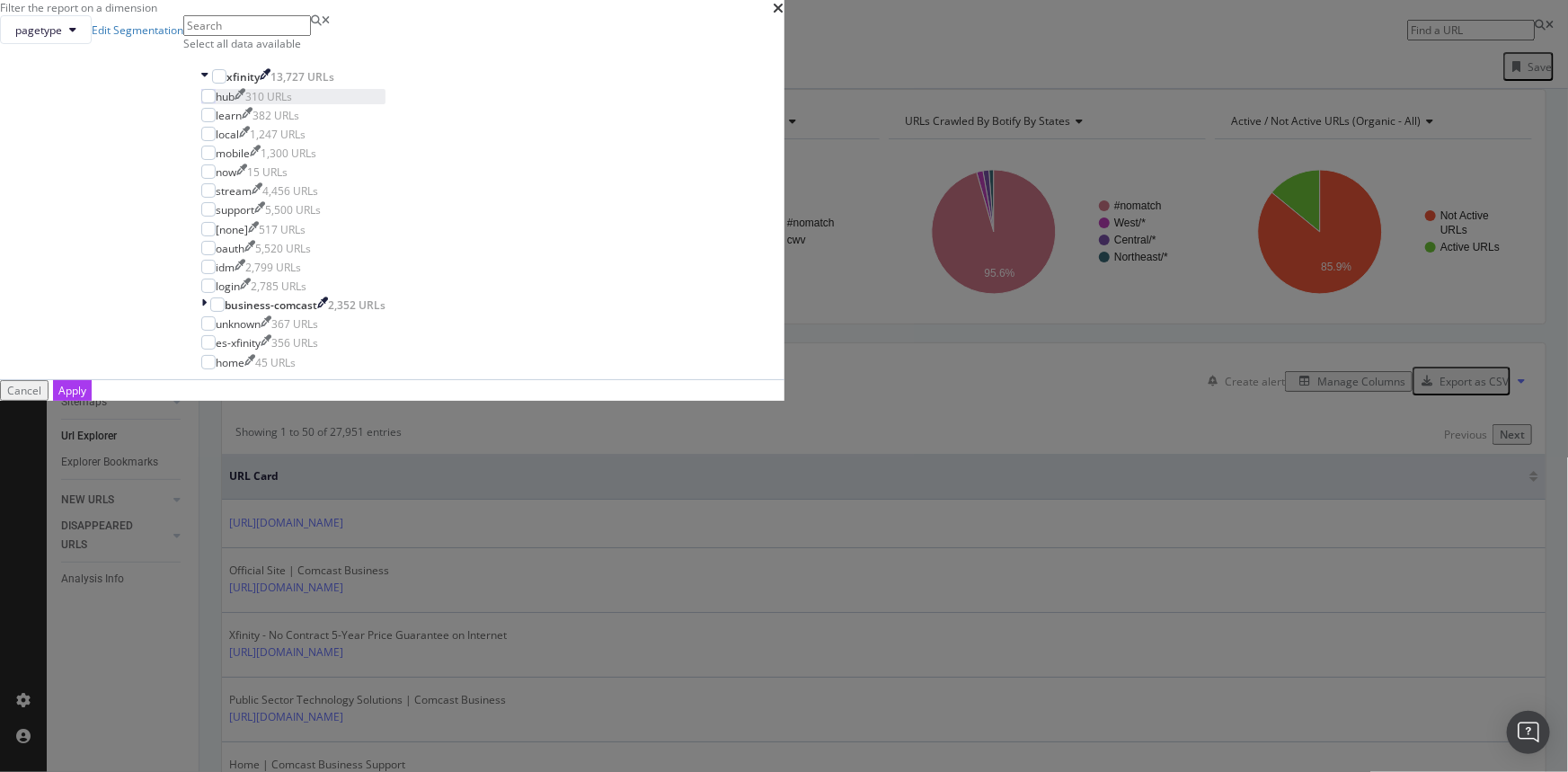
click at [234, 104] on div "hub" at bounding box center [224, 96] width 19 height 15
click at [86, 398] on div "Apply" at bounding box center [72, 390] width 28 height 15
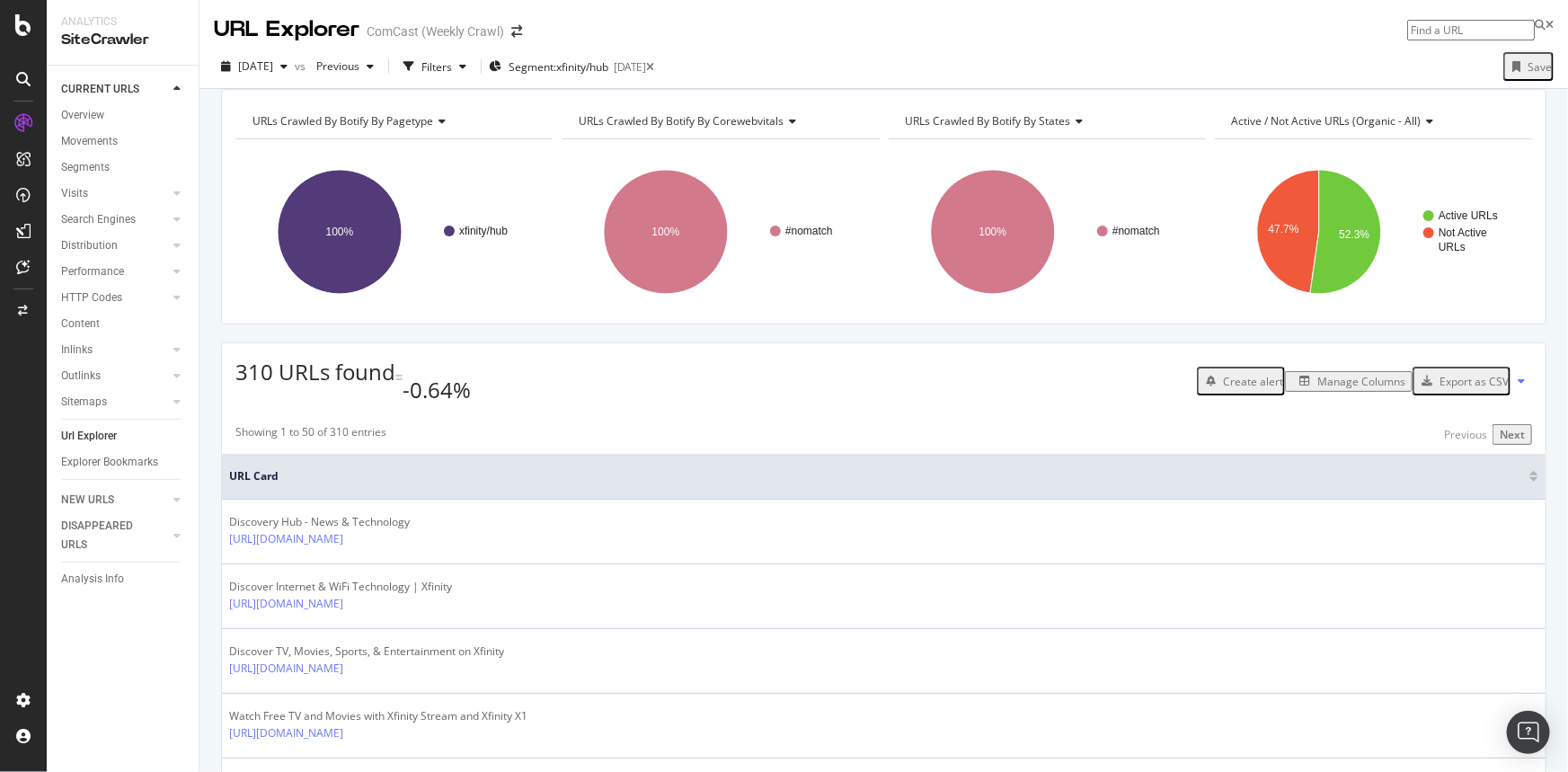
click at [1369, 389] on div "Manage Columns" at bounding box center [1361, 381] width 88 height 15
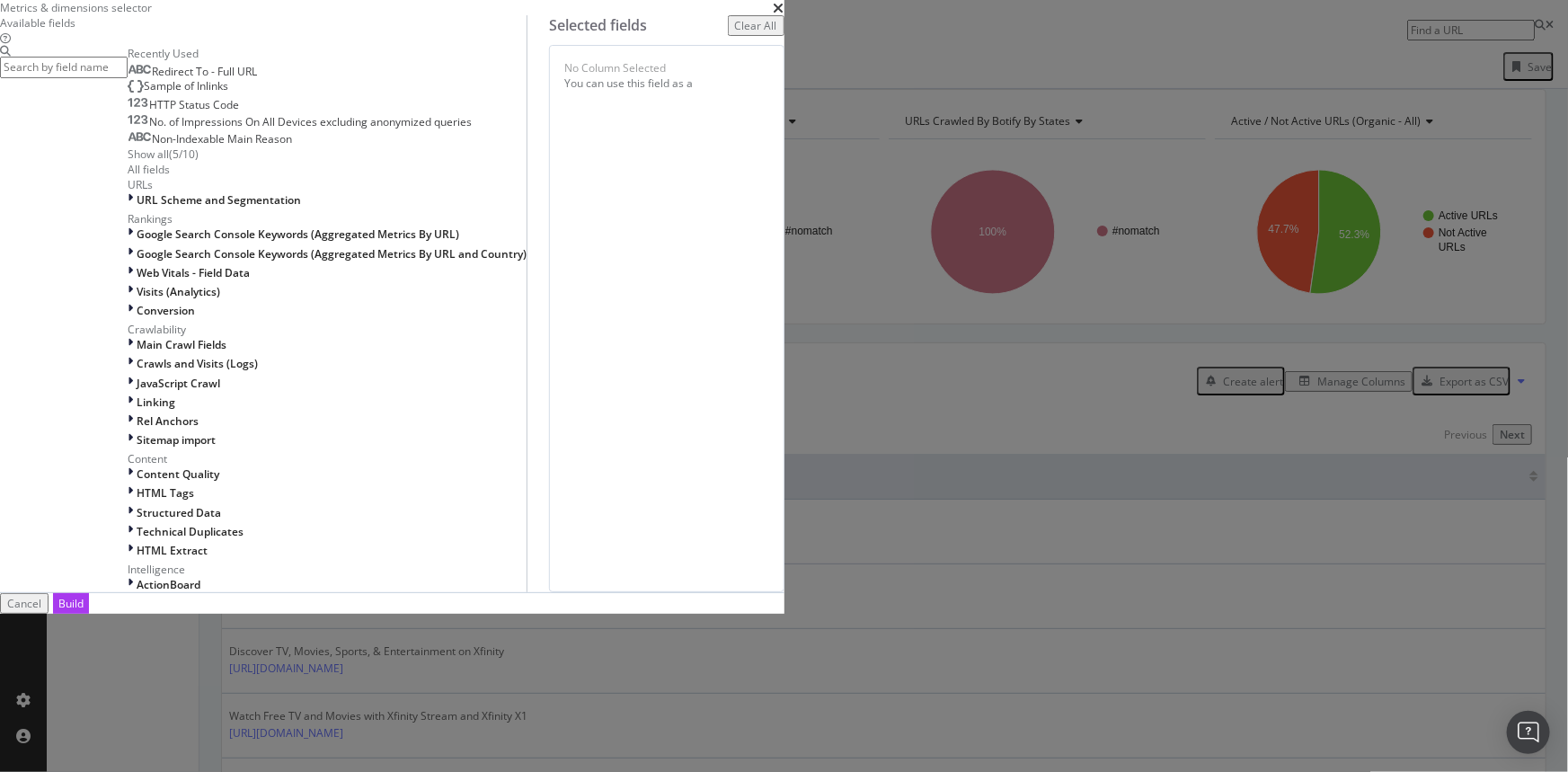
click at [127, 77] on input "modal" at bounding box center [64, 66] width 127 height 21
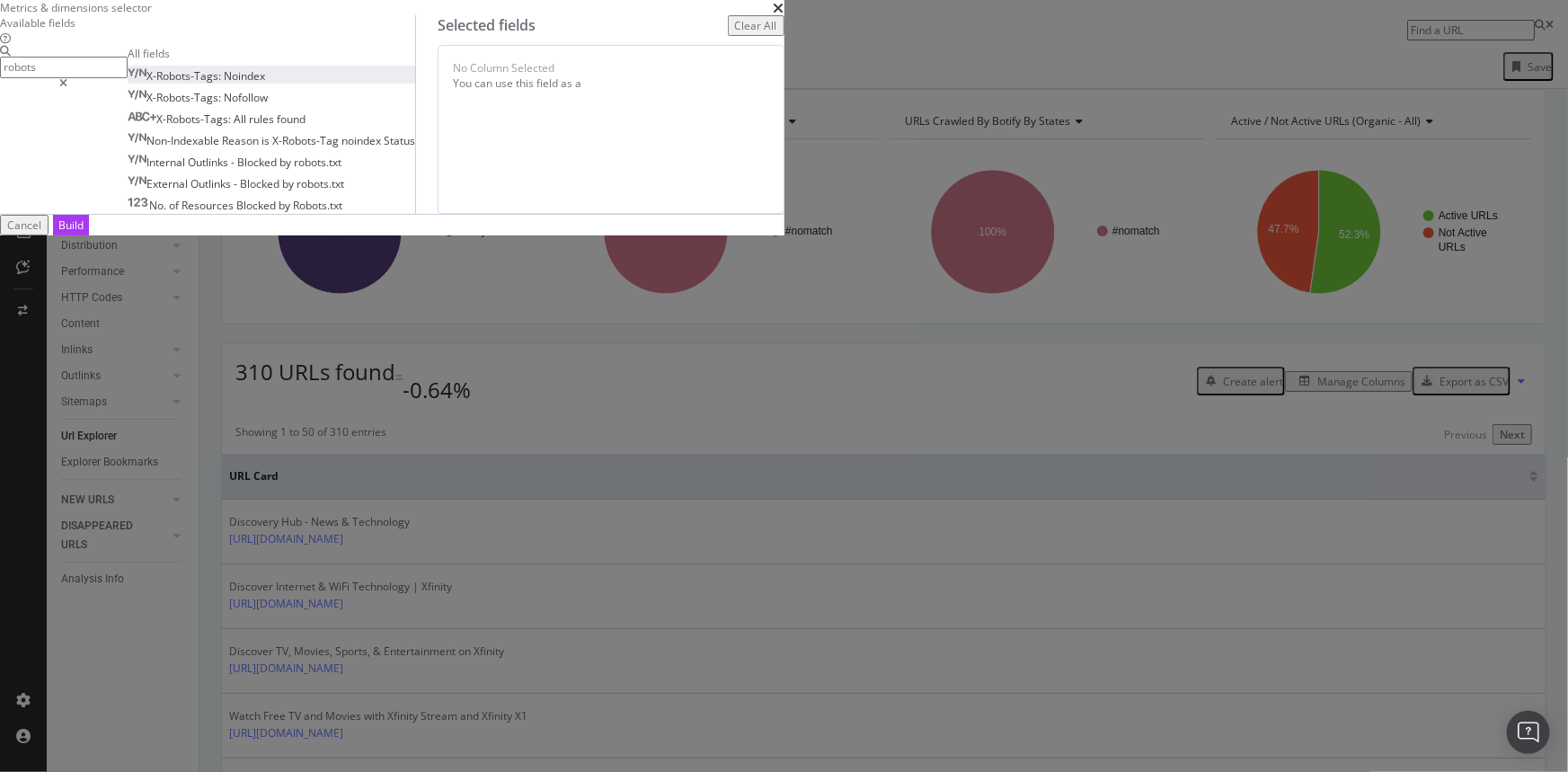
click at [265, 84] on span "Noindex" at bounding box center [244, 75] width 42 height 15
click at [127, 77] on input "robots" at bounding box center [64, 66] width 127 height 21
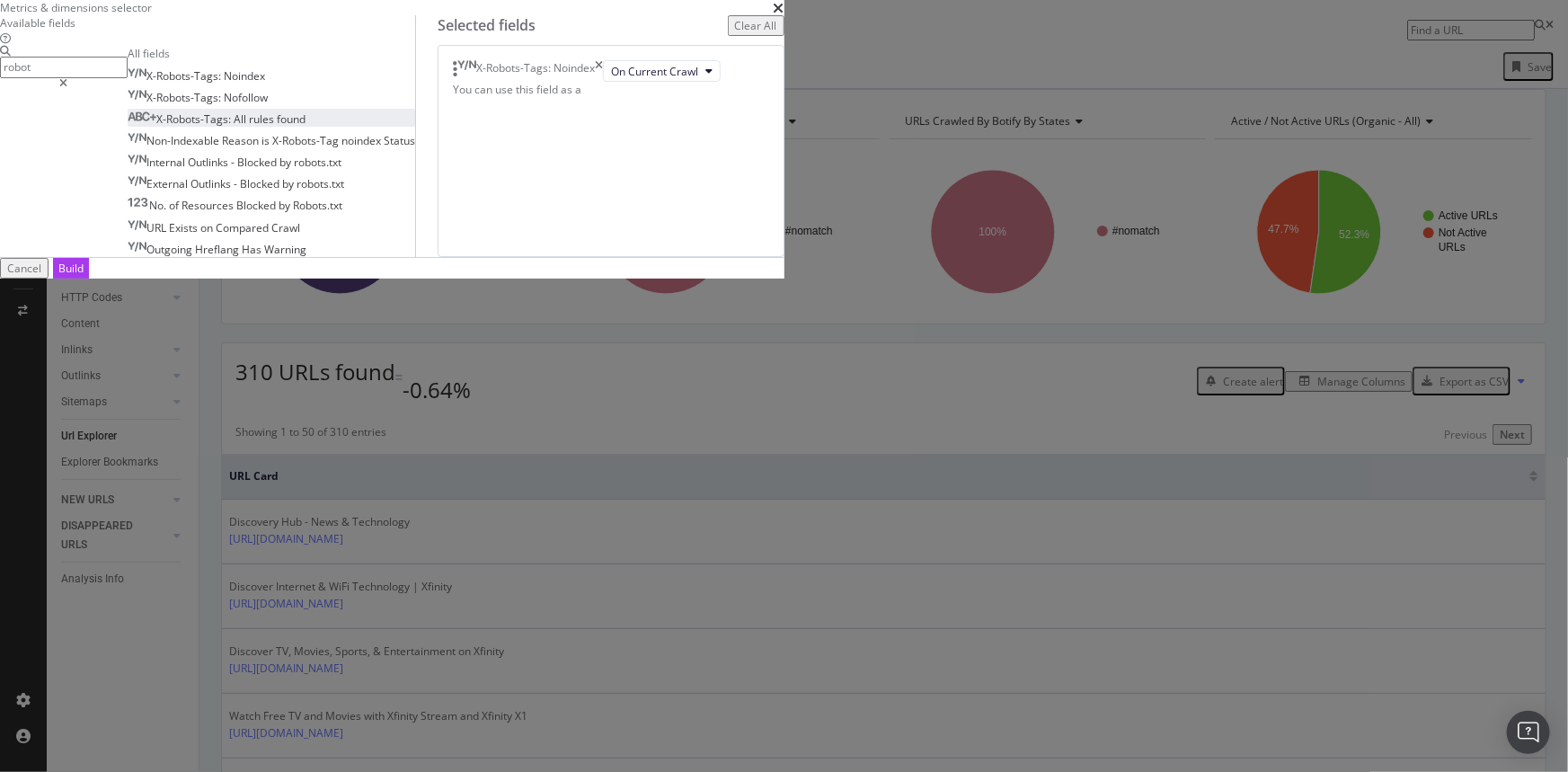
type input "robot"
click at [305, 126] on div "X-Robots-Tags: All rules found" at bounding box center [216, 119] width 178 height 15
click at [603, 82] on icon "times" at bounding box center [599, 71] width 8 height 22
click at [127, 77] on input "robot" at bounding box center [64, 66] width 127 height 21
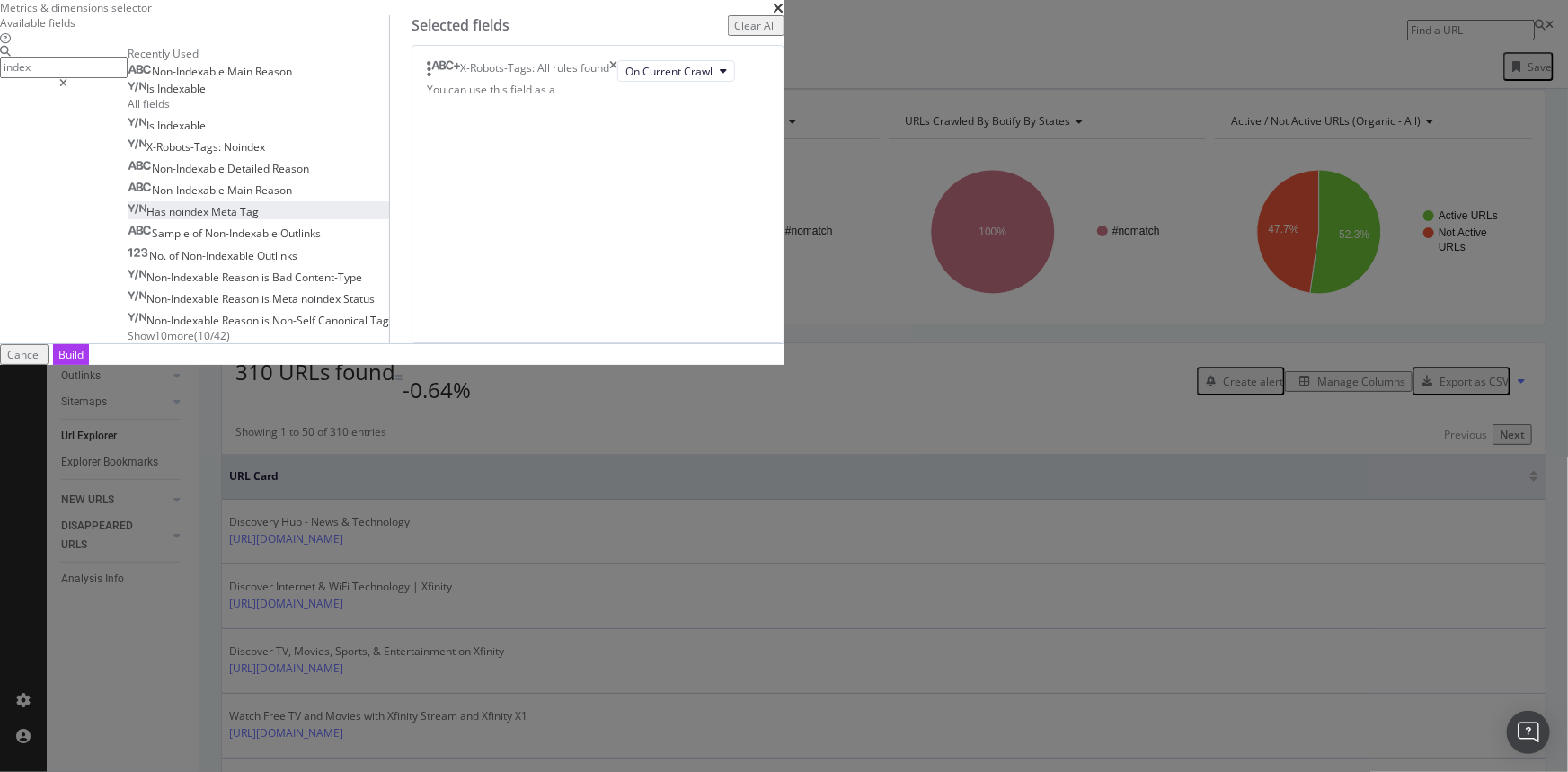
type input "index"
click at [259, 219] on div "Has noindex Meta Tag" at bounding box center [193, 212] width 131 height 15
click at [84, 362] on div "Build" at bounding box center [71, 354] width 25 height 15
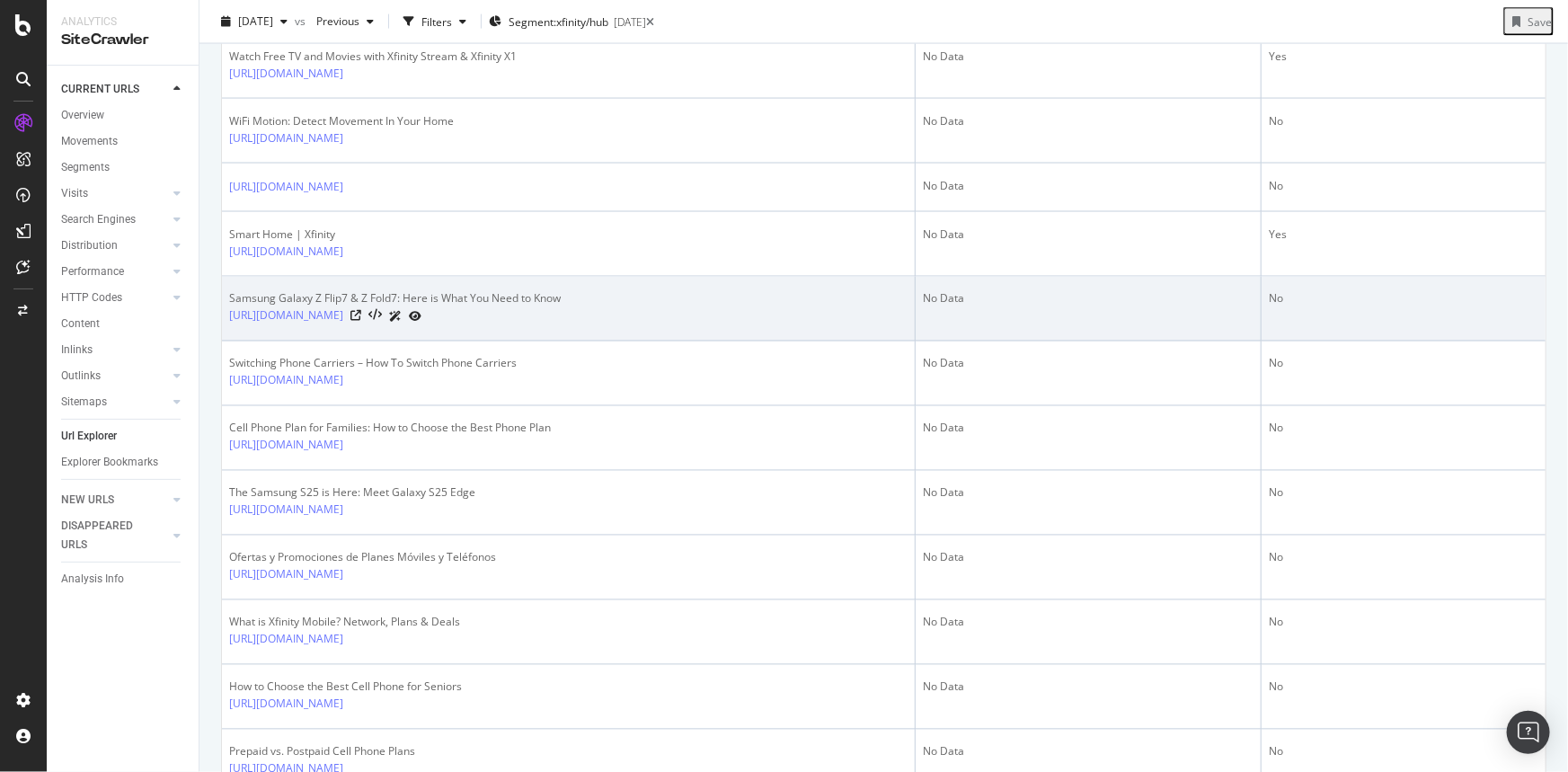
scroll to position [1960, 0]
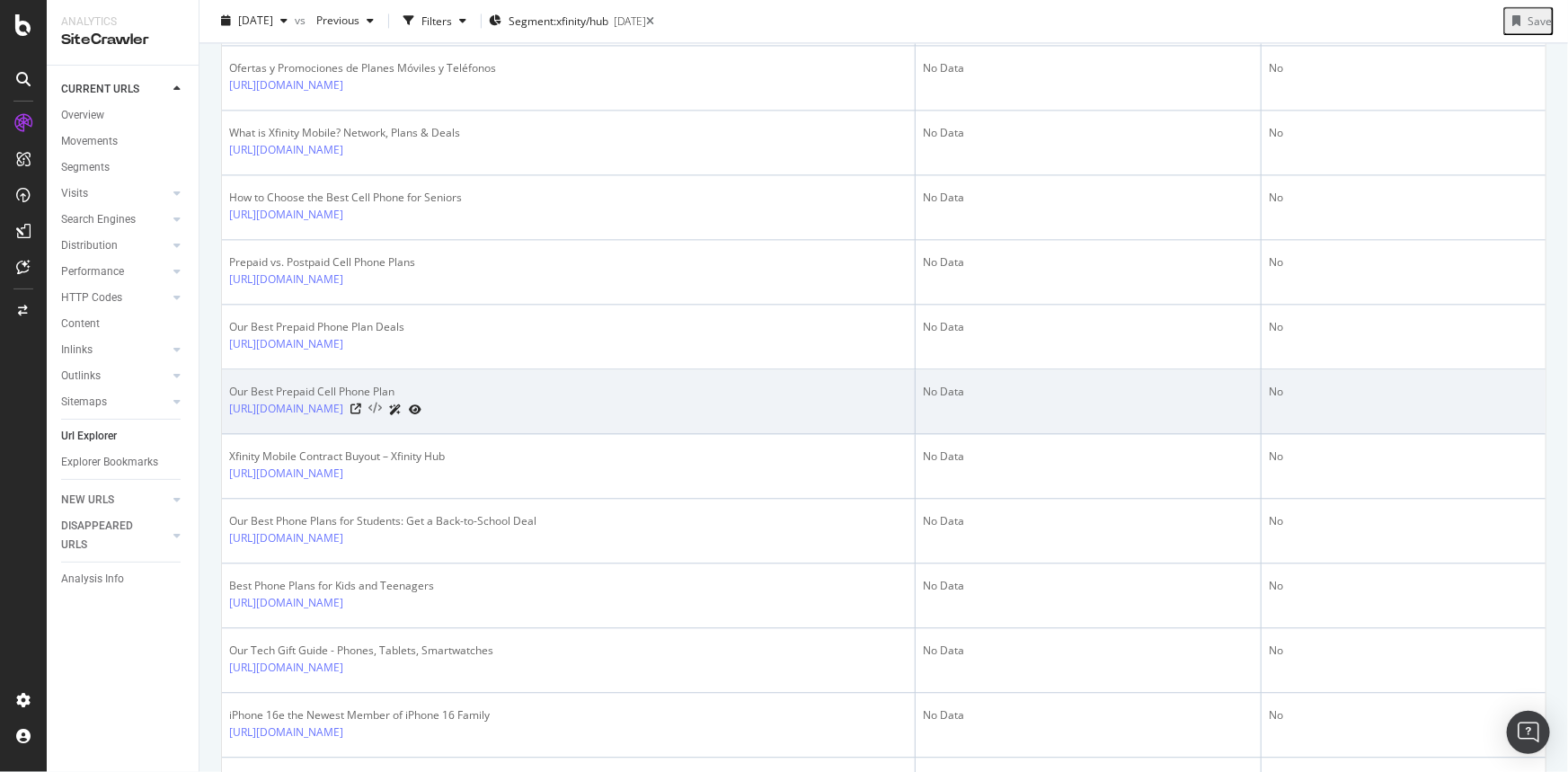
click at [382, 408] on icon at bounding box center [375, 409] width 14 height 13
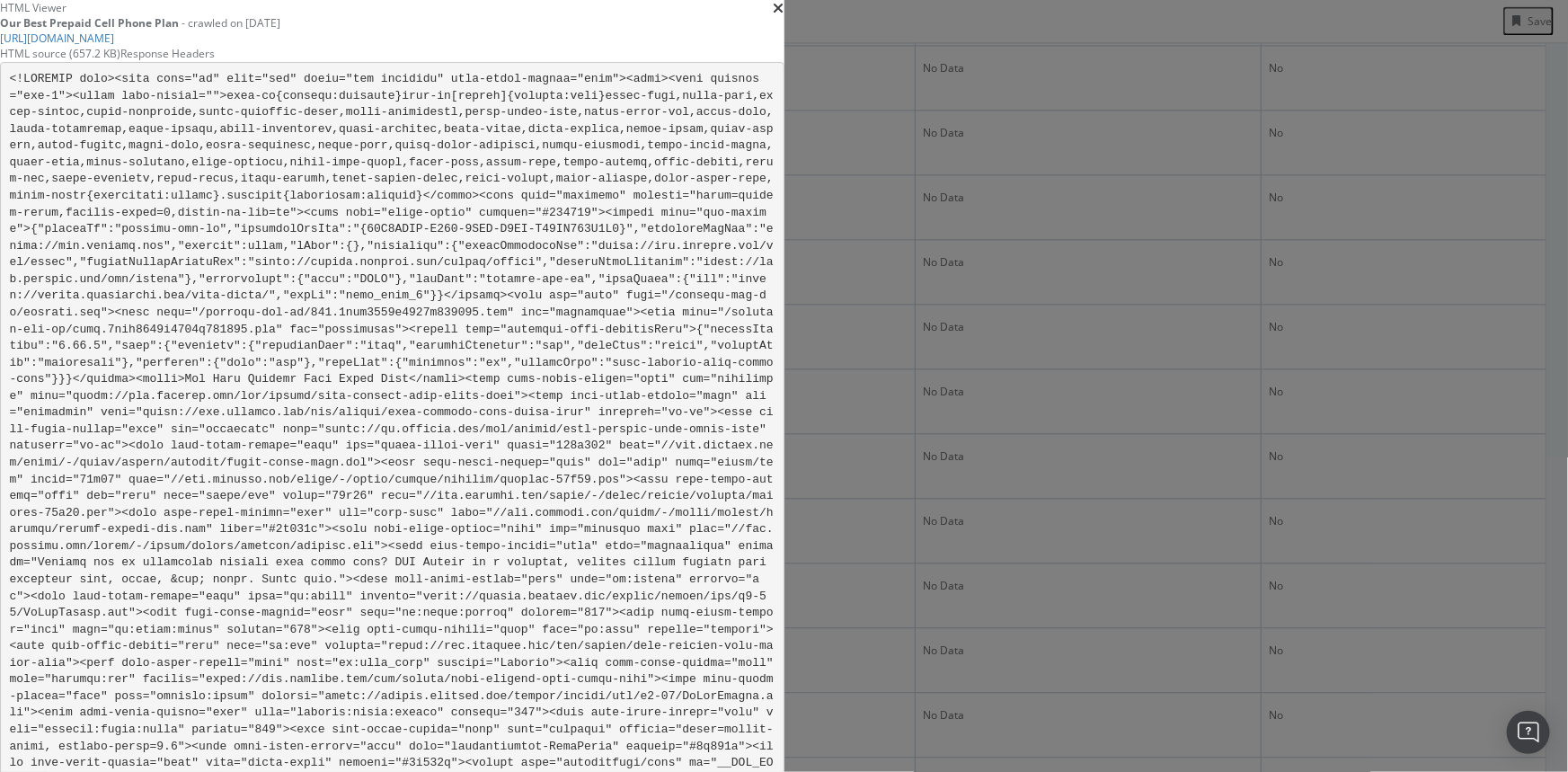
scroll to position [7110, 0]
click at [785, 45] on div "HTML Viewer Our Best Prepaid Cell Phone Plan - crawled on 2025-09-13 https://ww…" at bounding box center [392, 23] width 785 height 45
click at [785, 15] on icon "times" at bounding box center [779, 8] width 11 height 15
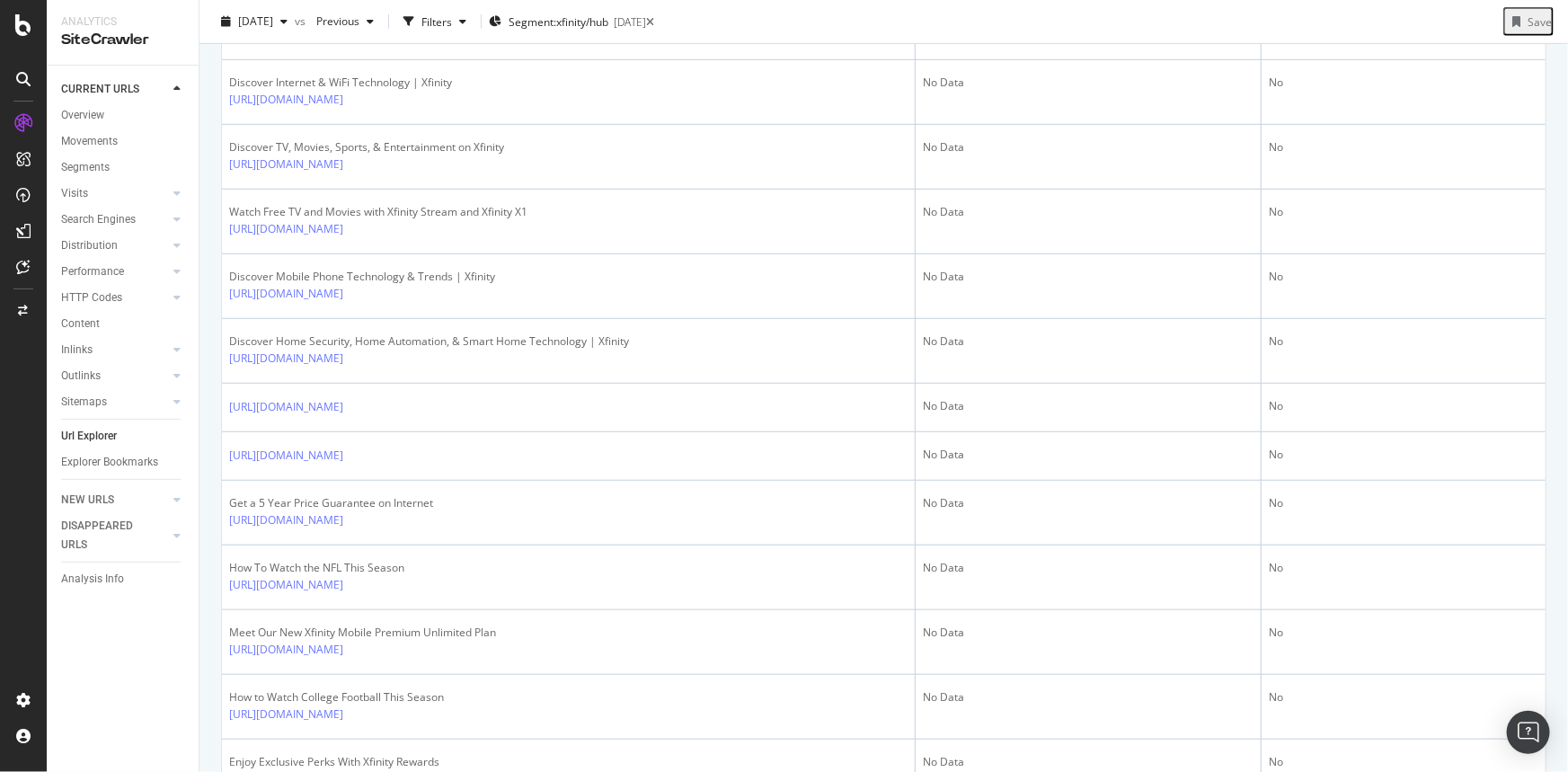
scroll to position [244, 0]
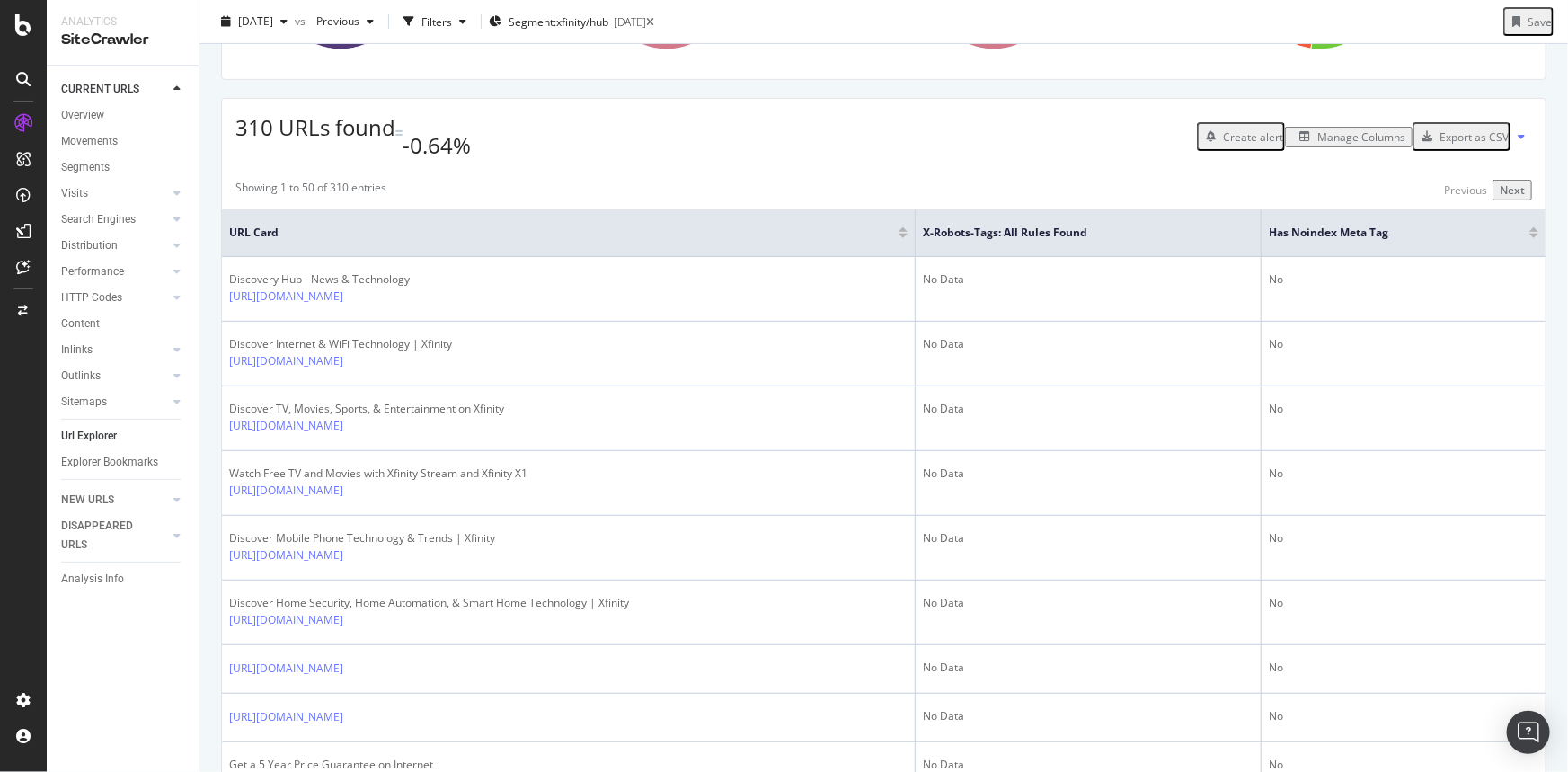
click at [1521, 242] on div "Has noindex Meta Tag" at bounding box center [1404, 233] width 270 height 18
click at [1530, 236] on div at bounding box center [1534, 235] width 9 height 5
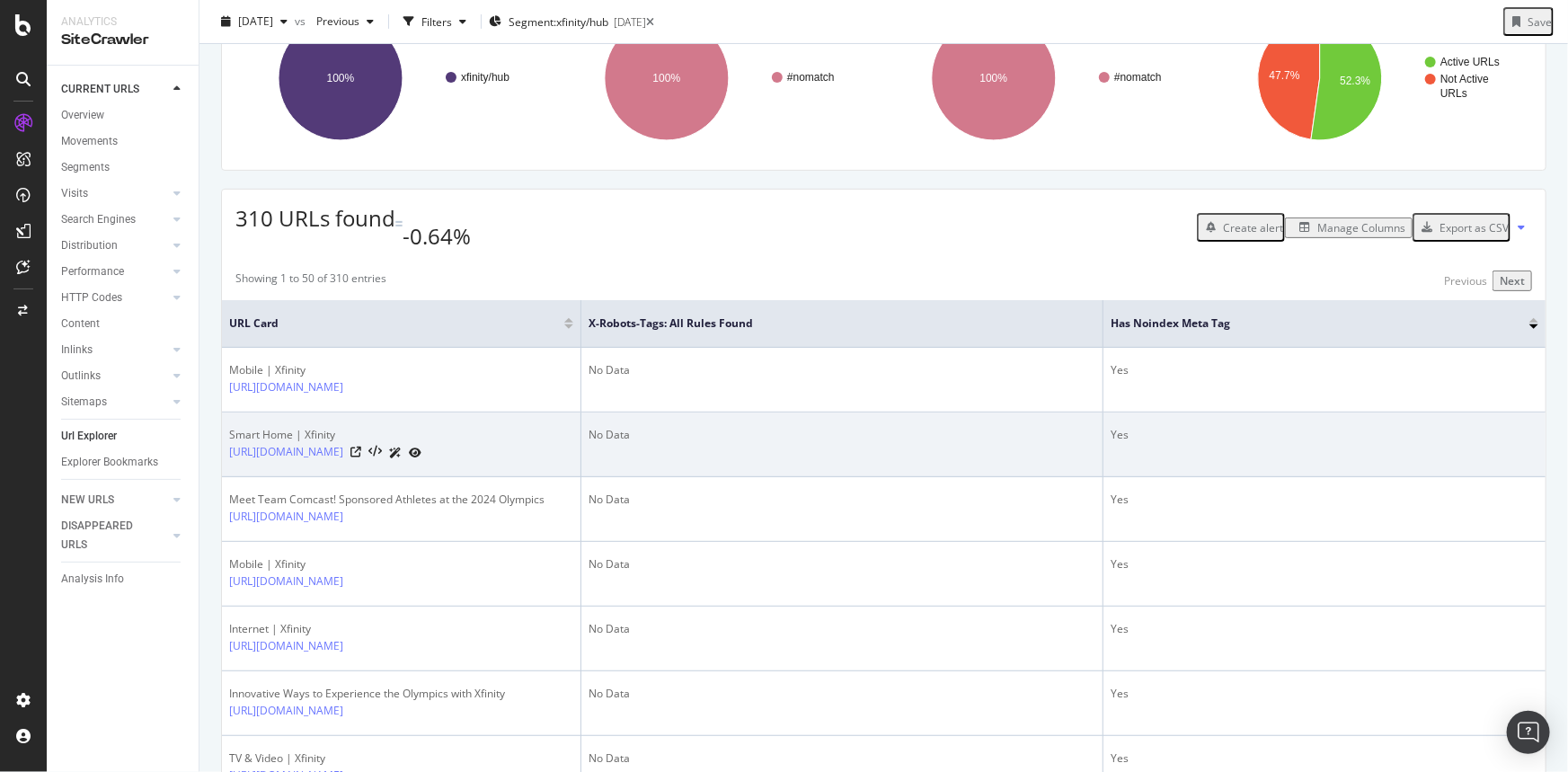
scroll to position [163, 0]
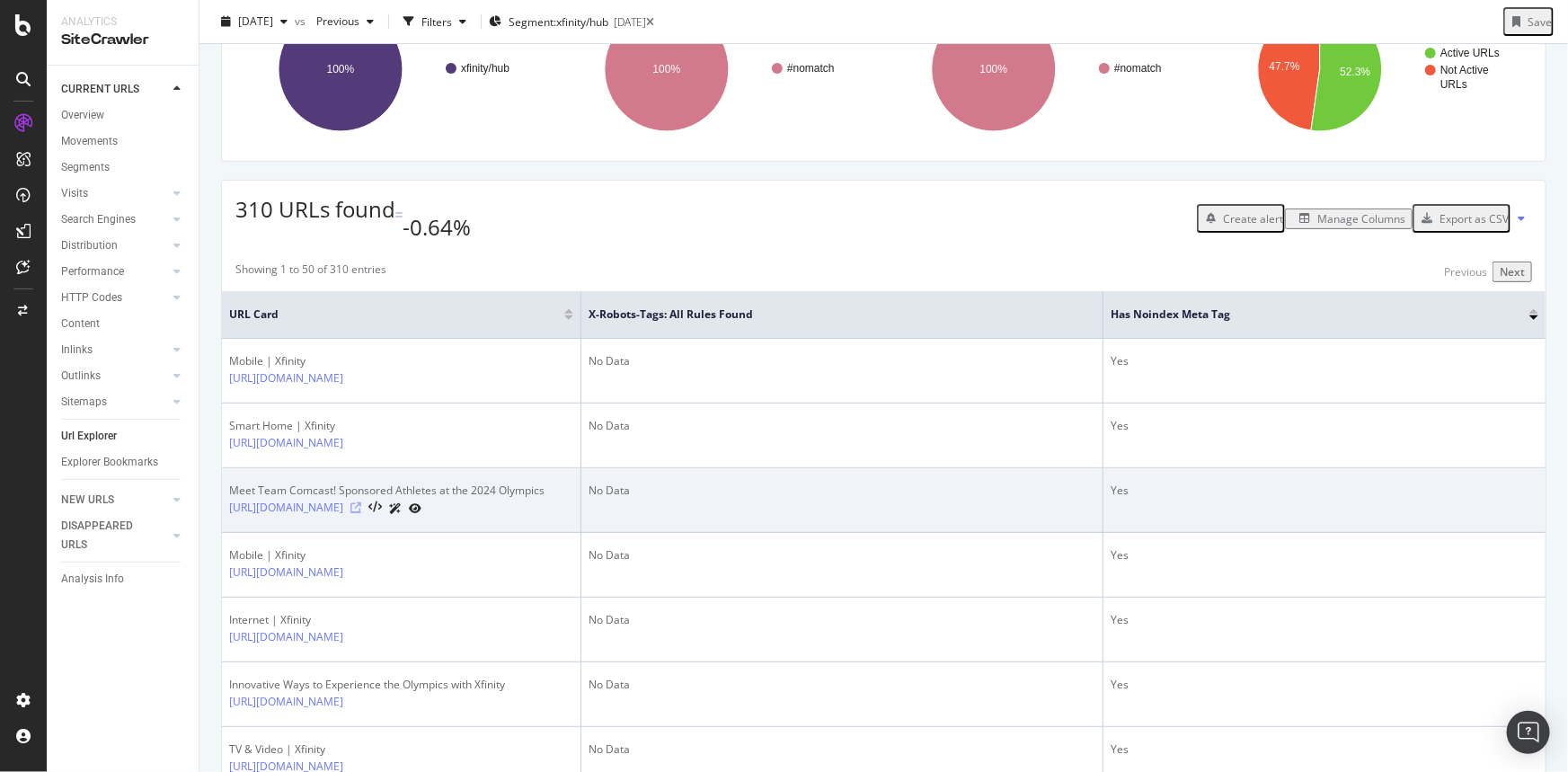
click at [362, 513] on icon at bounding box center [356, 508] width 11 height 11
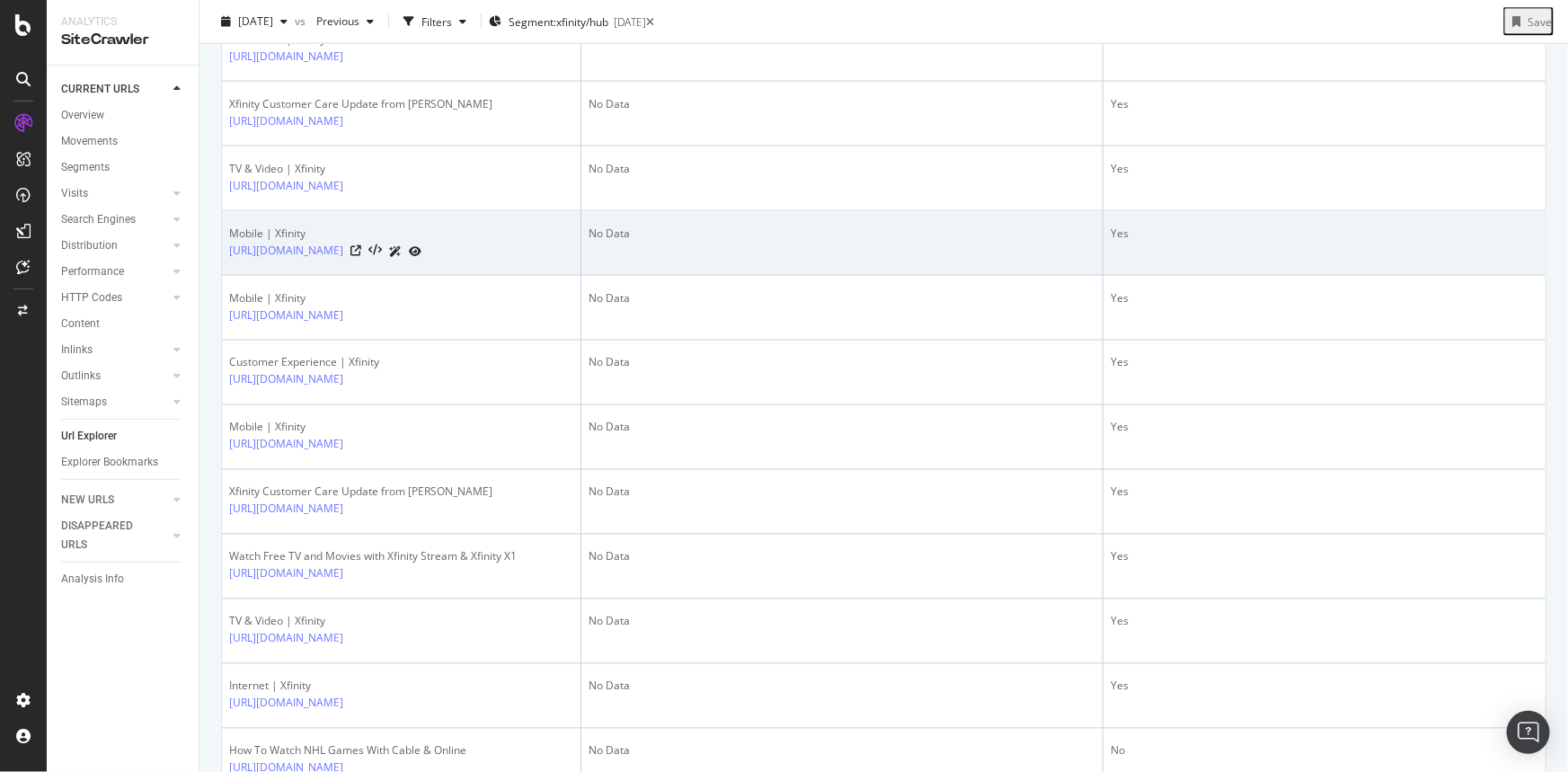
scroll to position [1389, 0]
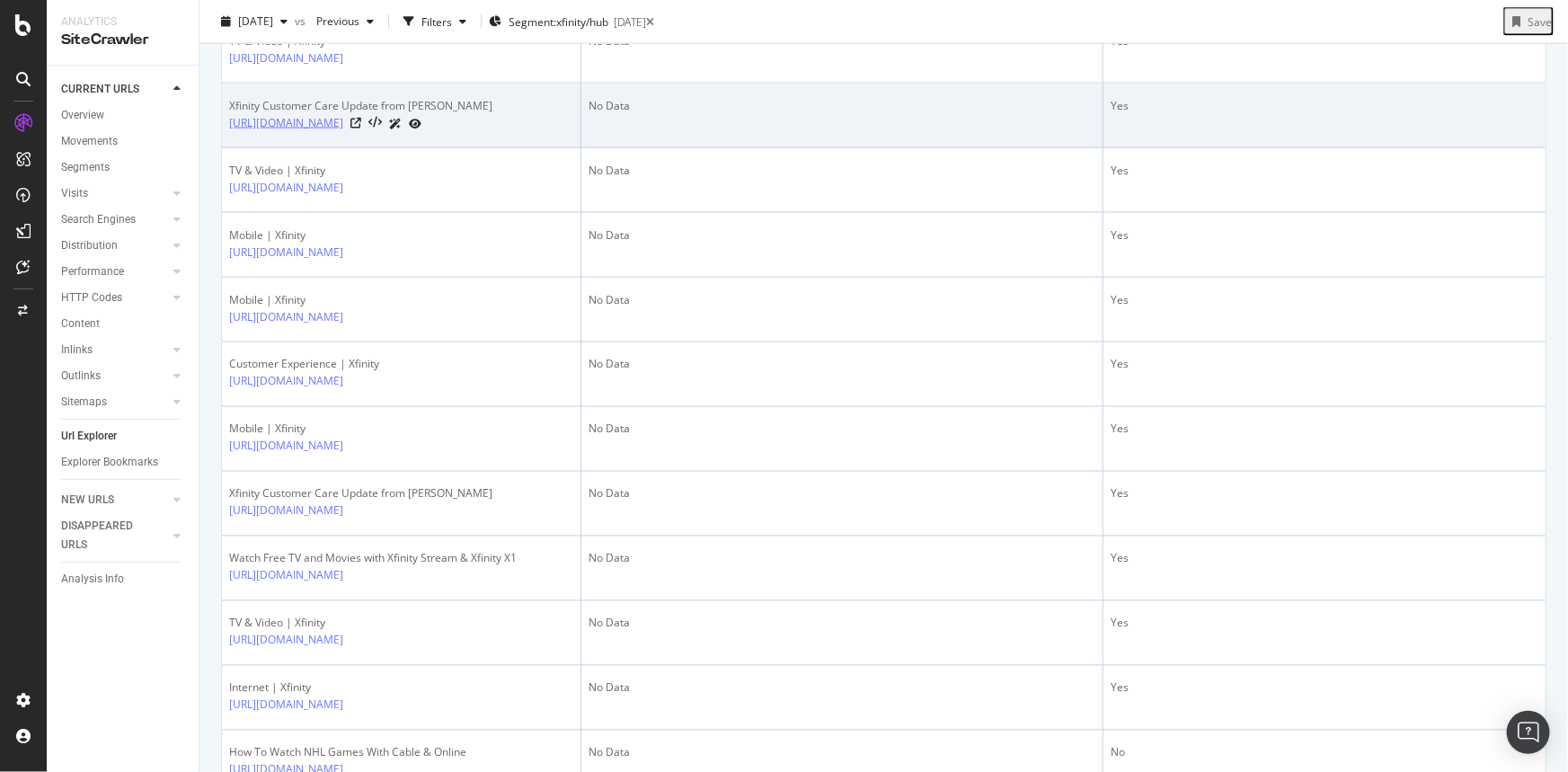
click at [343, 132] on link "https://www.xfinity.com/hub/customer-experience/xfinity-customer-care-update?la…" at bounding box center [286, 124] width 114 height 18
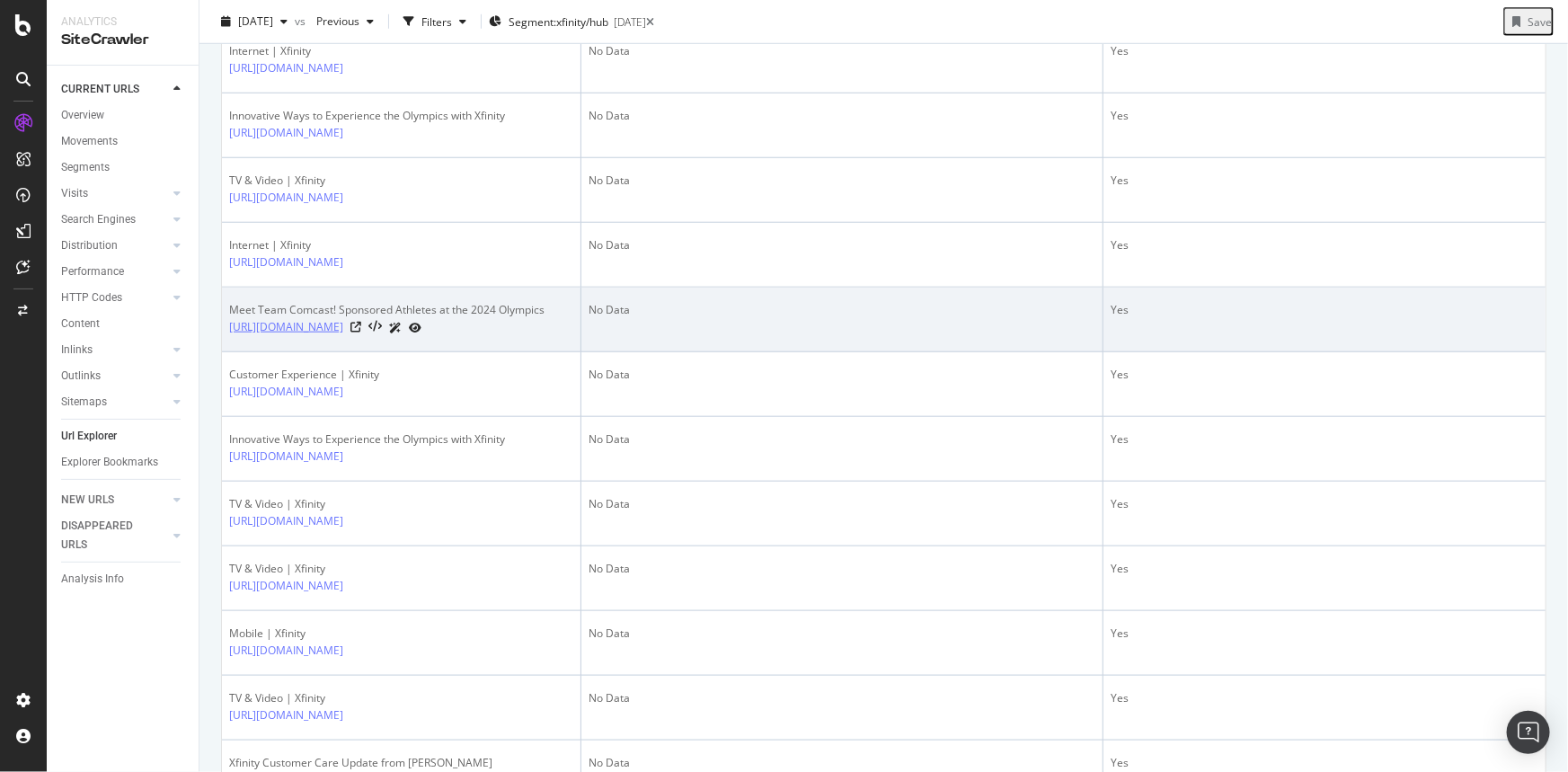
scroll to position [649, 0]
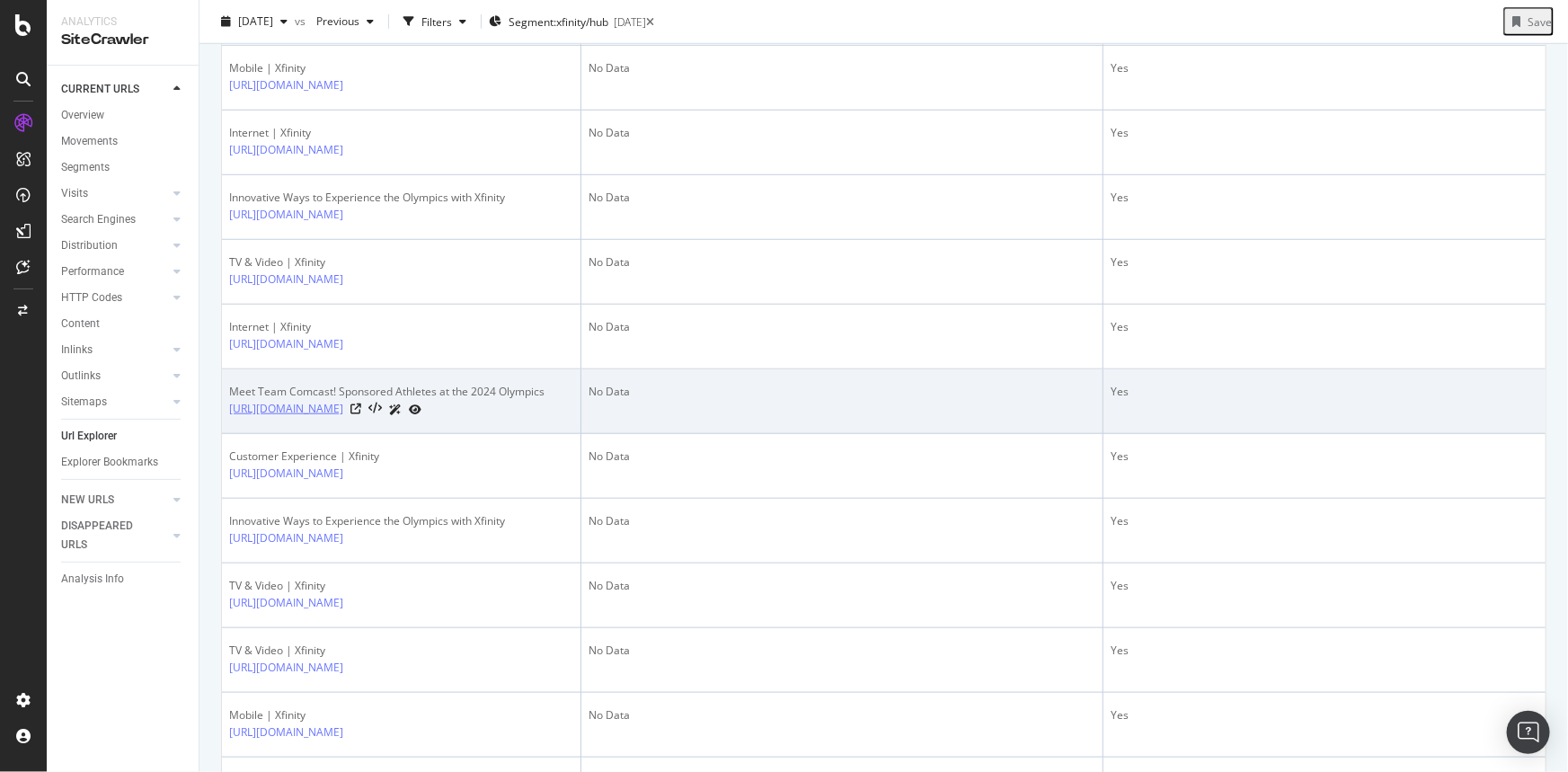
click at [343, 418] on link "https://www.xfinity.com/hub/tv-video/olympics-team-comcast" at bounding box center [286, 409] width 114 height 18
click at [362, 414] on icon at bounding box center [356, 409] width 11 height 11
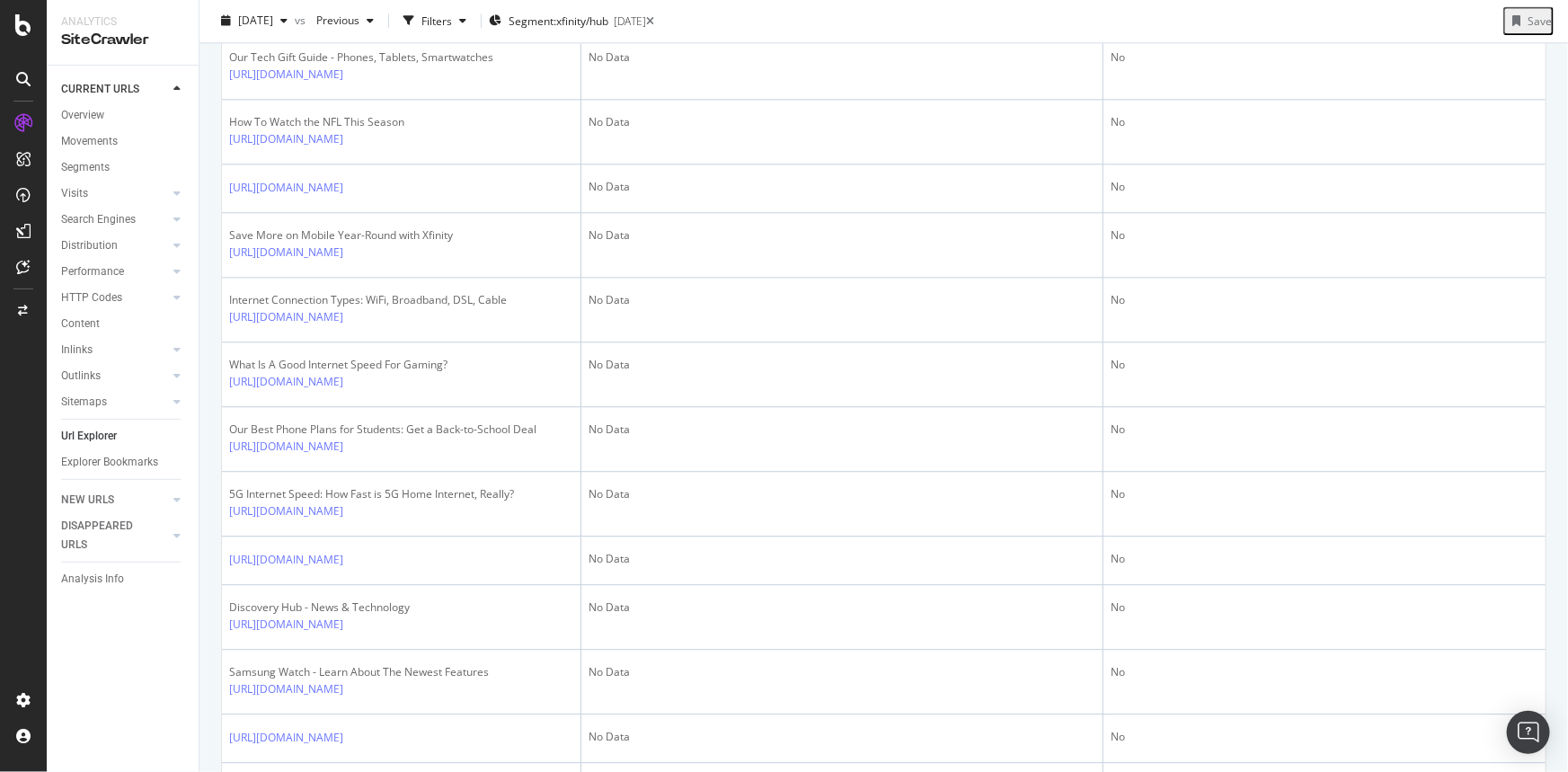
scroll to position [0, 0]
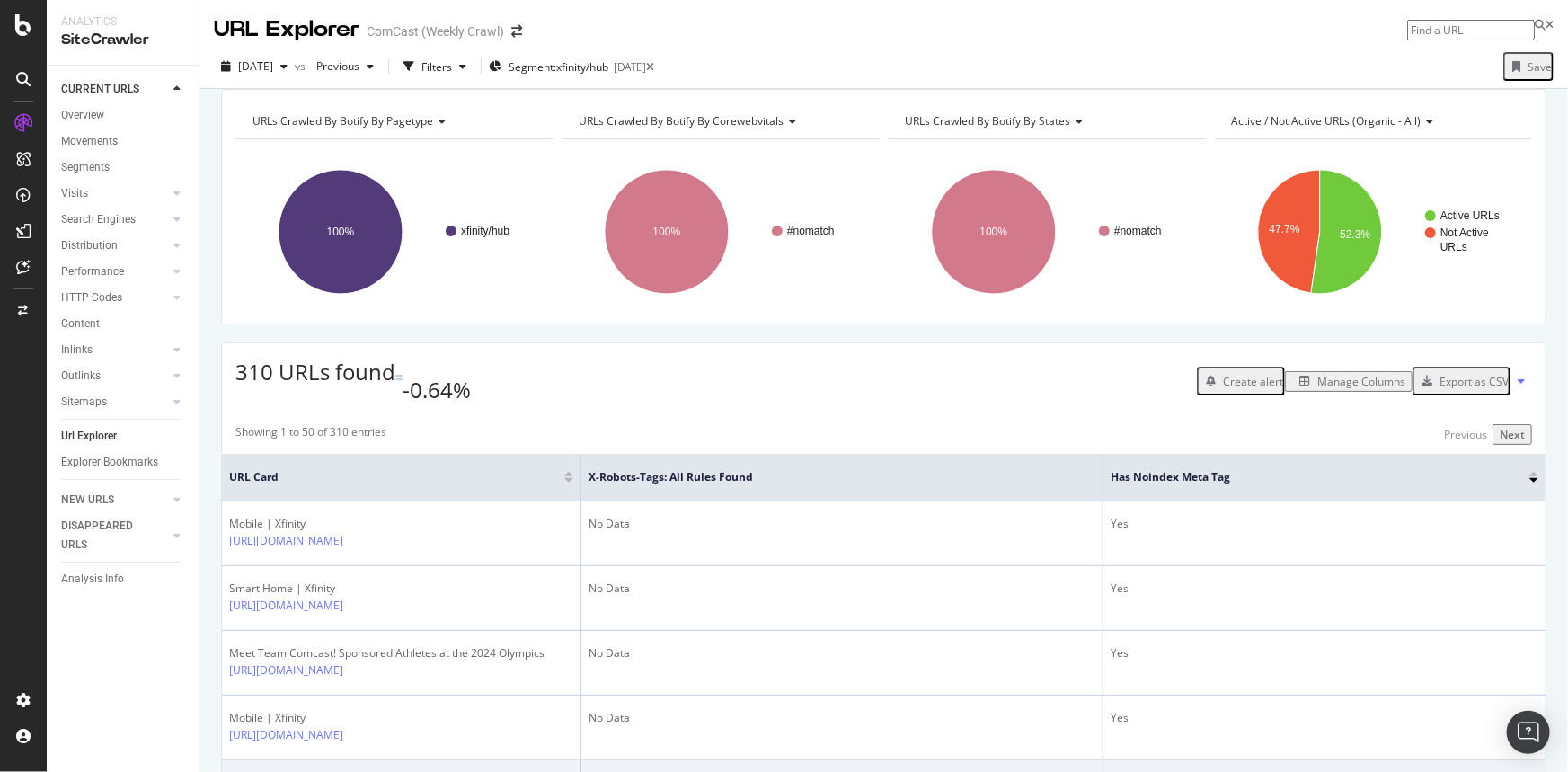
drag, startPoint x: 872, startPoint y: 590, endPoint x: 847, endPoint y: 197, distance: 393.8
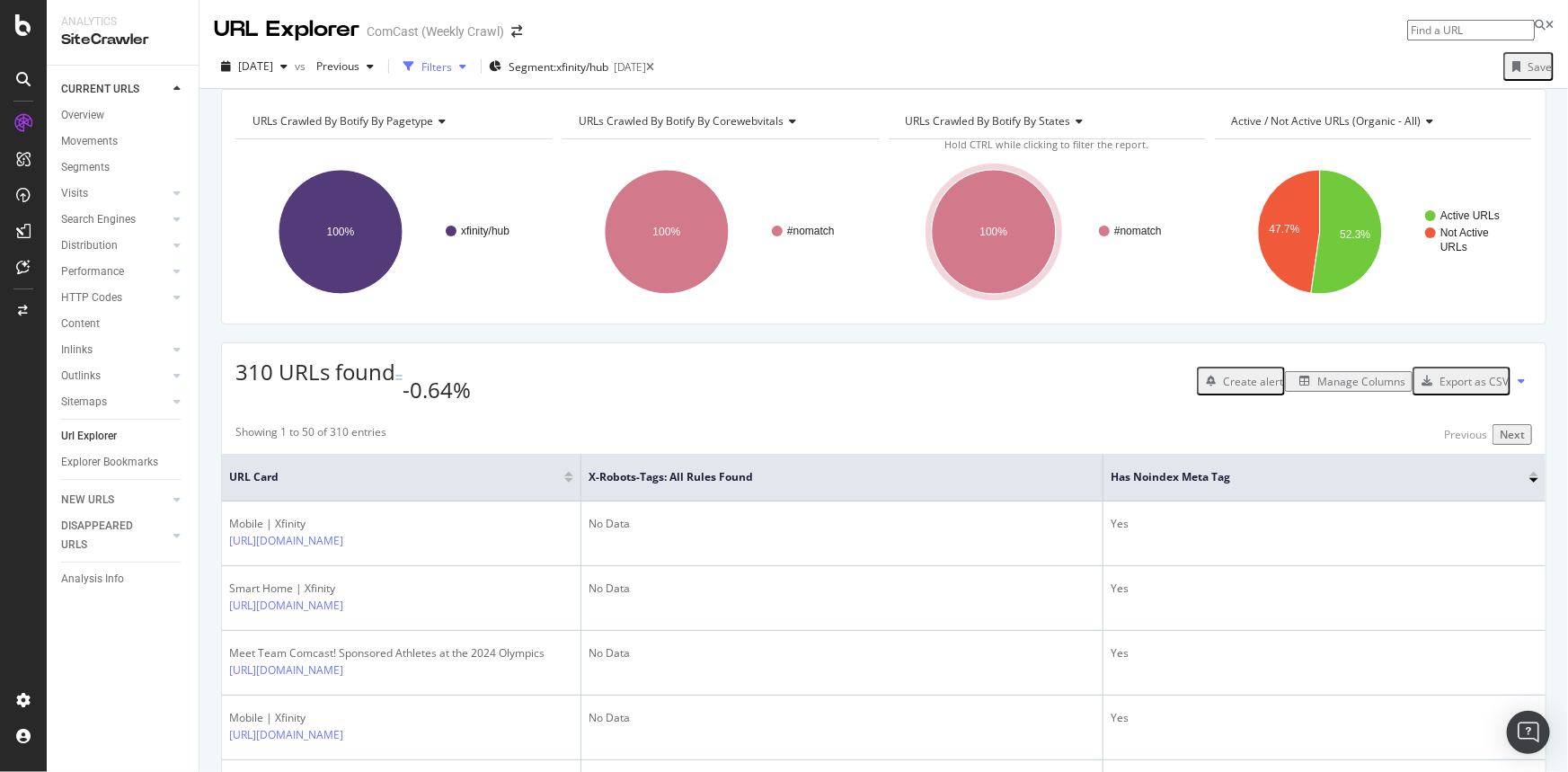
click at [473, 66] on div "button" at bounding box center [463, 66] width 22 height 11
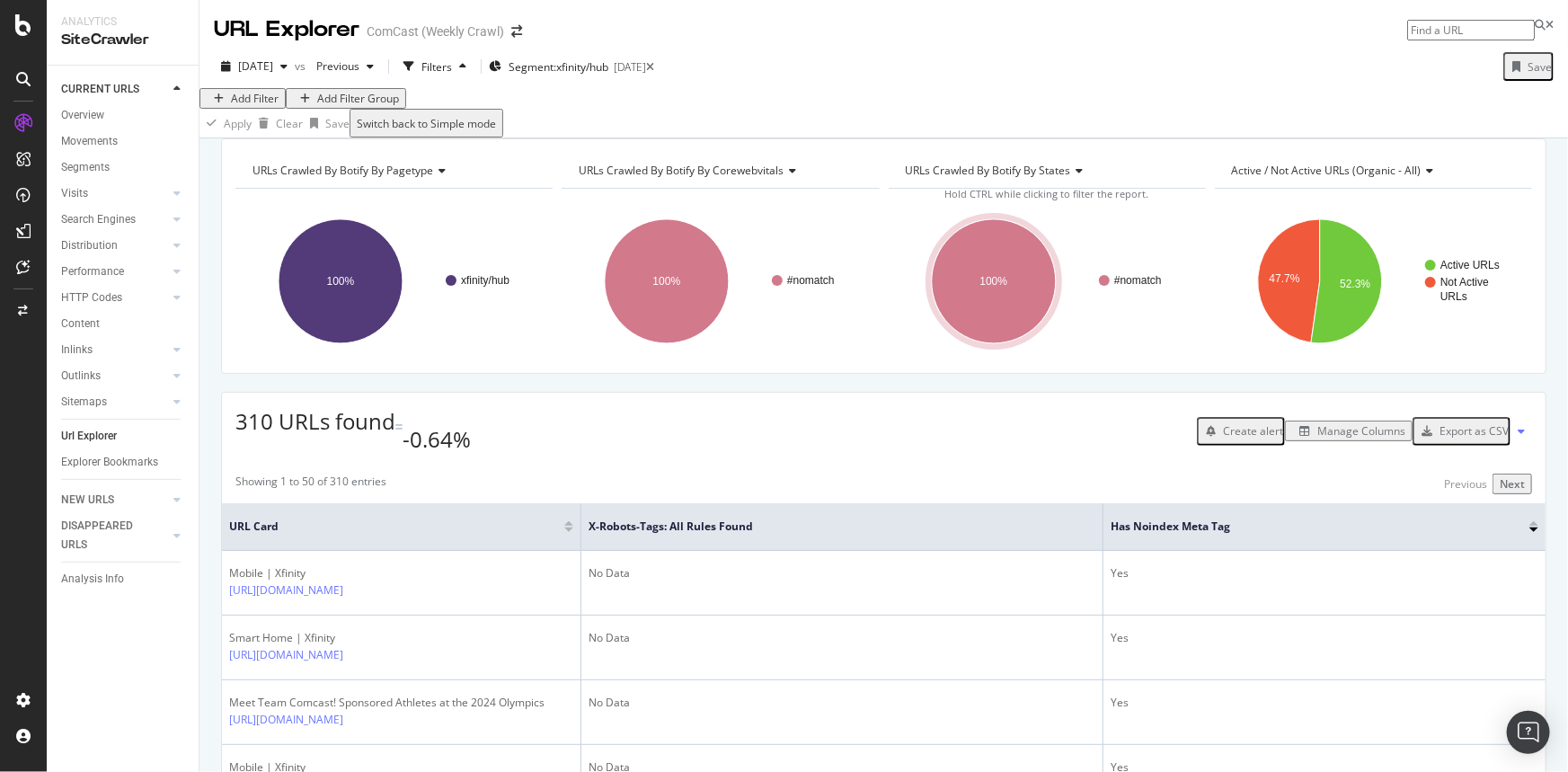
click at [243, 106] on div "Add Filter" at bounding box center [254, 98] width 47 height 15
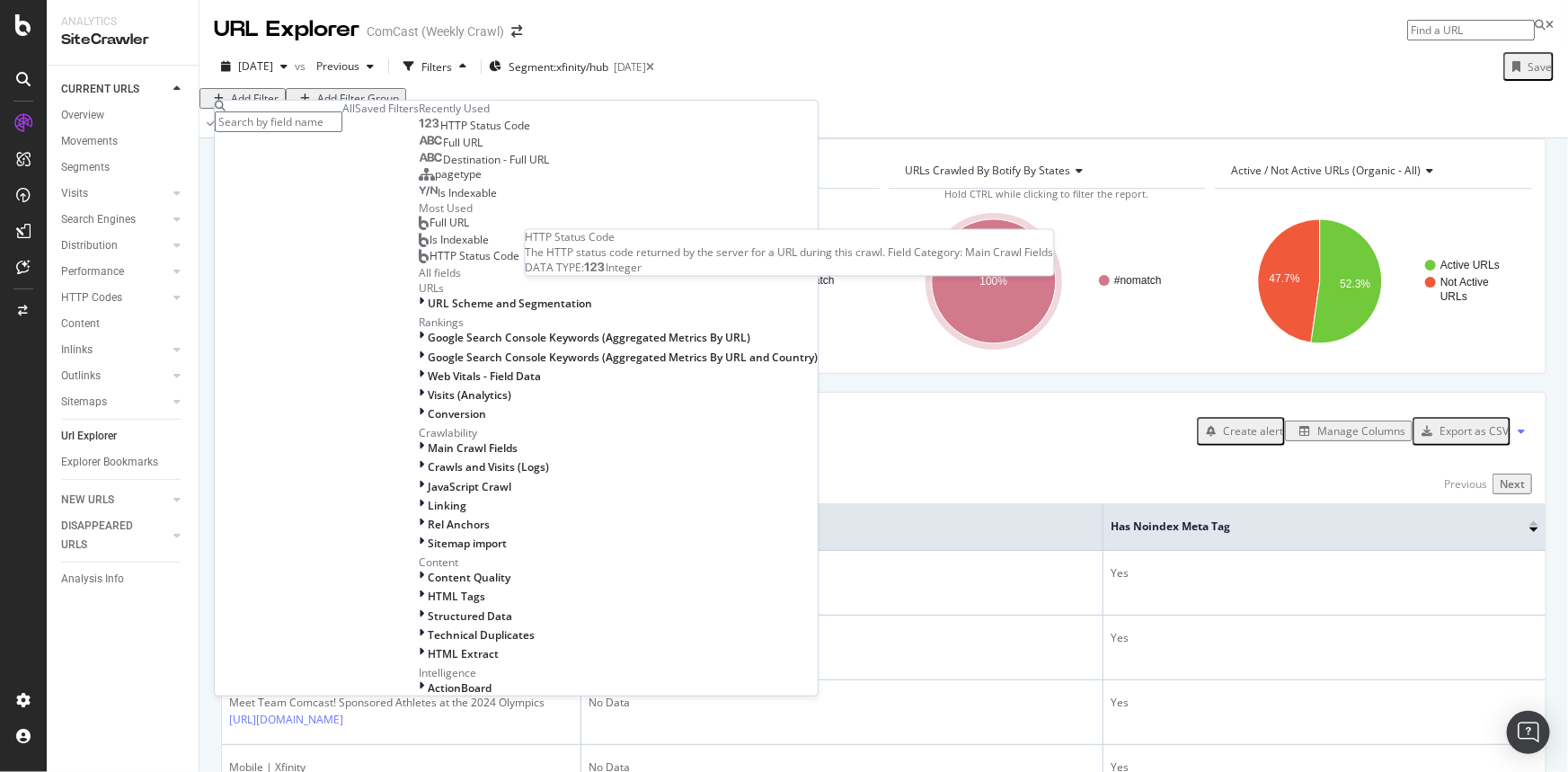
click at [441, 133] on span "HTTP Status Code" at bounding box center [485, 125] width 90 height 15
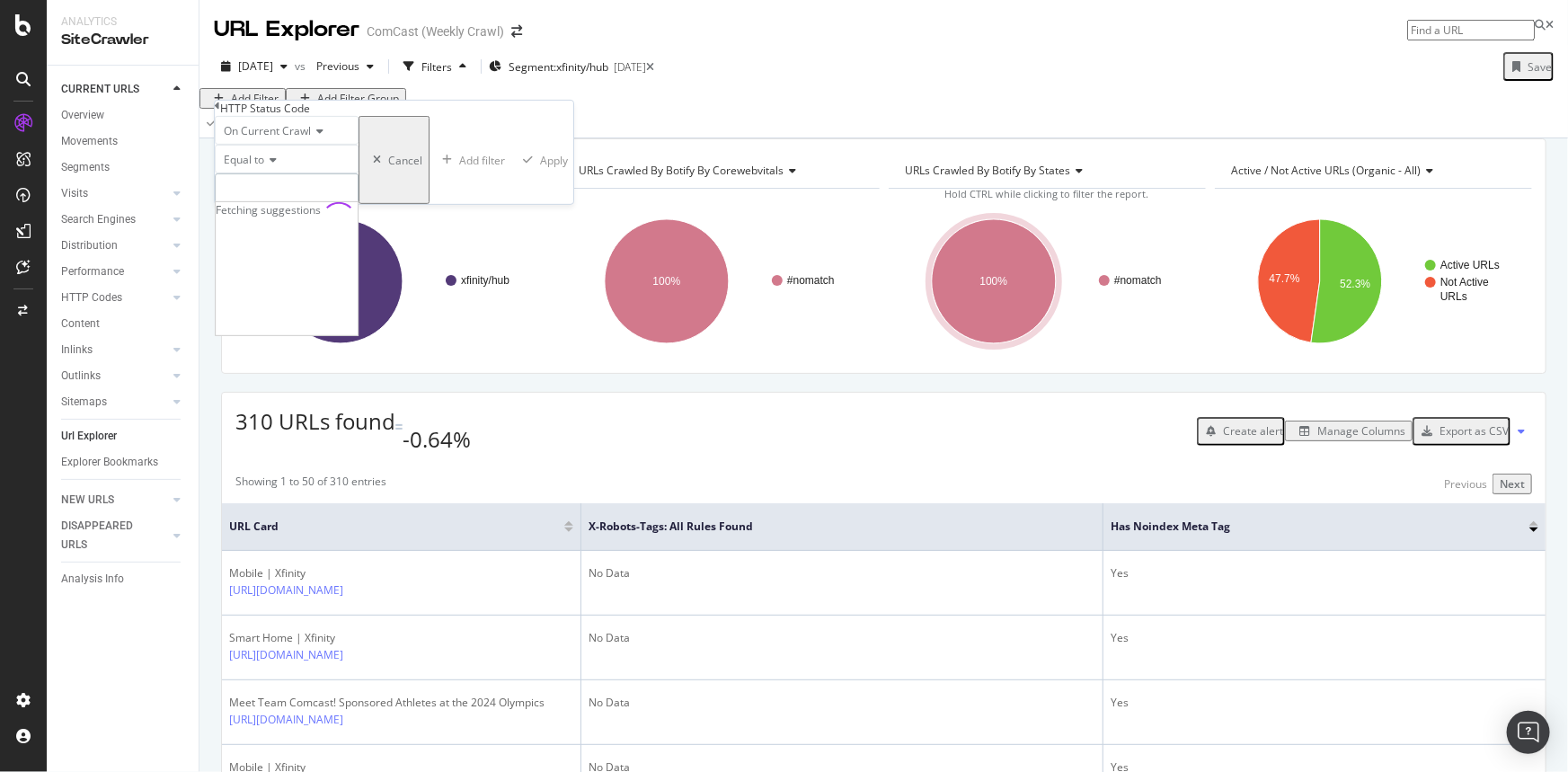
click at [337, 204] on input "number" at bounding box center [286, 189] width 144 height 31
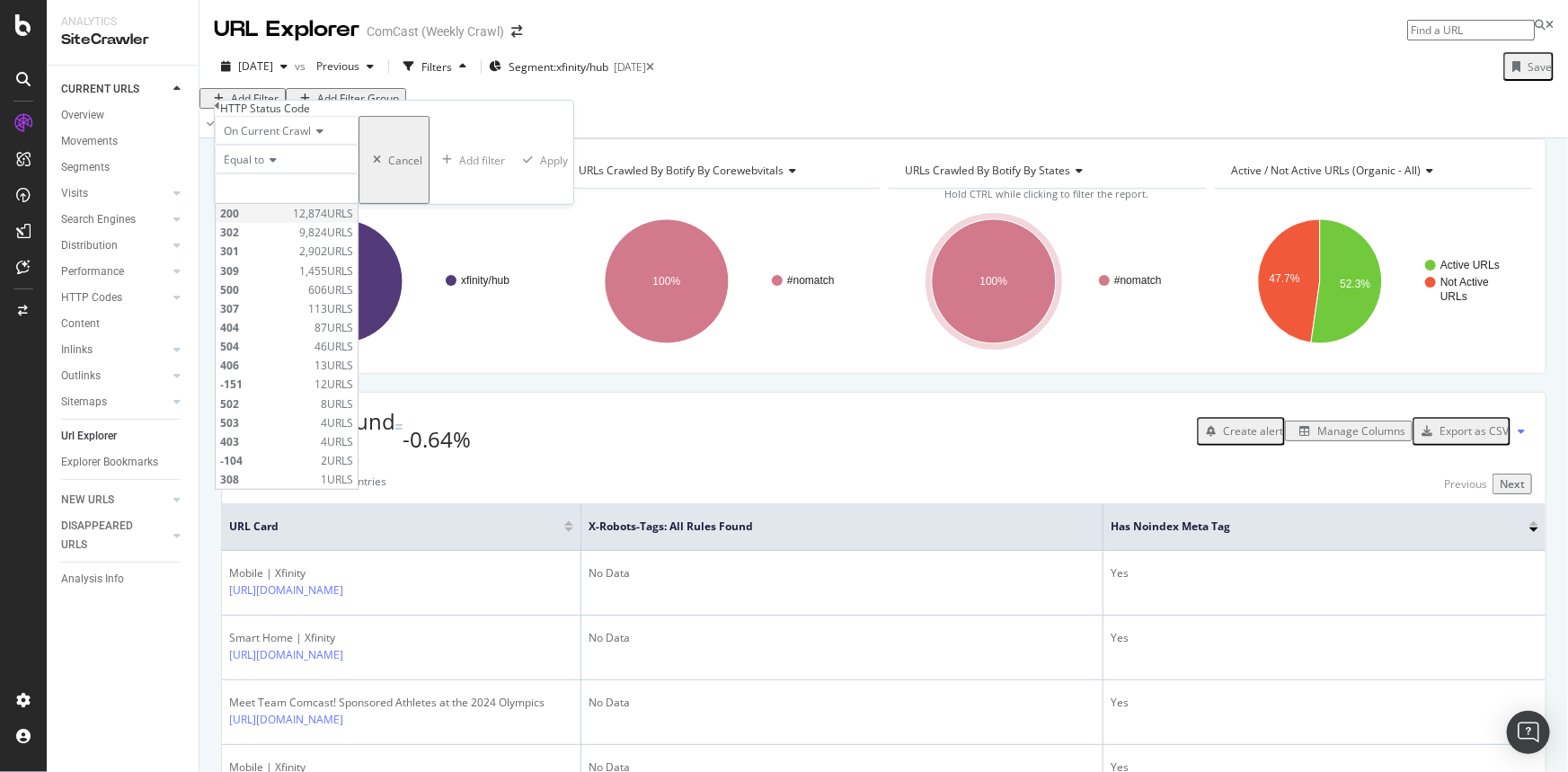
click at [255, 221] on span "200" at bounding box center [253, 213] width 68 height 15
type input "200"
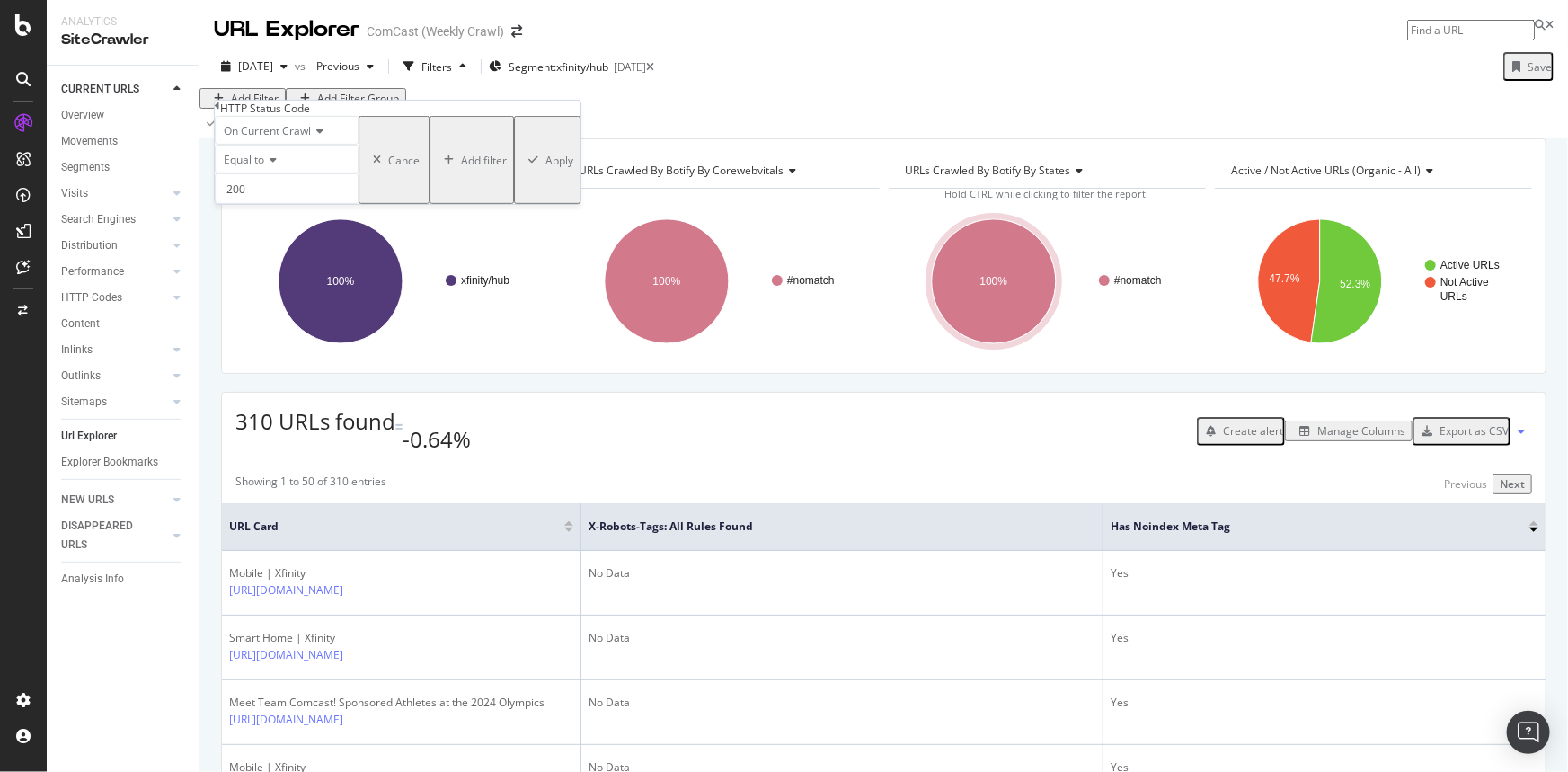
click at [546, 167] on div "Apply" at bounding box center [560, 159] width 28 height 15
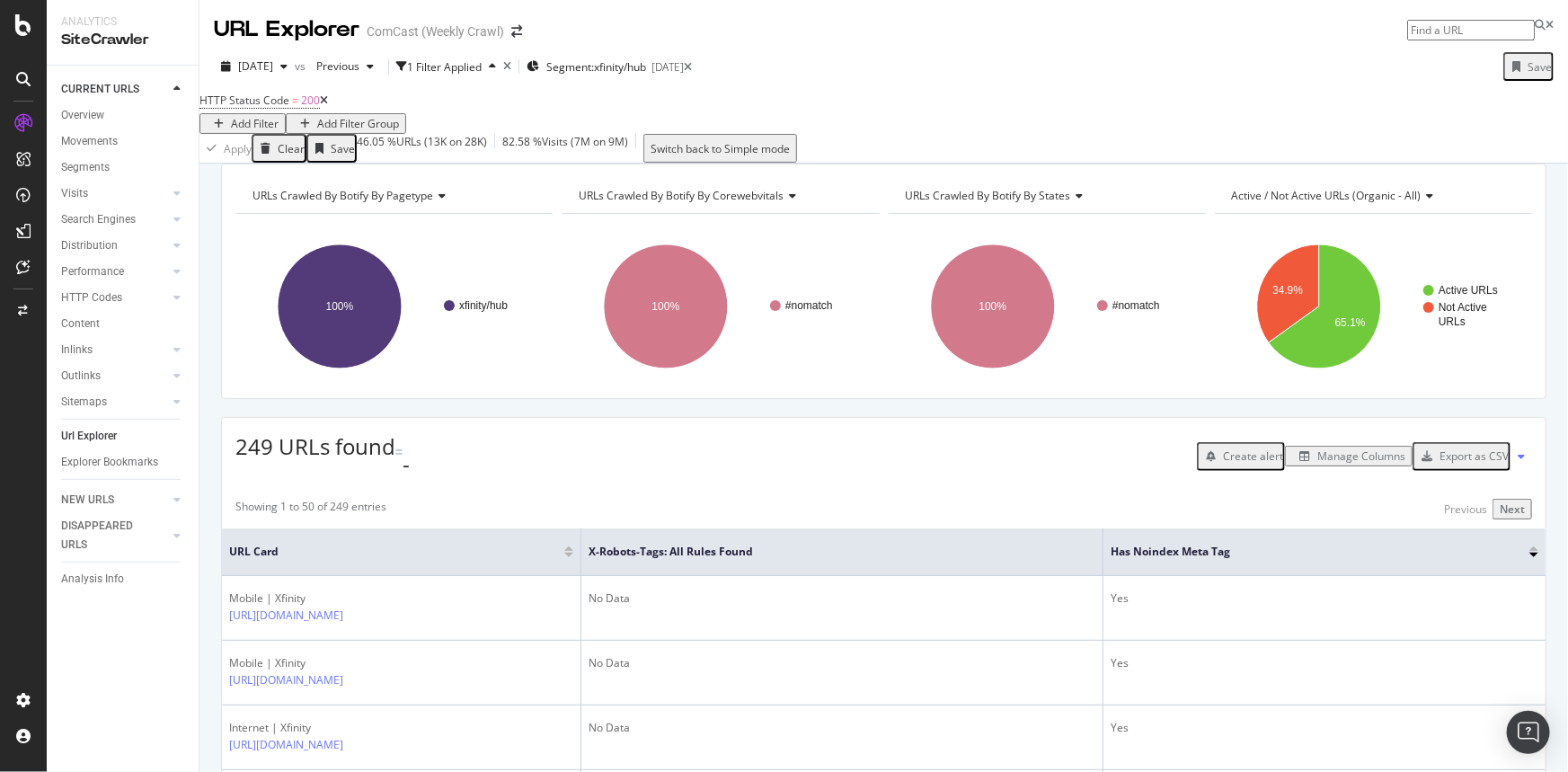
drag, startPoint x: 701, startPoint y: 689, endPoint x: 714, endPoint y: 149, distance: 540.2
click at [231, 119] on div "button" at bounding box center [219, 124] width 25 height 11
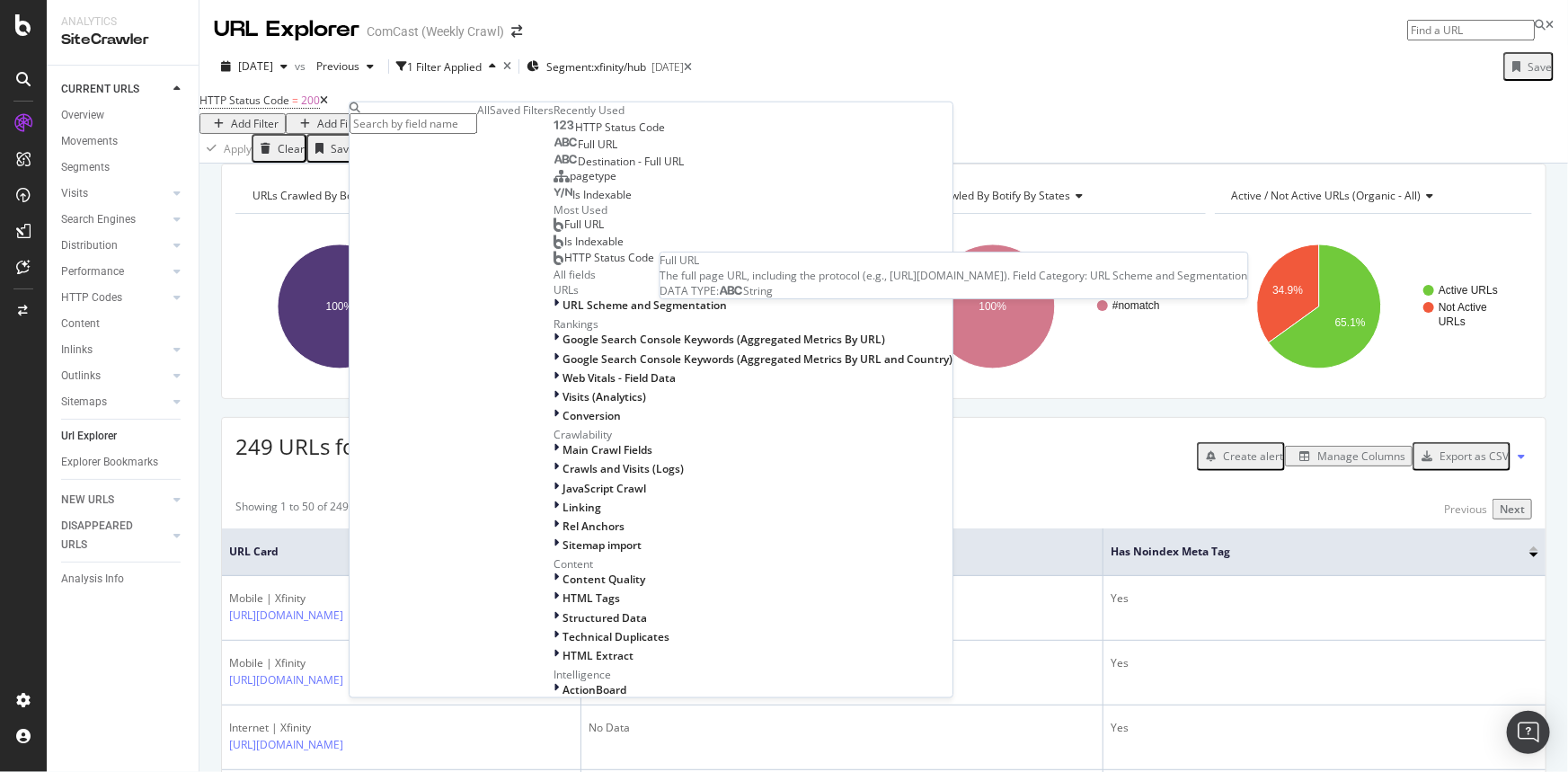
click at [553, 152] on div "Full URL" at bounding box center [585, 144] width 64 height 15
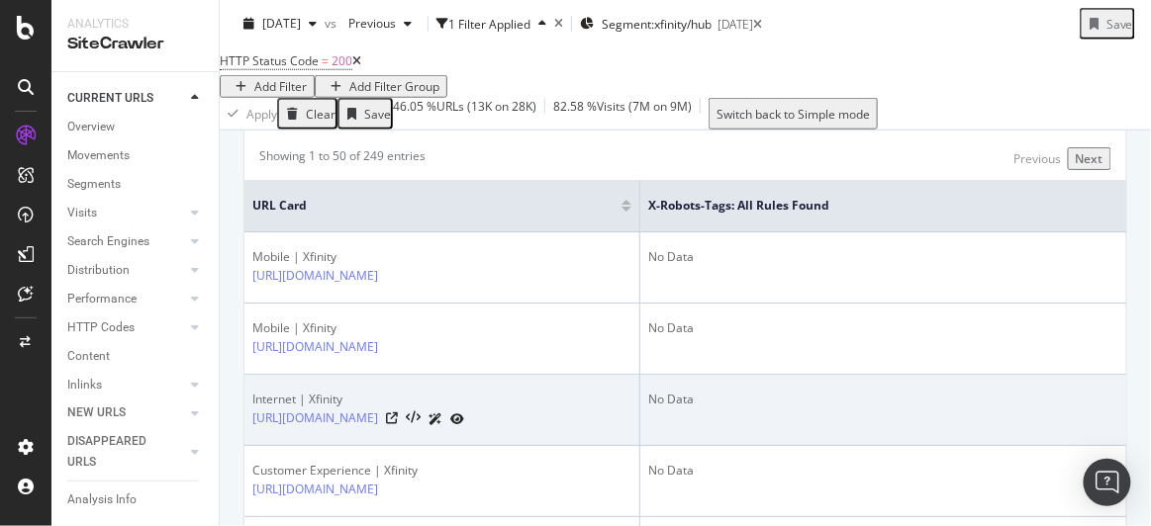
scroll to position [539, 0]
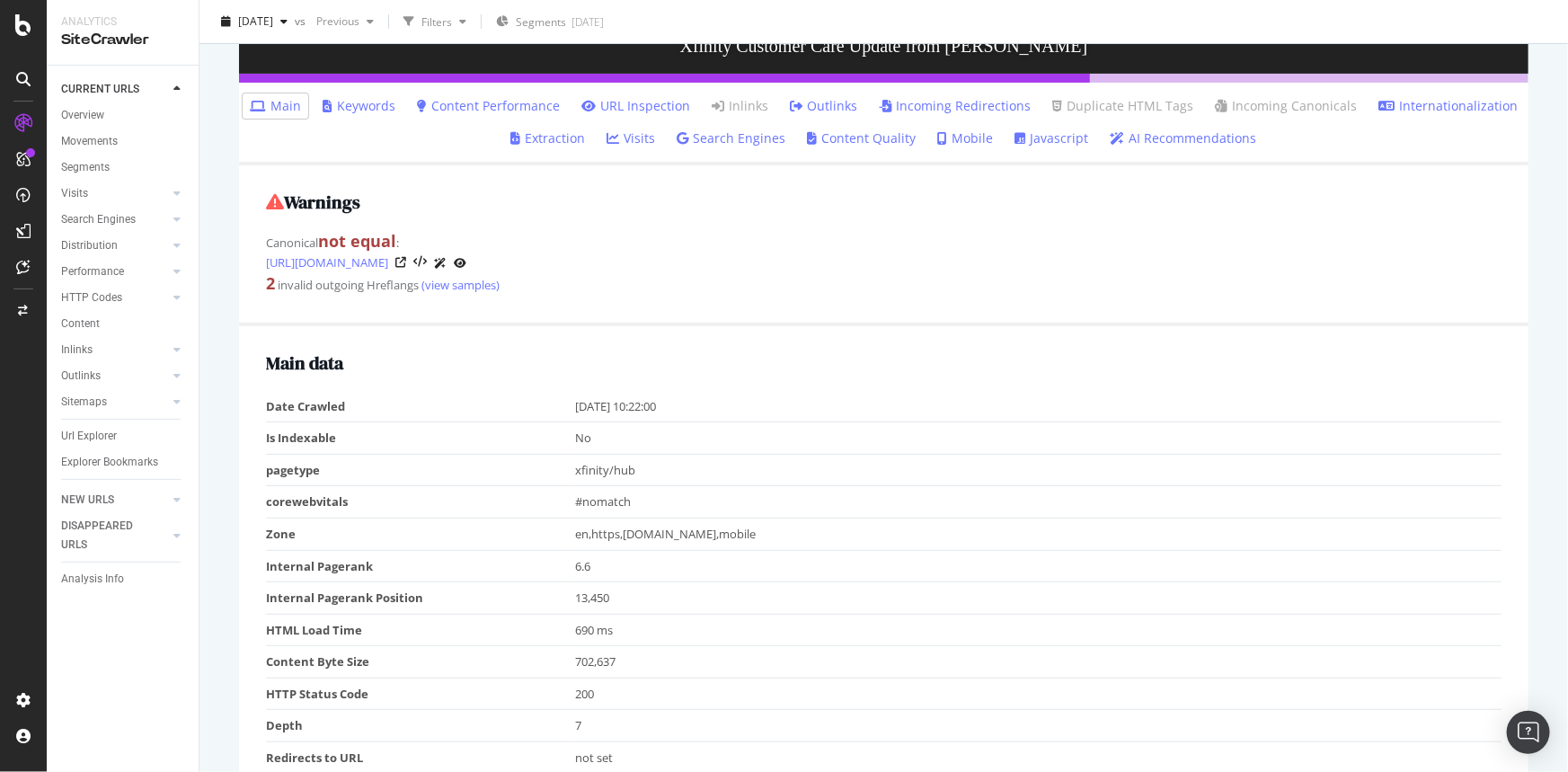
scroll to position [244, 0]
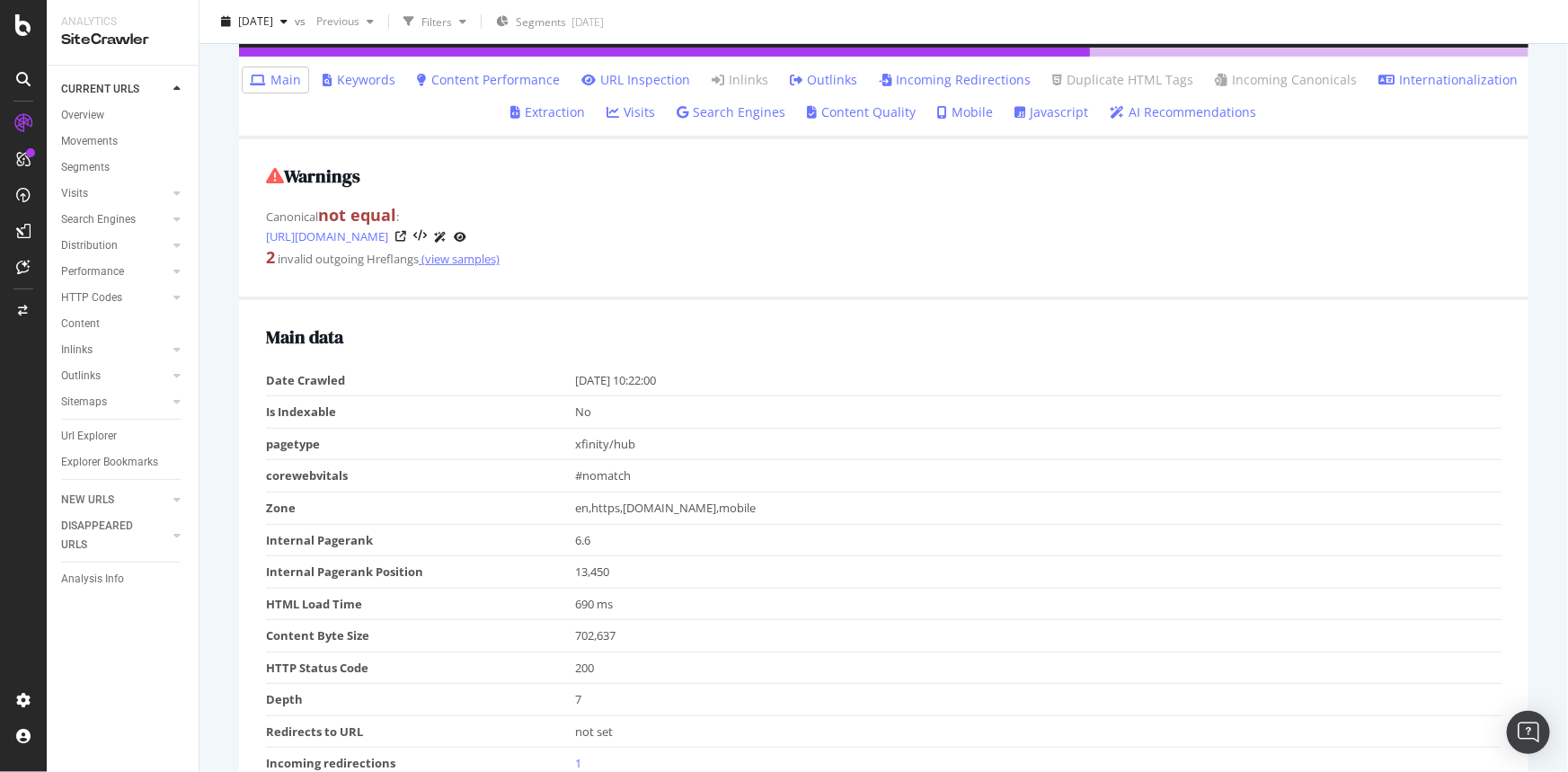
click at [454, 258] on link "(view samples)" at bounding box center [459, 259] width 81 height 16
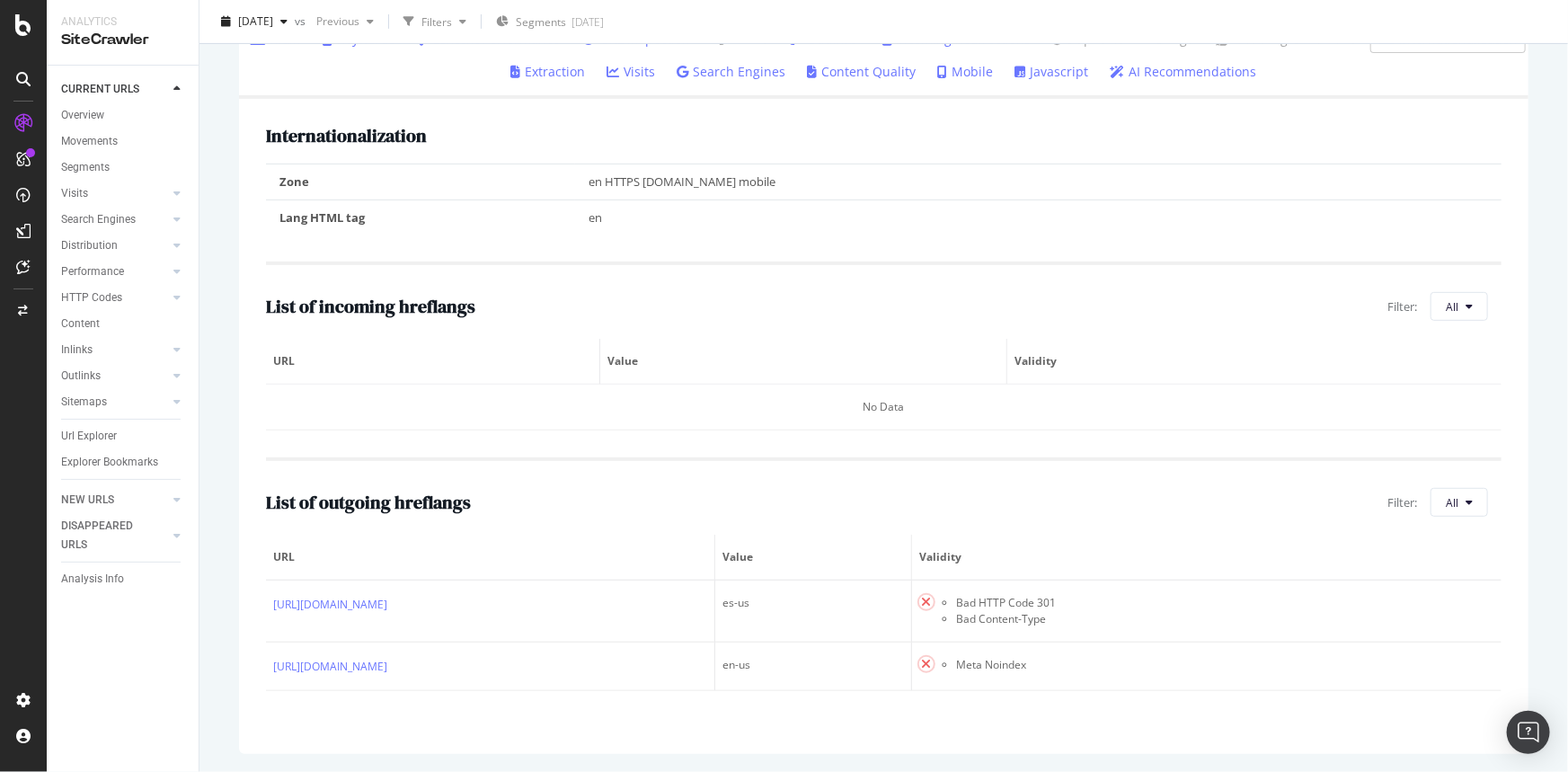
scroll to position [303, 0]
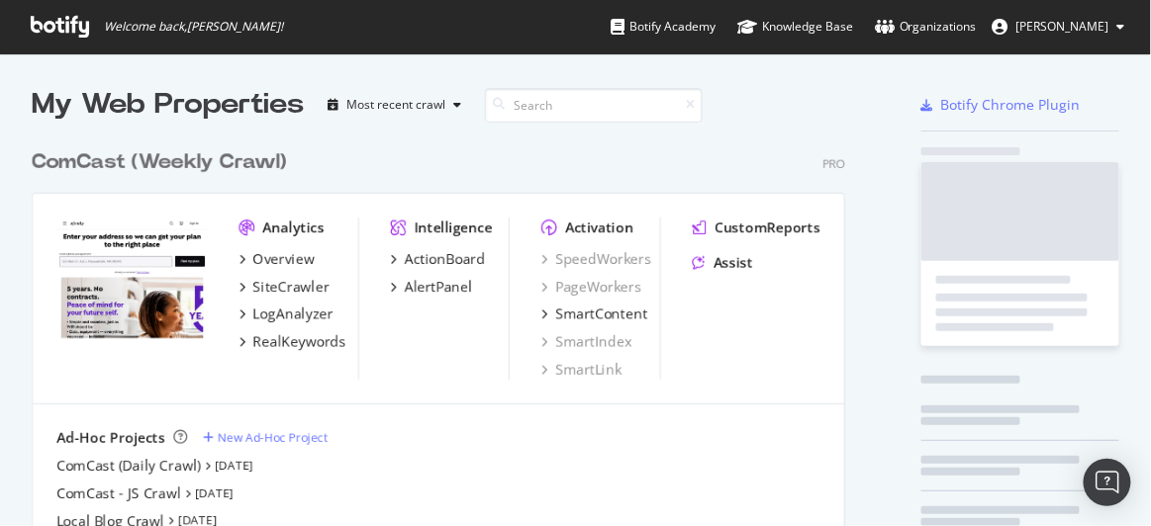
scroll to position [512, 1123]
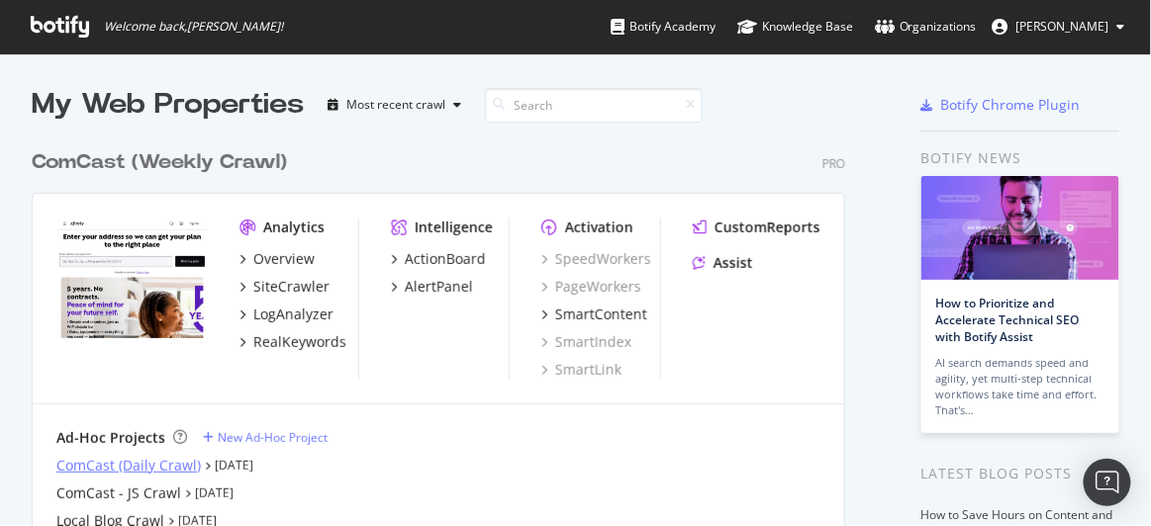
click at [173, 466] on div "ComCast (Daily Crawl)" at bounding box center [128, 466] width 144 height 20
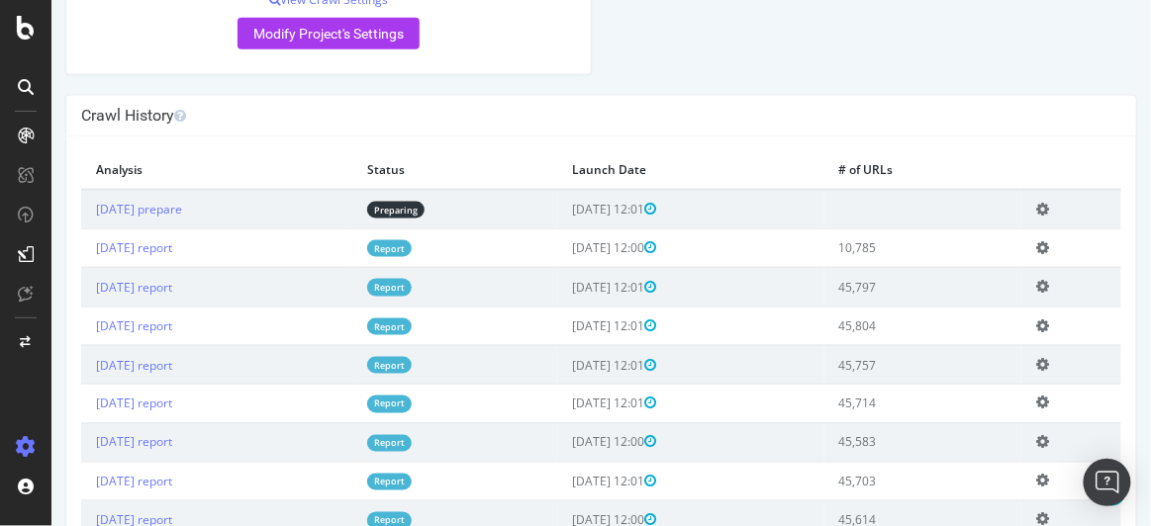
scroll to position [539, 0]
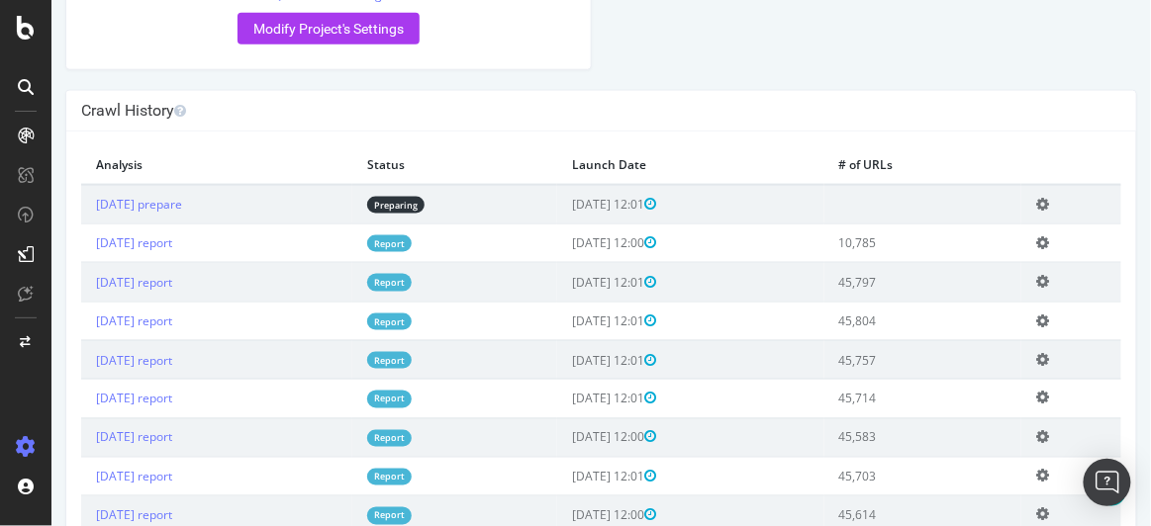
click at [297, 272] on td "[DATE] report" at bounding box center [215, 282] width 271 height 39
click at [171, 237] on link "[DATE] report" at bounding box center [133, 242] width 76 height 17
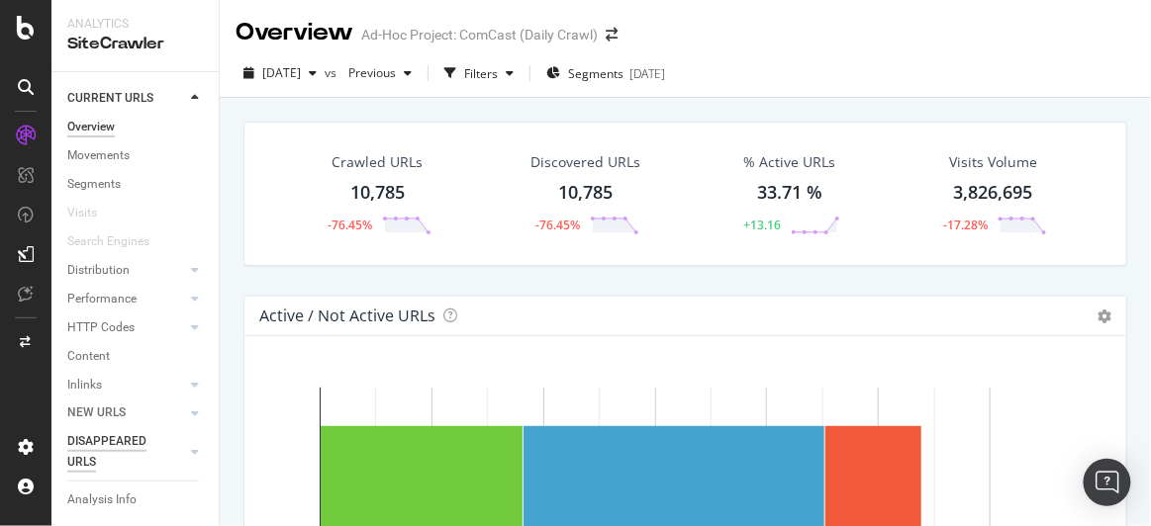
click at [129, 443] on div "DISAPPEARED URLS" at bounding box center [117, 452] width 100 height 42
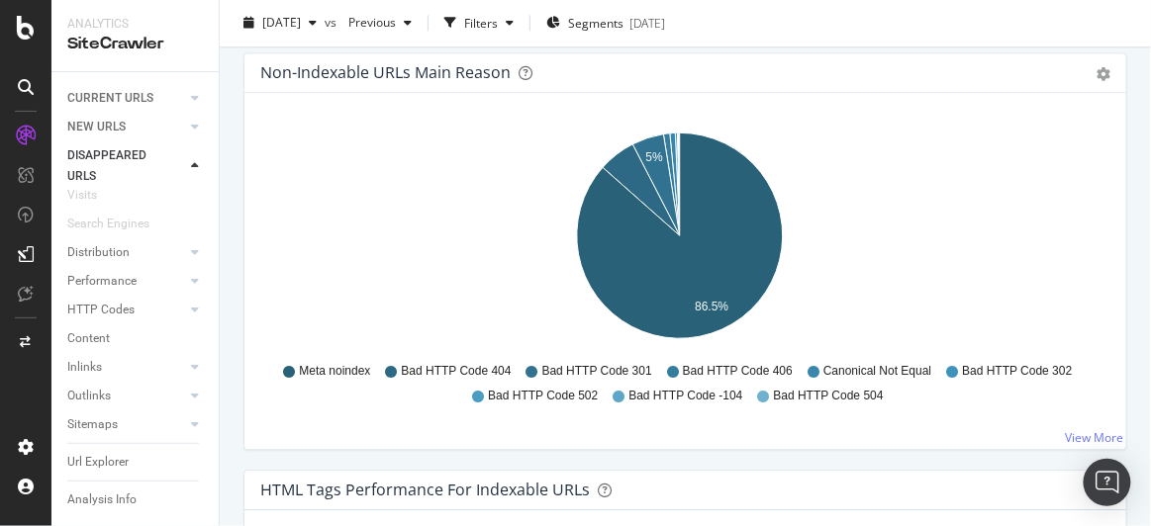
scroll to position [115, 0]
click at [120, 423] on div "Url Explorer" at bounding box center [97, 433] width 61 height 21
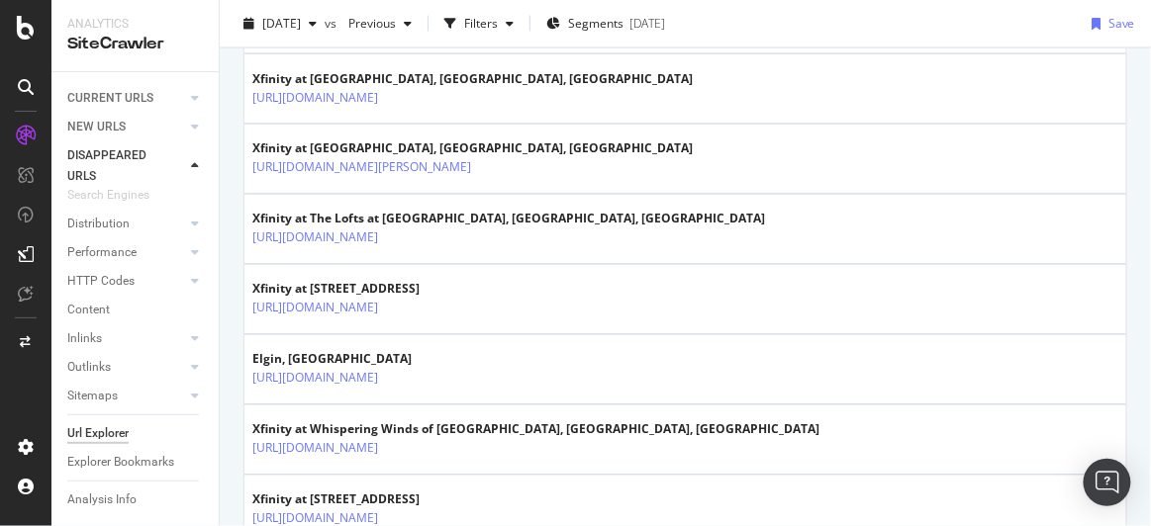
scroll to position [3147, 0]
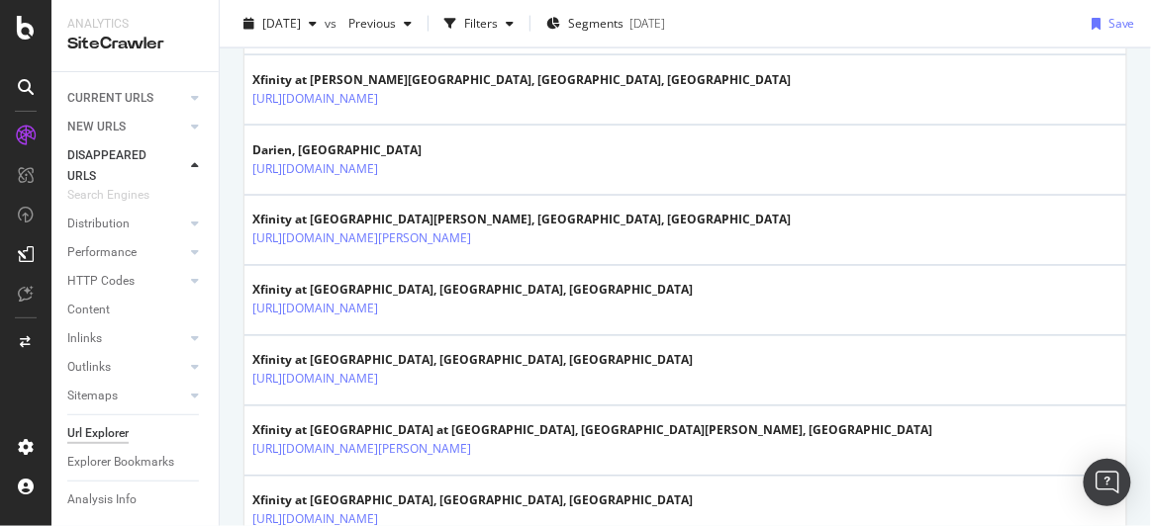
drag, startPoint x: 753, startPoint y: 437, endPoint x: 725, endPoint y: -7, distance: 445.1
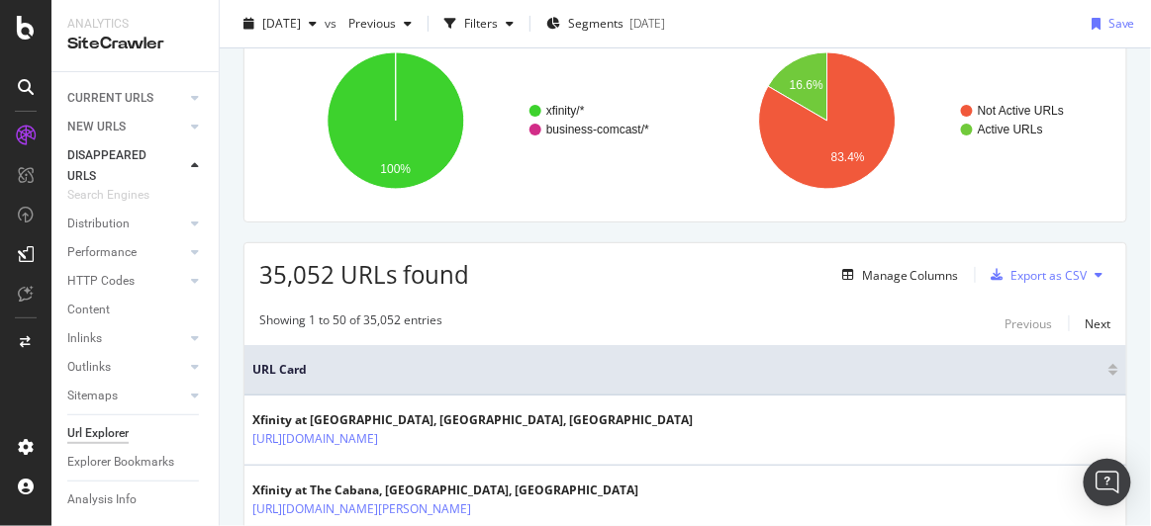
scroll to position [0, 0]
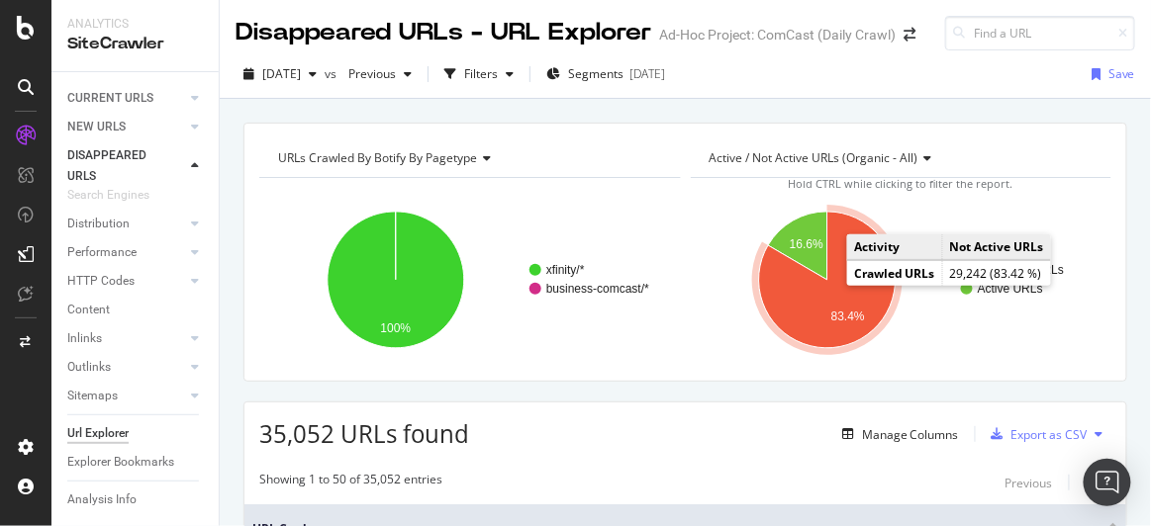
click at [837, 317] on text "83.4%" at bounding box center [847, 317] width 34 height 14
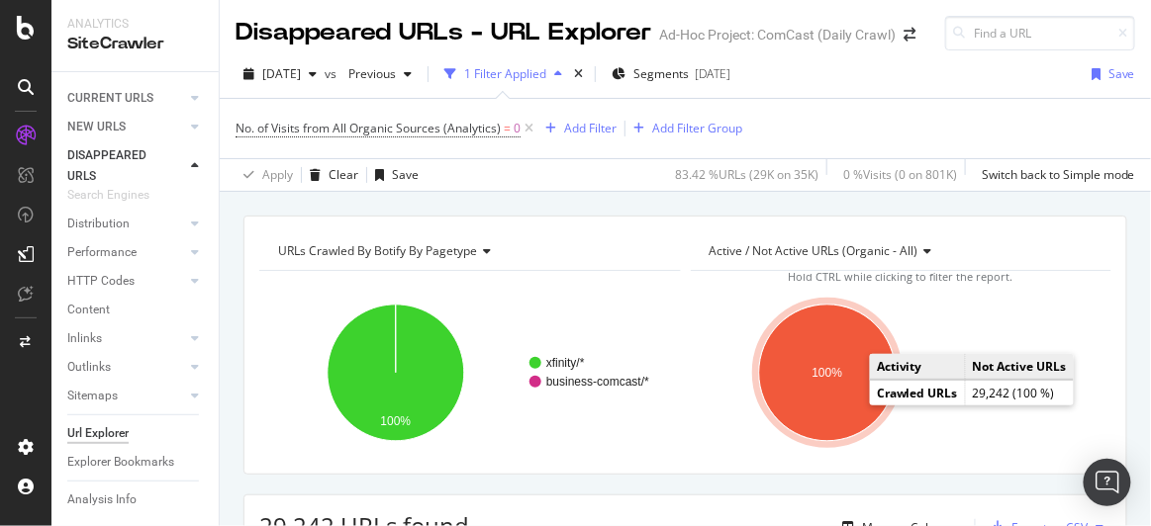
scroll to position [269, 0]
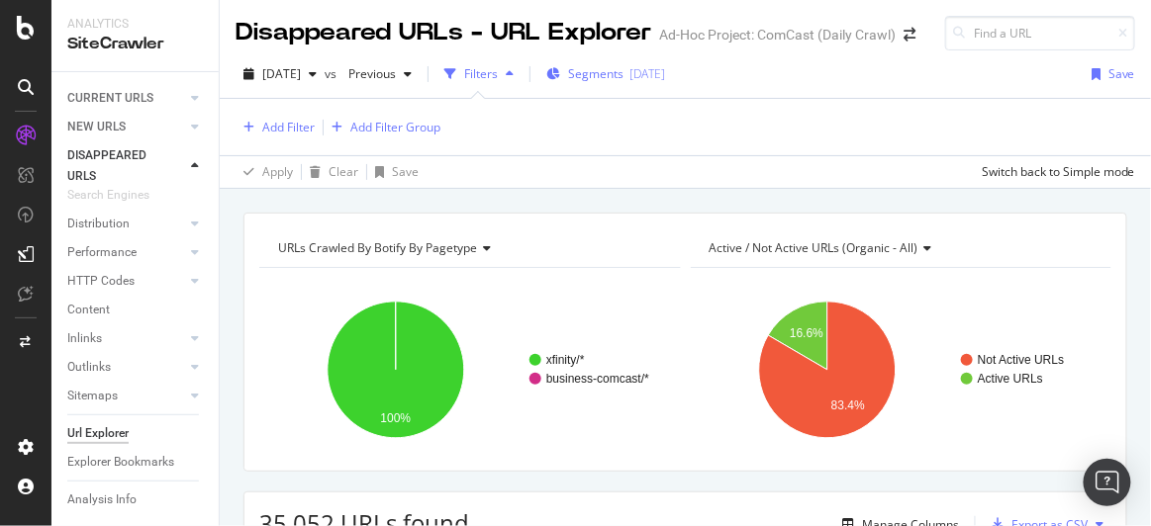
click at [665, 70] on div "[DATE]" at bounding box center [647, 73] width 36 height 17
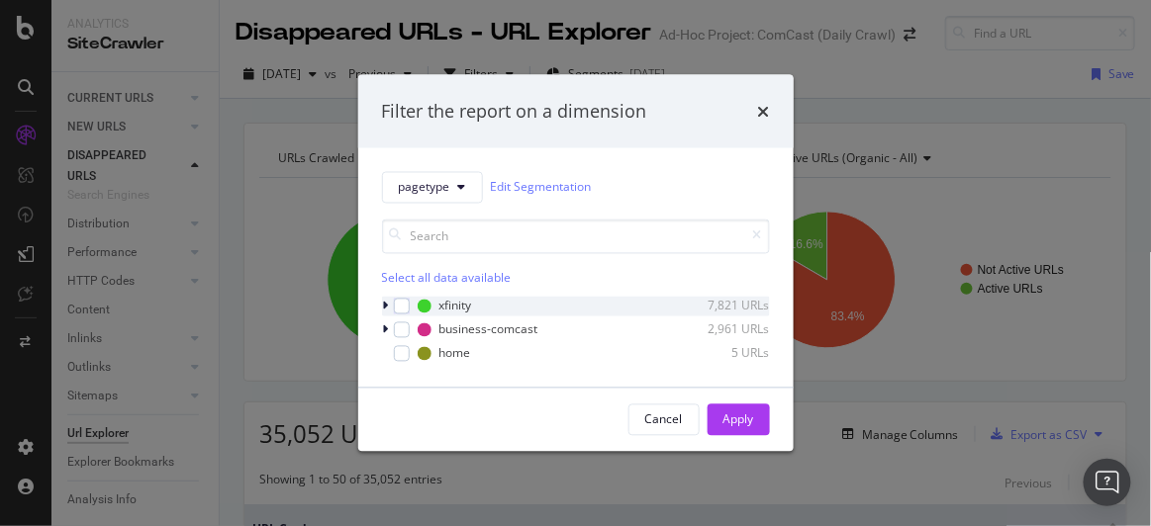
click at [384, 307] on icon "modal" at bounding box center [386, 306] width 6 height 12
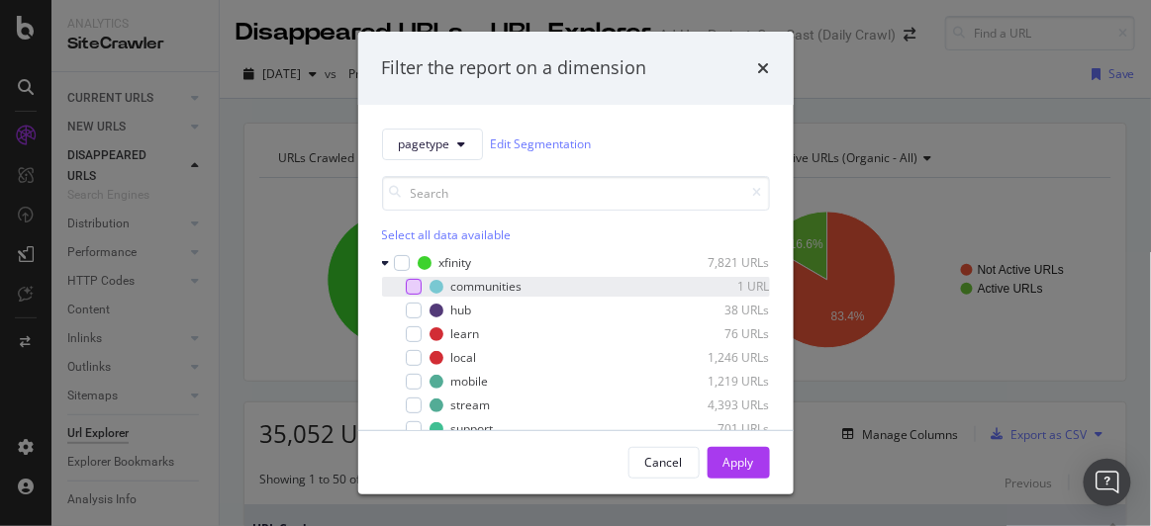
click at [417, 283] on div "modal" at bounding box center [414, 287] width 16 height 16
drag, startPoint x: 738, startPoint y: 462, endPoint x: 734, endPoint y: 444, distance: 18.2
click at [737, 461] on div "Apply" at bounding box center [738, 462] width 31 height 17
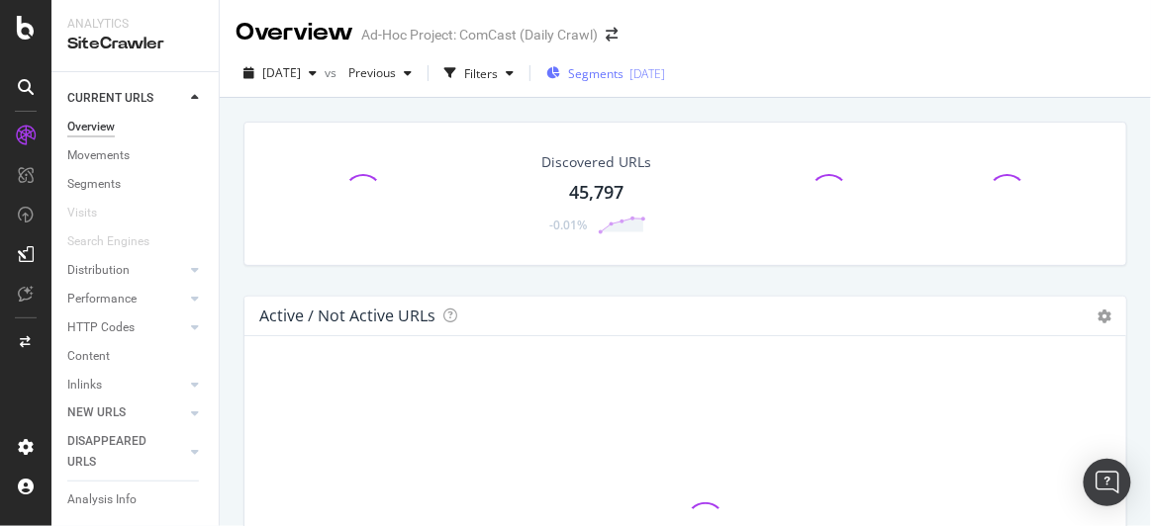
click at [623, 75] on span "Segments" at bounding box center [595, 73] width 55 height 17
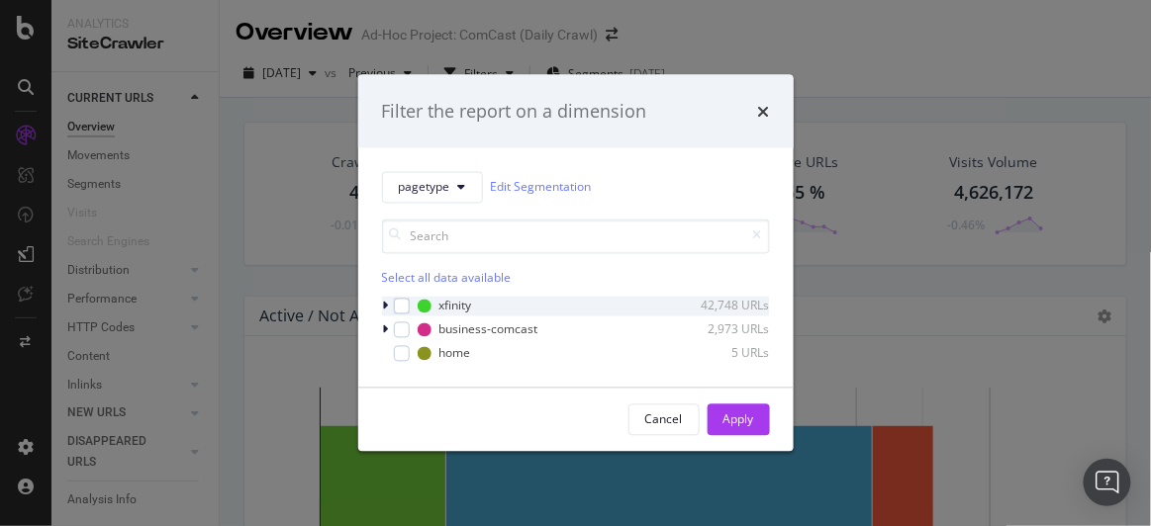
click at [385, 305] on icon "modal" at bounding box center [386, 306] width 6 height 12
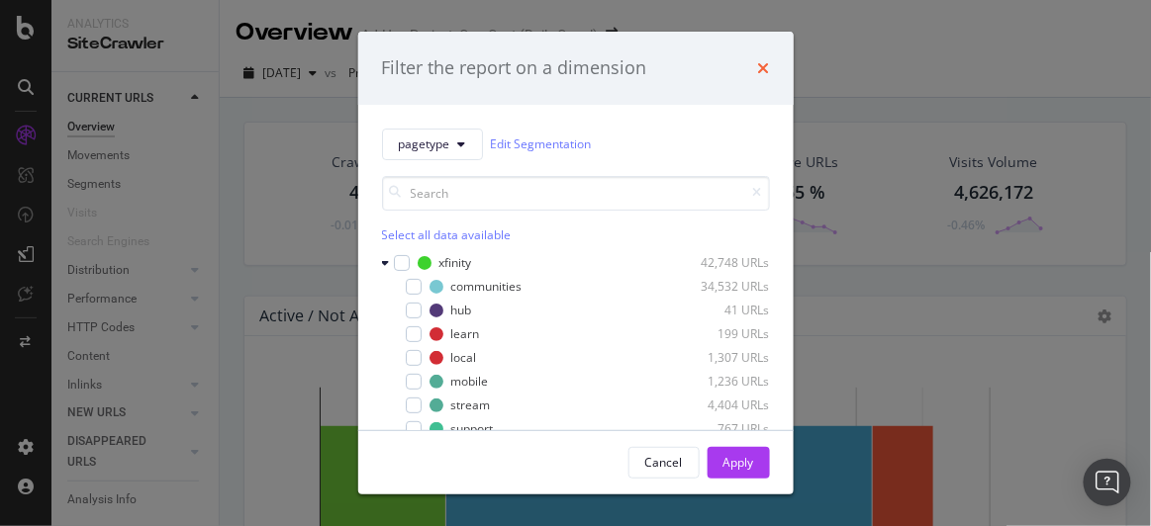
click at [762, 67] on icon "times" at bounding box center [764, 68] width 12 height 16
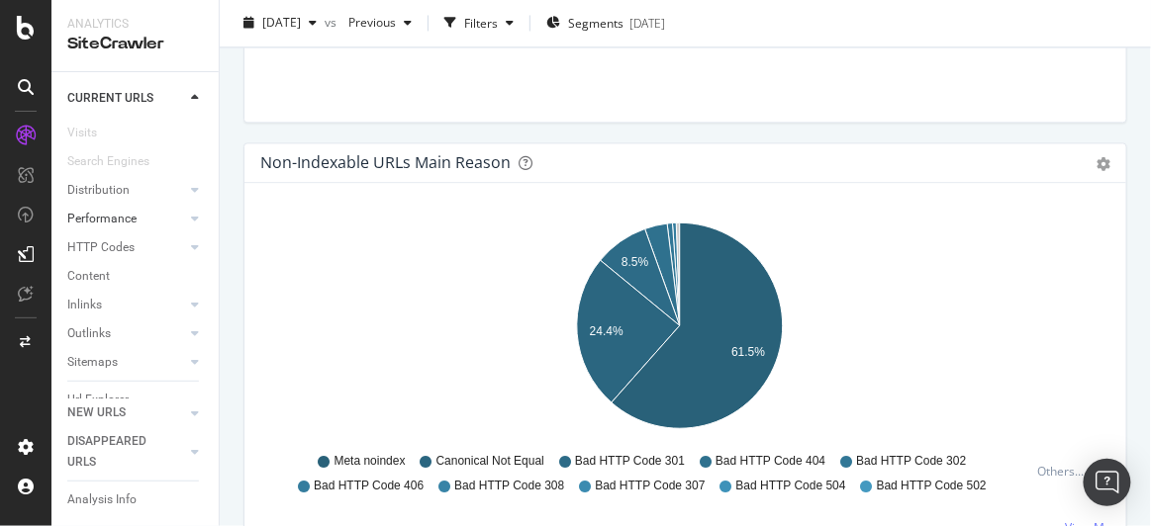
scroll to position [156, 0]
drag, startPoint x: 126, startPoint y: 316, endPoint x: 782, endPoint y: 520, distance: 687.2
click at [126, 333] on div "Url Explorer" at bounding box center [97, 343] width 61 height 21
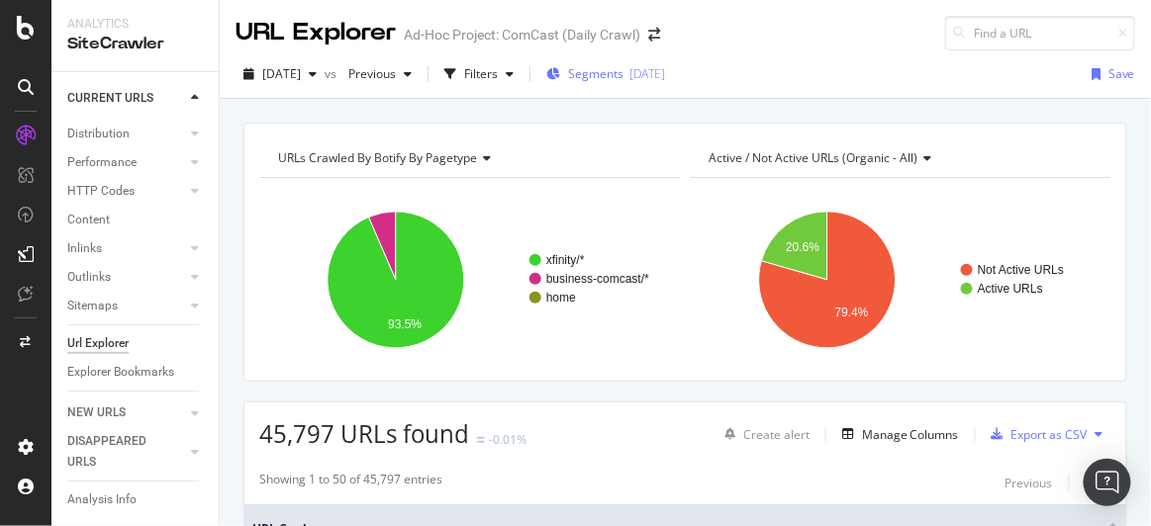
click at [665, 69] on div "[DATE]" at bounding box center [647, 73] width 36 height 17
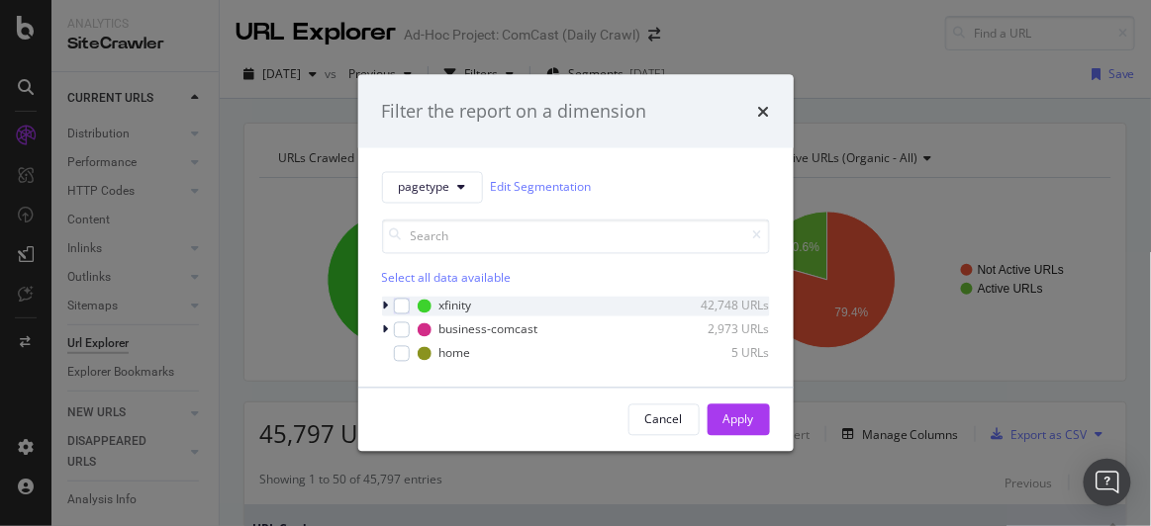
click at [383, 304] on icon "modal" at bounding box center [386, 306] width 6 height 12
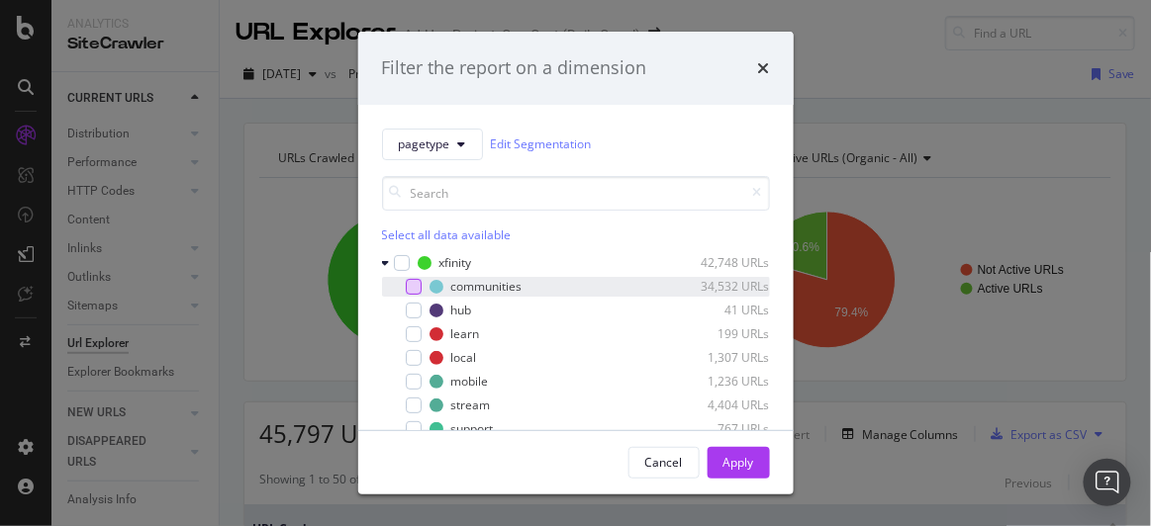
click at [416, 285] on div "modal" at bounding box center [414, 287] width 16 height 16
click at [305, 174] on div "Filter the report on a dimension pagetype Edit Segmentation Select all data ava…" at bounding box center [575, 263] width 1151 height 526
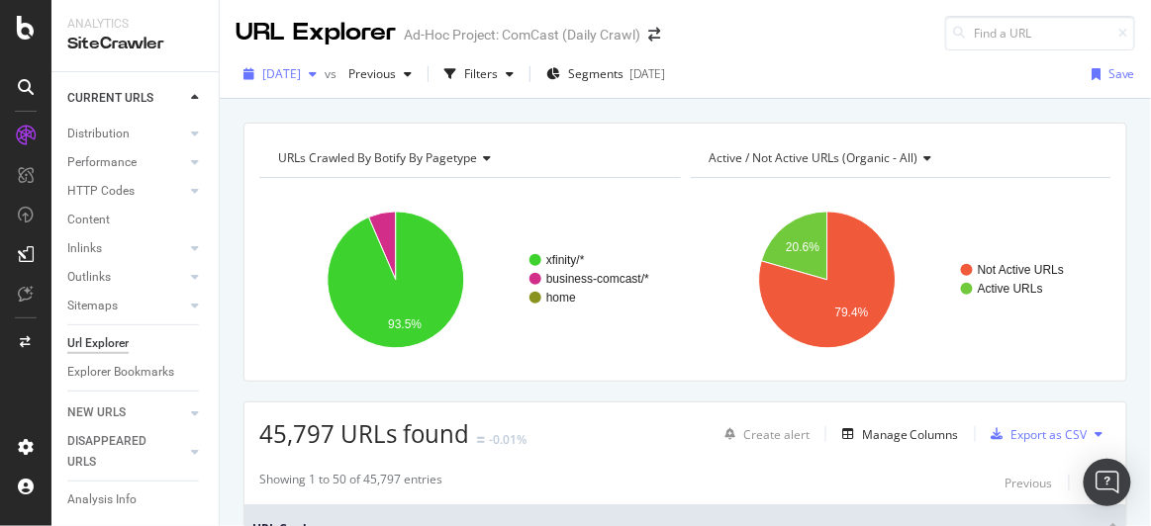
click at [325, 62] on div "[DATE]" at bounding box center [279, 74] width 89 height 30
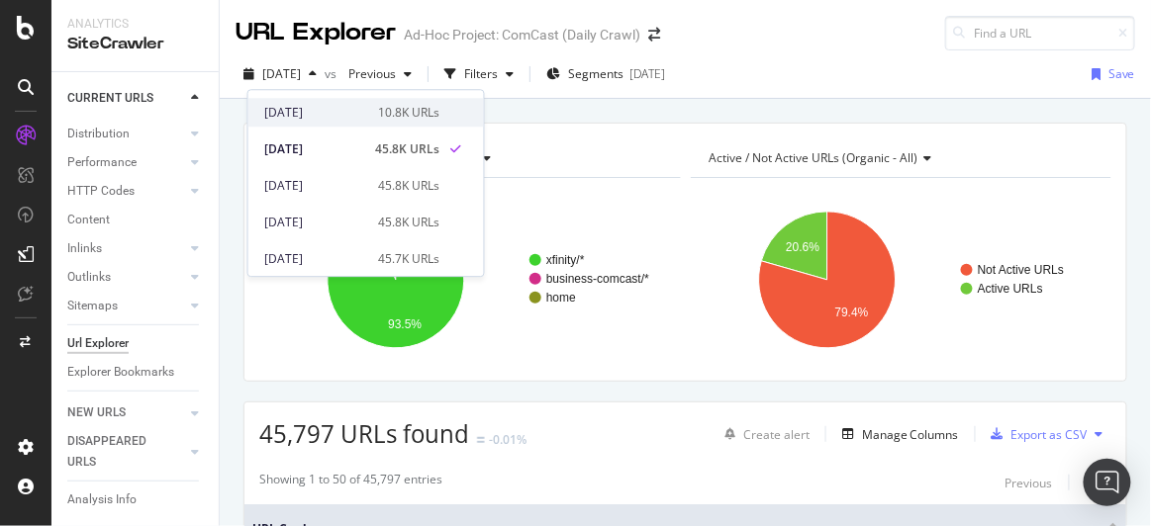
click at [379, 112] on div "10.8K URLs" at bounding box center [409, 113] width 61 height 18
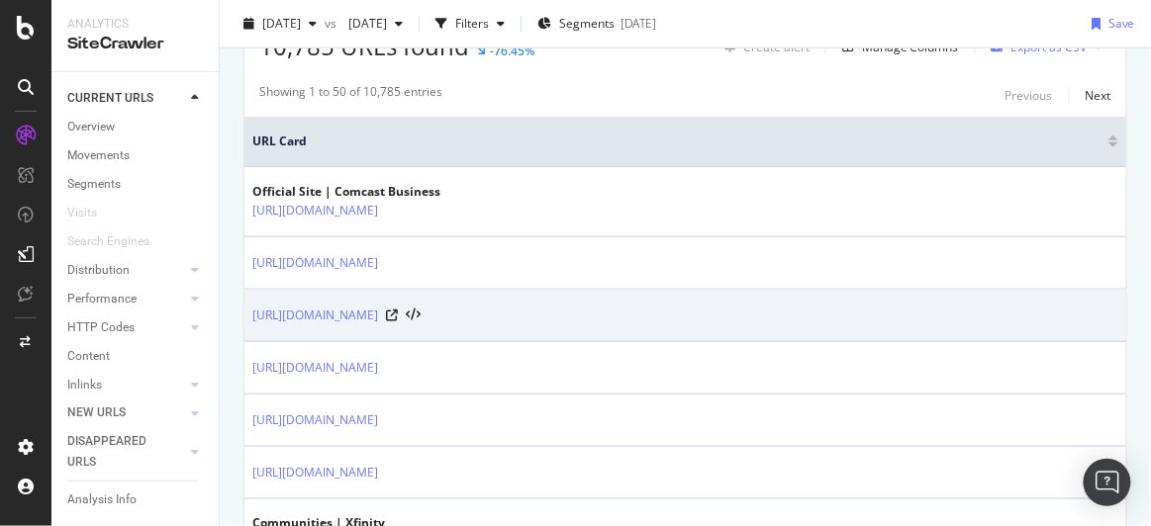
scroll to position [449, 0]
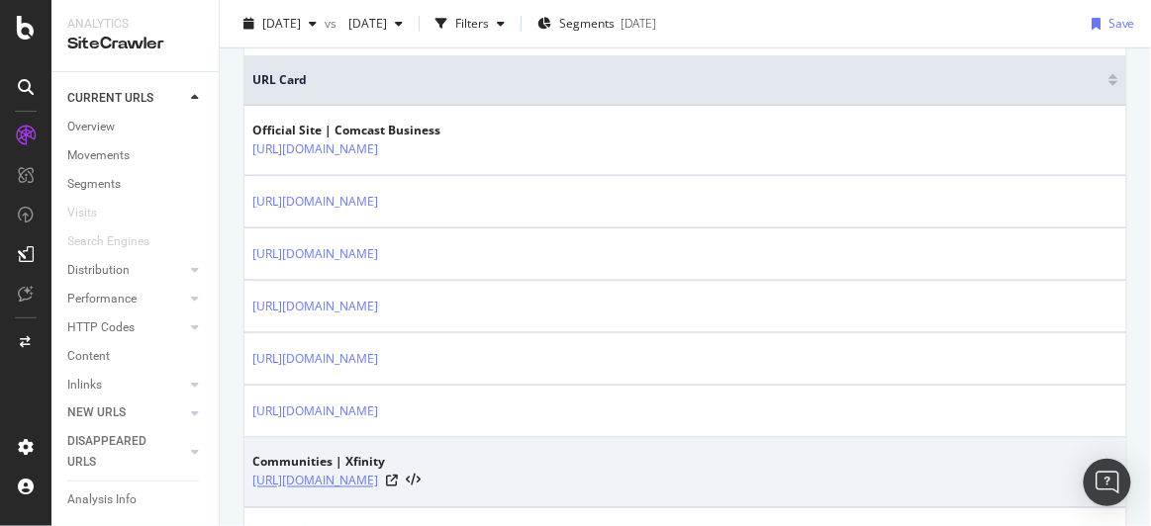
click at [378, 472] on link "[URL][DOMAIN_NAME]" at bounding box center [315, 482] width 126 height 20
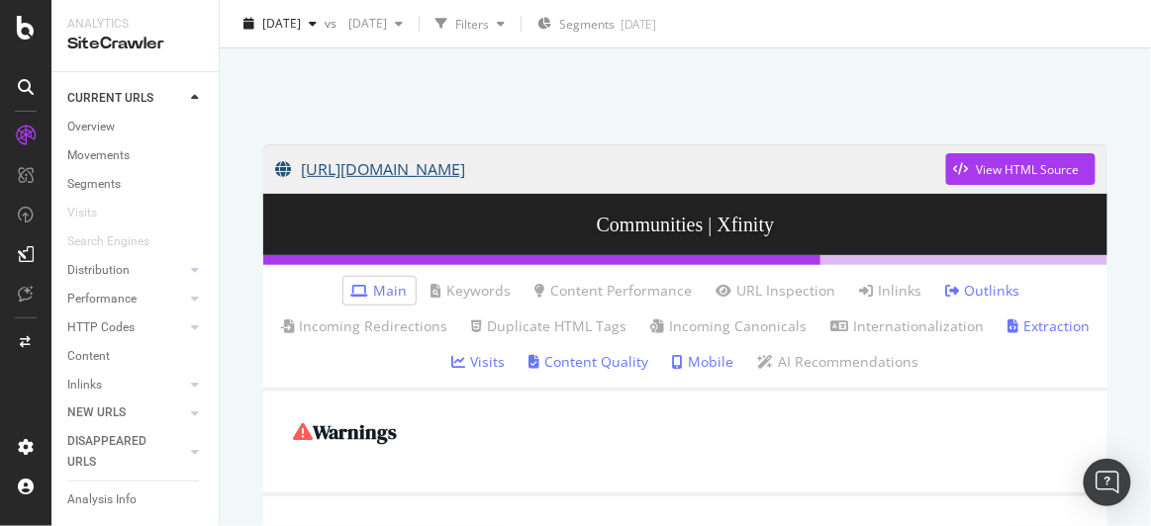
scroll to position [89, 0]
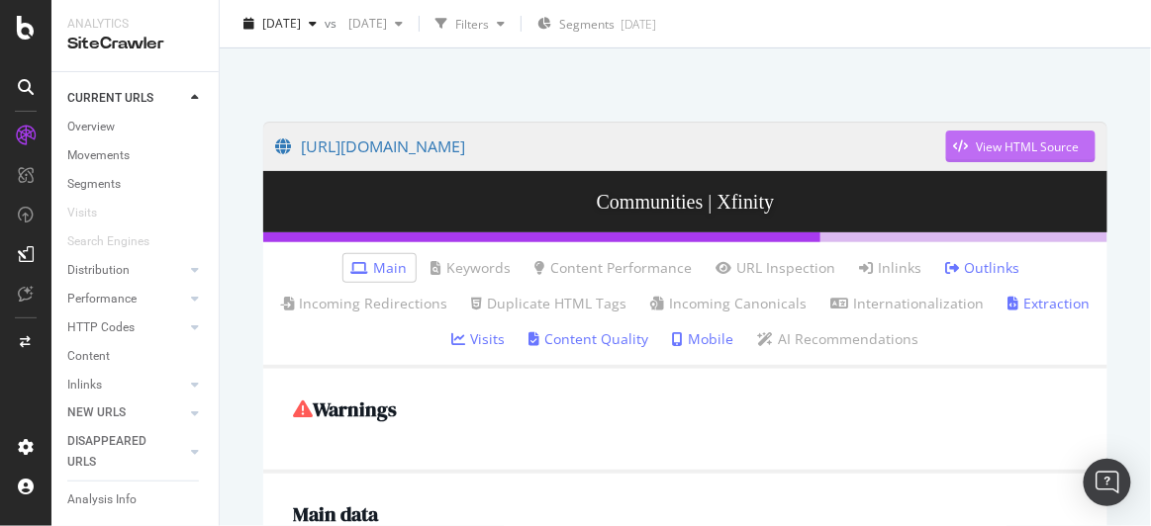
click at [955, 153] on div "View HTML Source" at bounding box center [1013, 147] width 134 height 30
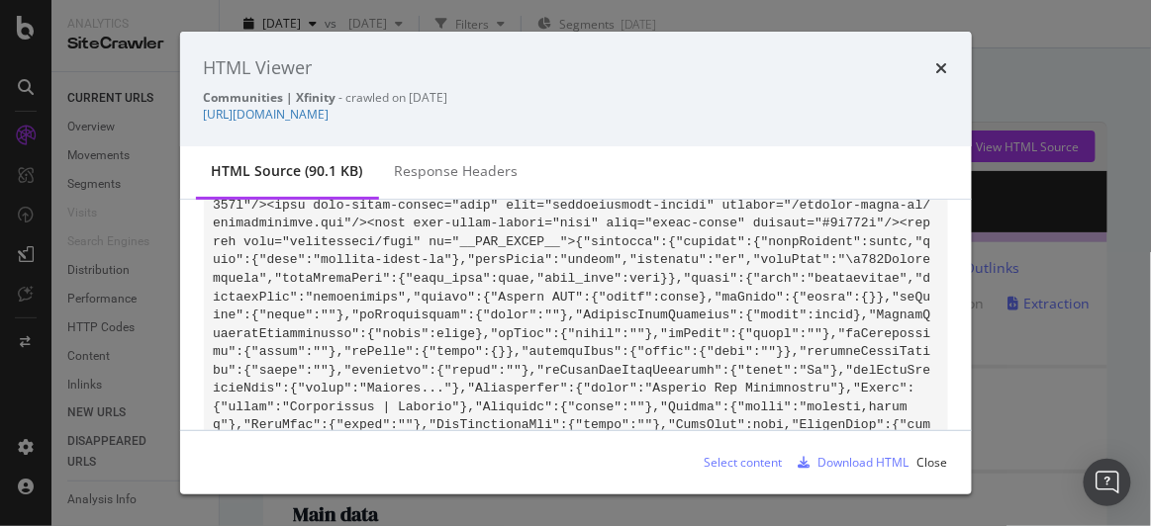
scroll to position [955, 0]
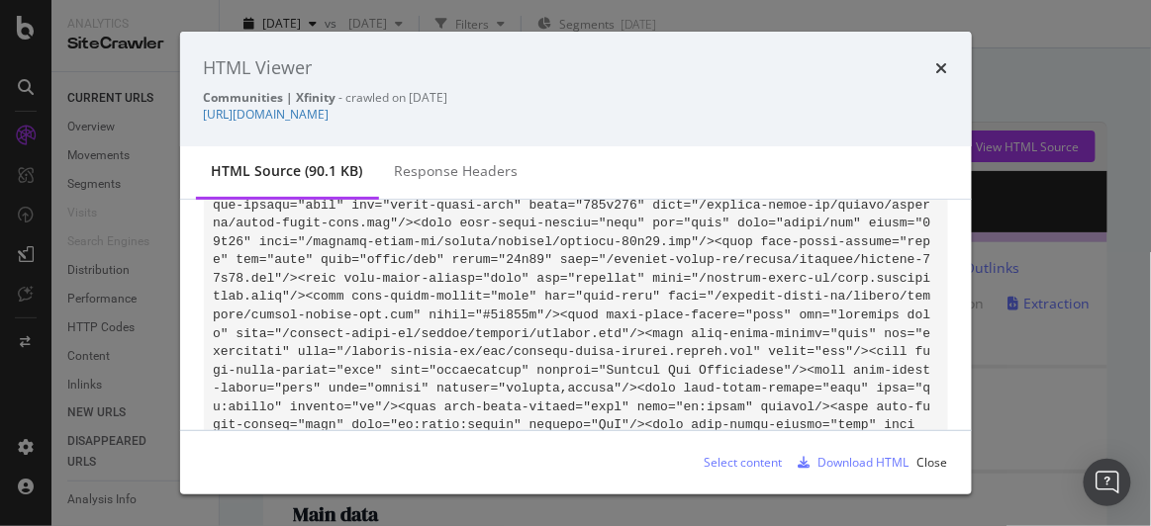
click at [929, 64] on div "HTML Viewer" at bounding box center [576, 68] width 744 height 26
click at [953, 65] on div "HTML Viewer Communities | Xfinity - crawled on [DATE] [URL][DOMAIN_NAME]" at bounding box center [575, 89] width 791 height 115
click at [945, 64] on icon "times" at bounding box center [942, 68] width 12 height 16
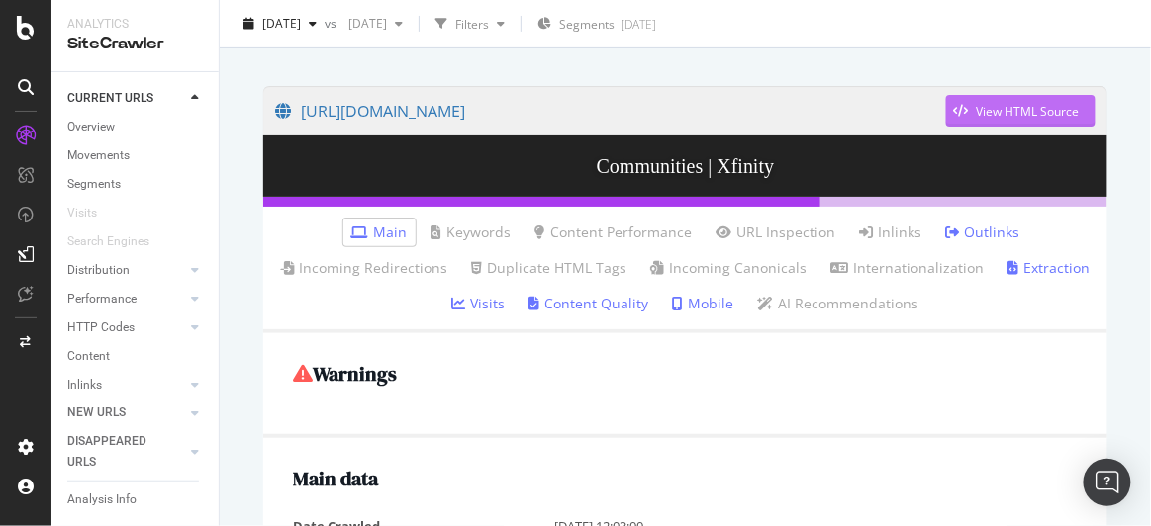
scroll to position [0, 0]
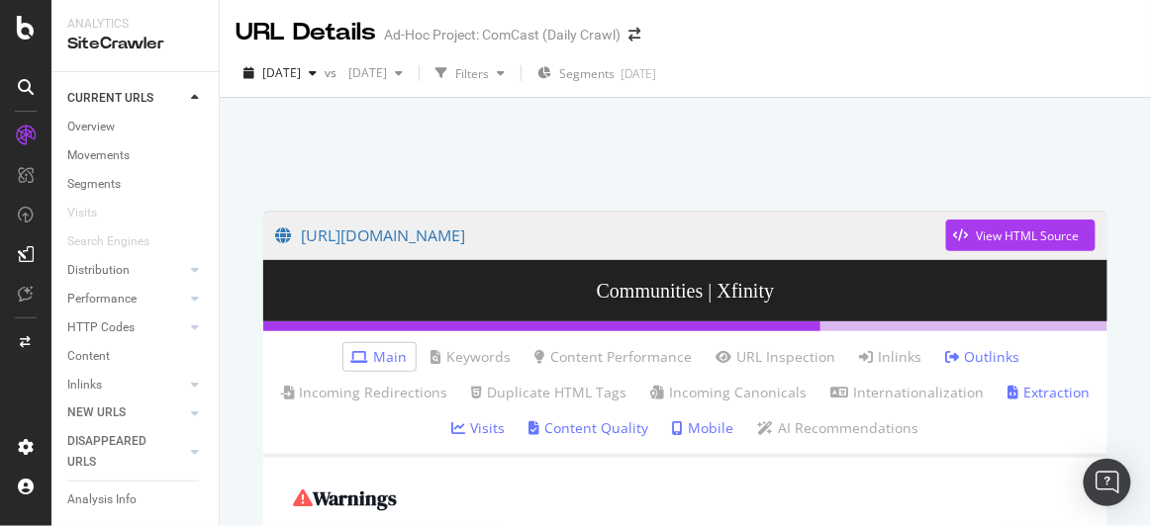
click at [1092, 49] on div "[DATE] vs [DATE] Filters Segments [DATE]" at bounding box center [685, 73] width 931 height 48
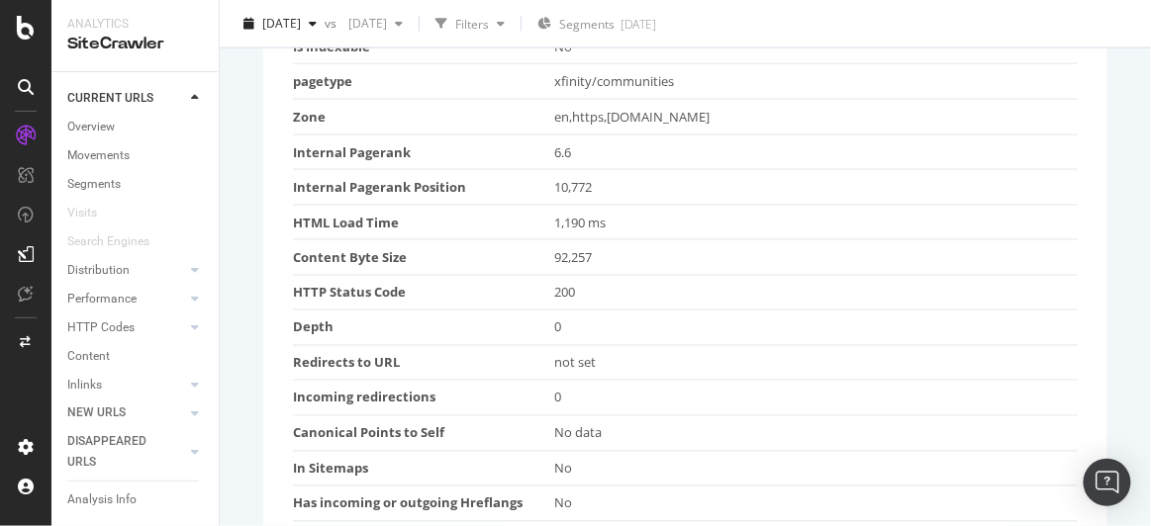
scroll to position [191, 0]
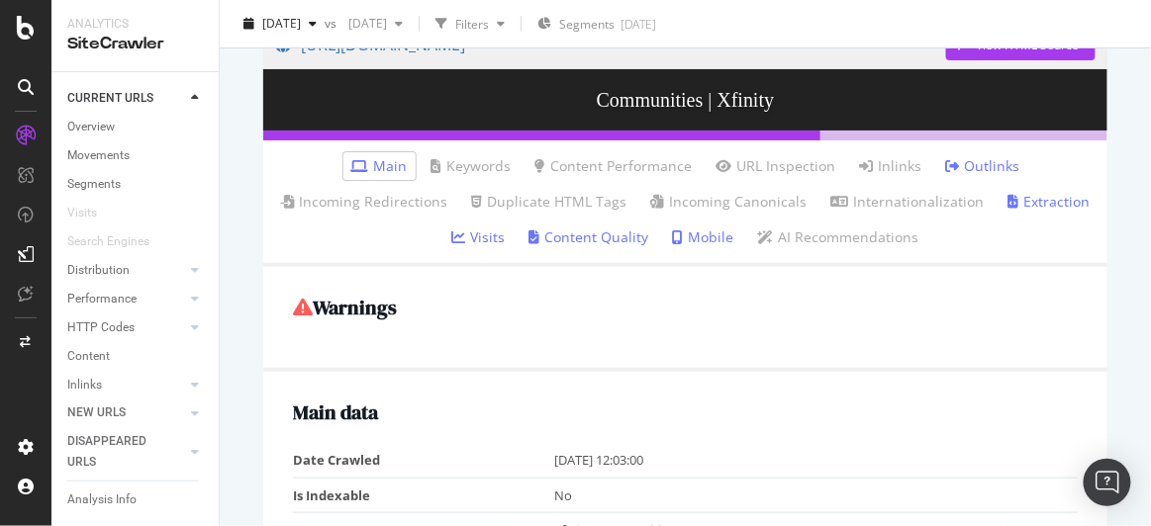
click at [974, 167] on link "Outlinks" at bounding box center [983, 166] width 74 height 20
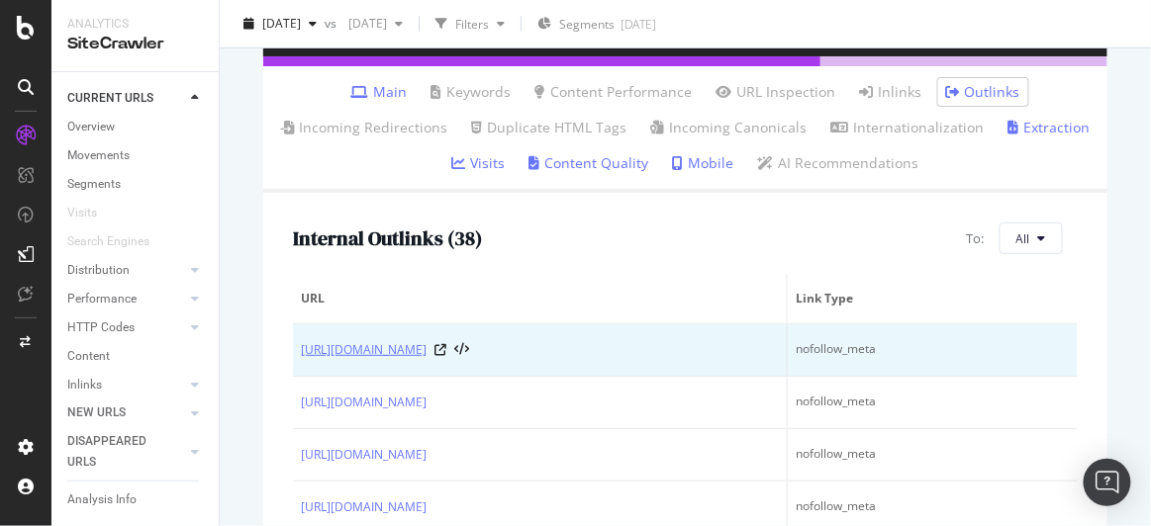
scroll to position [359, 0]
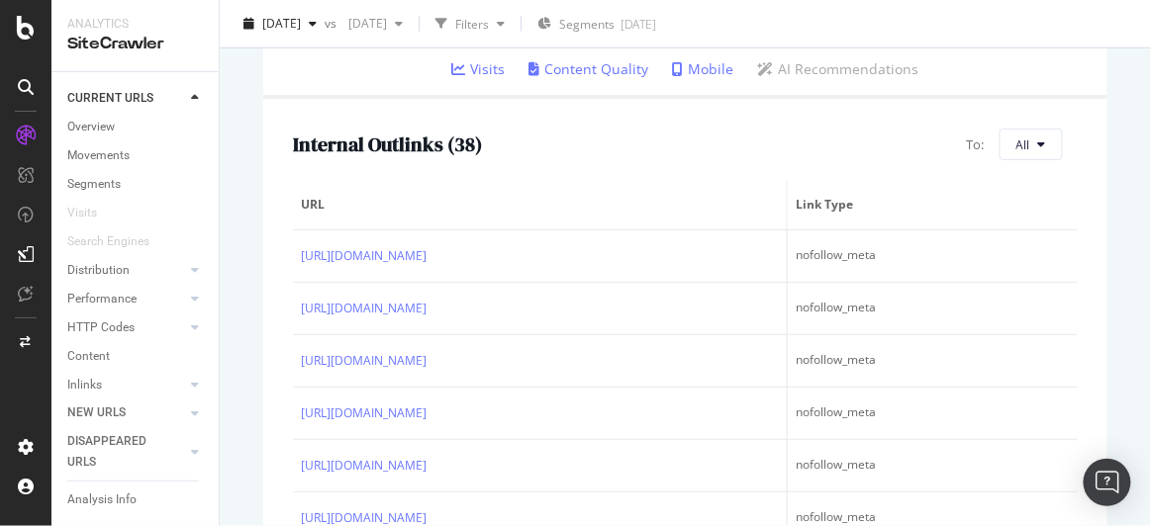
drag, startPoint x: 834, startPoint y: 186, endPoint x: 811, endPoint y: 175, distance: 25.2
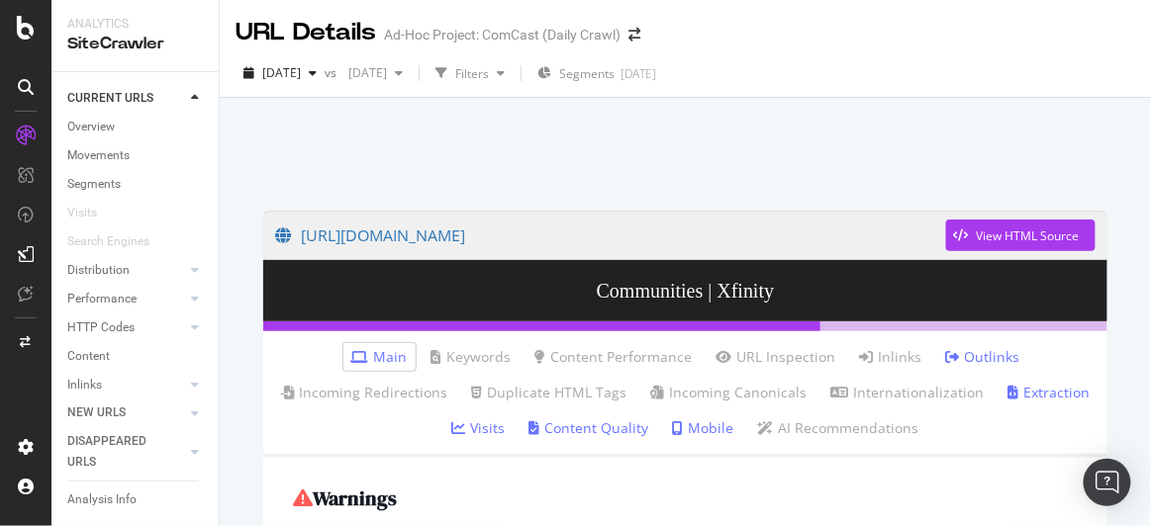
click at [961, 355] on link "Outlinks" at bounding box center [983, 357] width 74 height 20
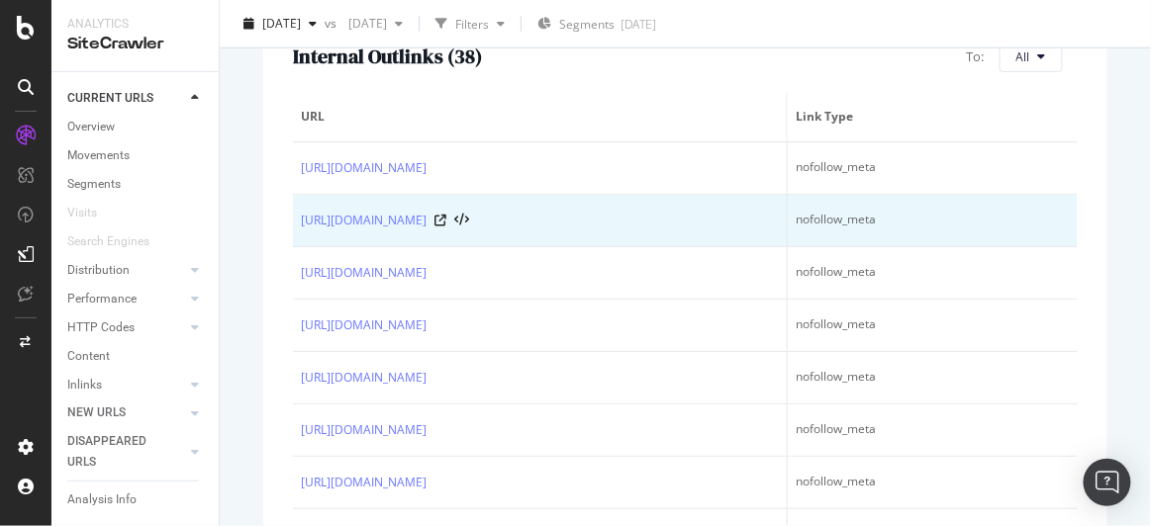
scroll to position [449, 0]
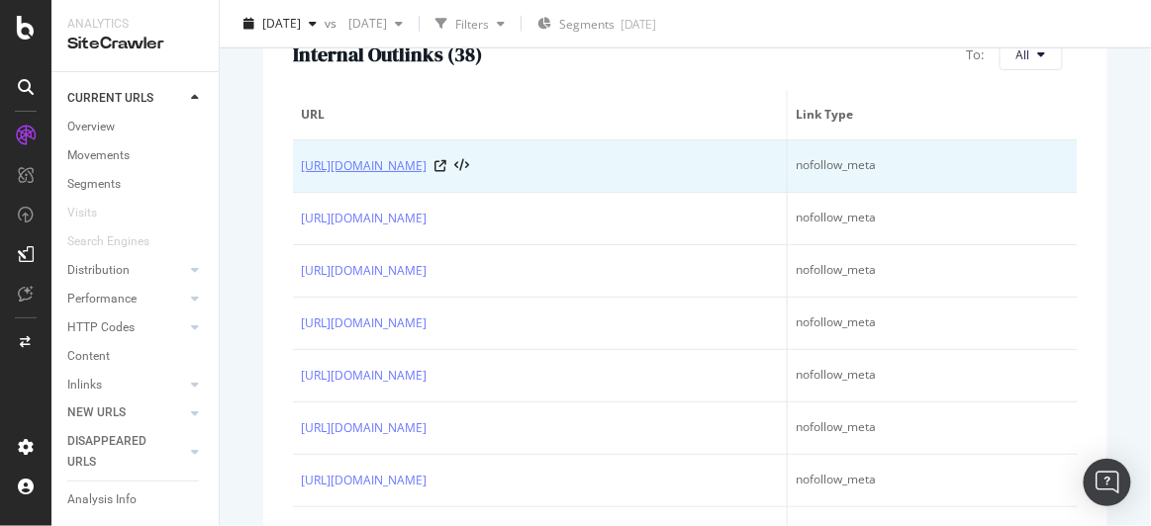
click at [426, 167] on link "[URL][DOMAIN_NAME]" at bounding box center [364, 166] width 126 height 20
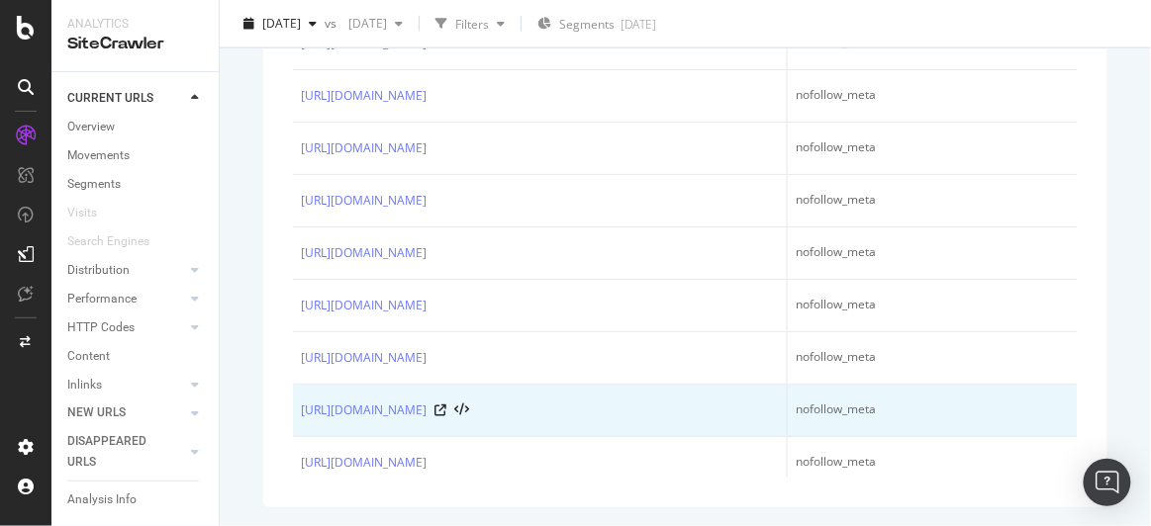
scroll to position [1532, 0]
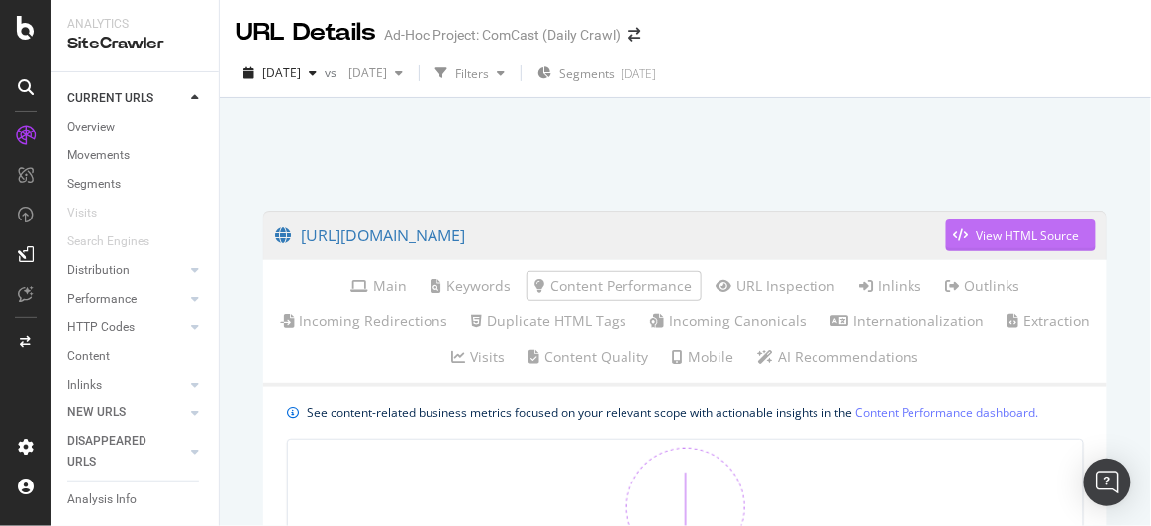
click at [1012, 236] on div "View HTML Source" at bounding box center [1027, 236] width 103 height 17
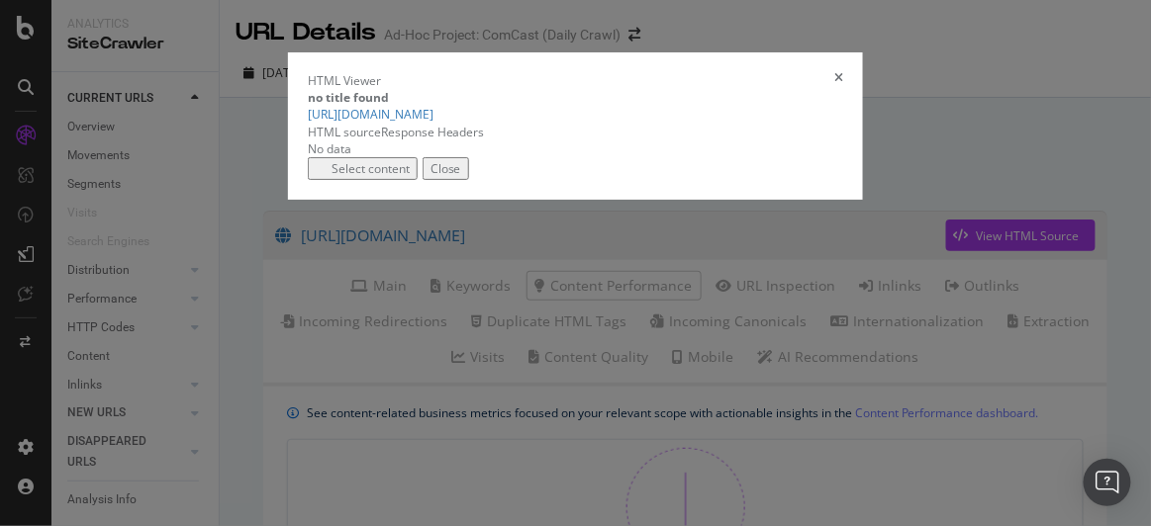
click at [381, 140] on div "Response Headers" at bounding box center [433, 132] width 104 height 17
click at [844, 123] on div "HTML Viewer no title found [URL][DOMAIN_NAME]" at bounding box center [576, 97] width 536 height 50
click at [843, 89] on icon "times" at bounding box center [838, 80] width 9 height 17
